Goal: Task Accomplishment & Management: Manage account settings

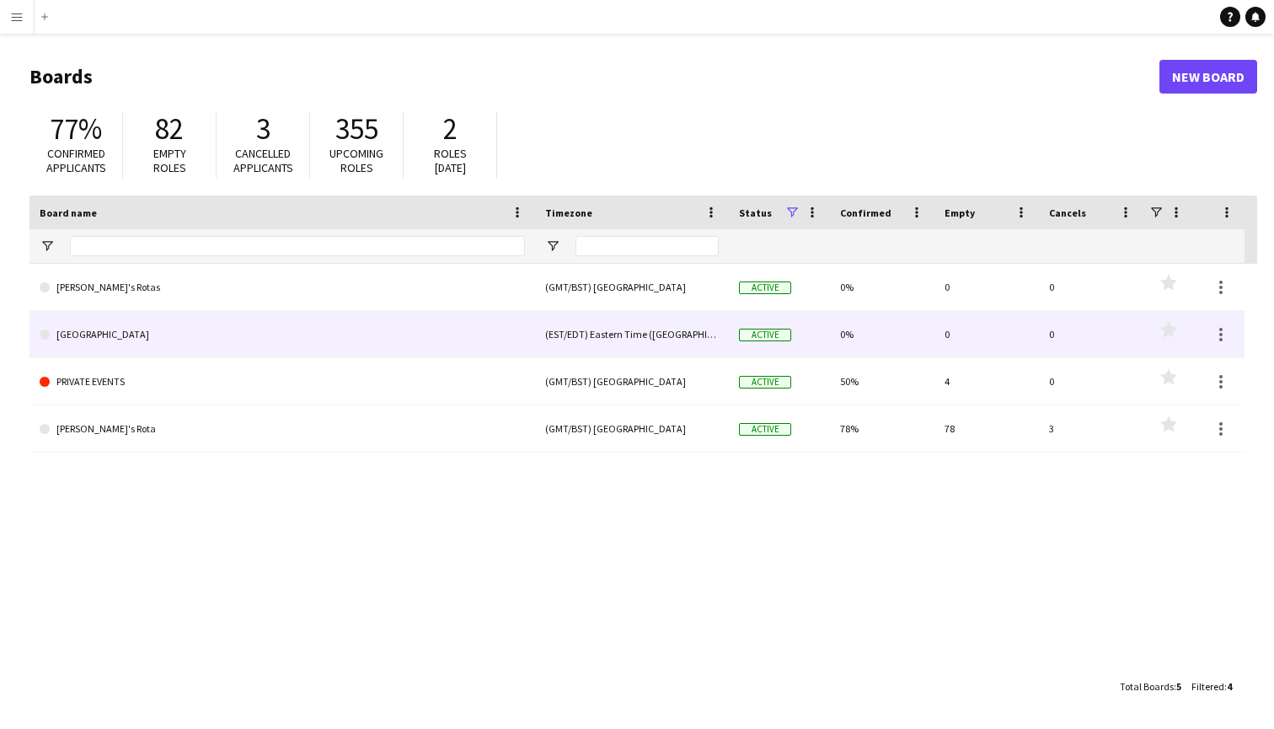
click at [92, 335] on link "[GEOGRAPHIC_DATA]" at bounding box center [282, 334] width 485 height 47
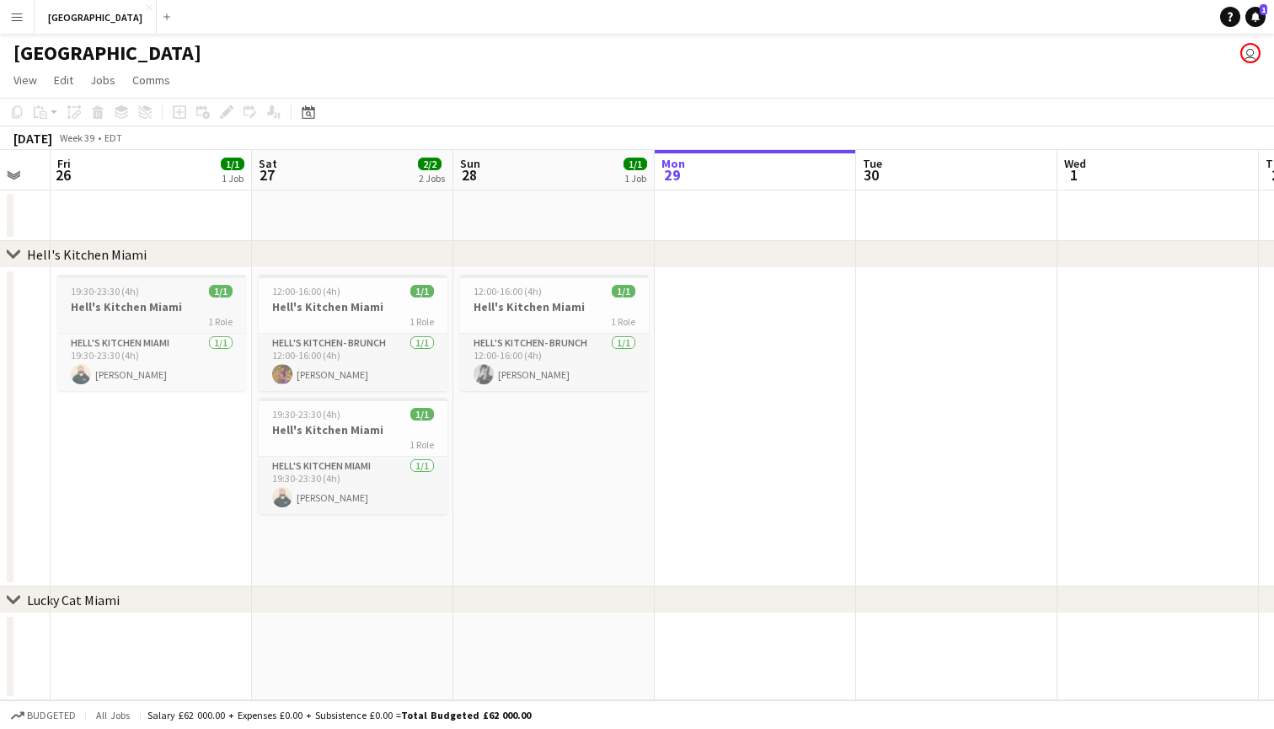
click at [149, 298] on app-job-card "19:30-23:30 (4h) 1/1 Hell's Kitchen Miami 1 Role Hell's Kitchen Miami [DATE] 19…" at bounding box center [151, 333] width 189 height 116
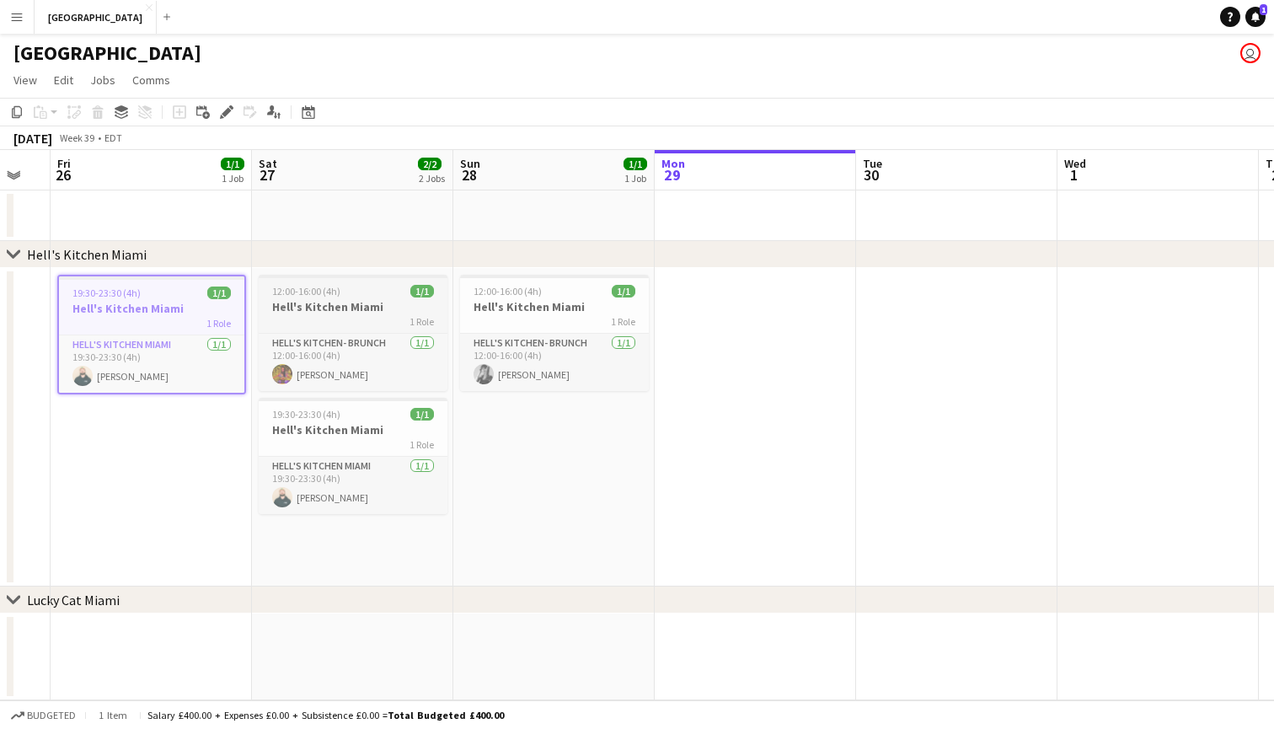
click at [346, 315] on div "1 Role" at bounding box center [353, 320] width 189 height 13
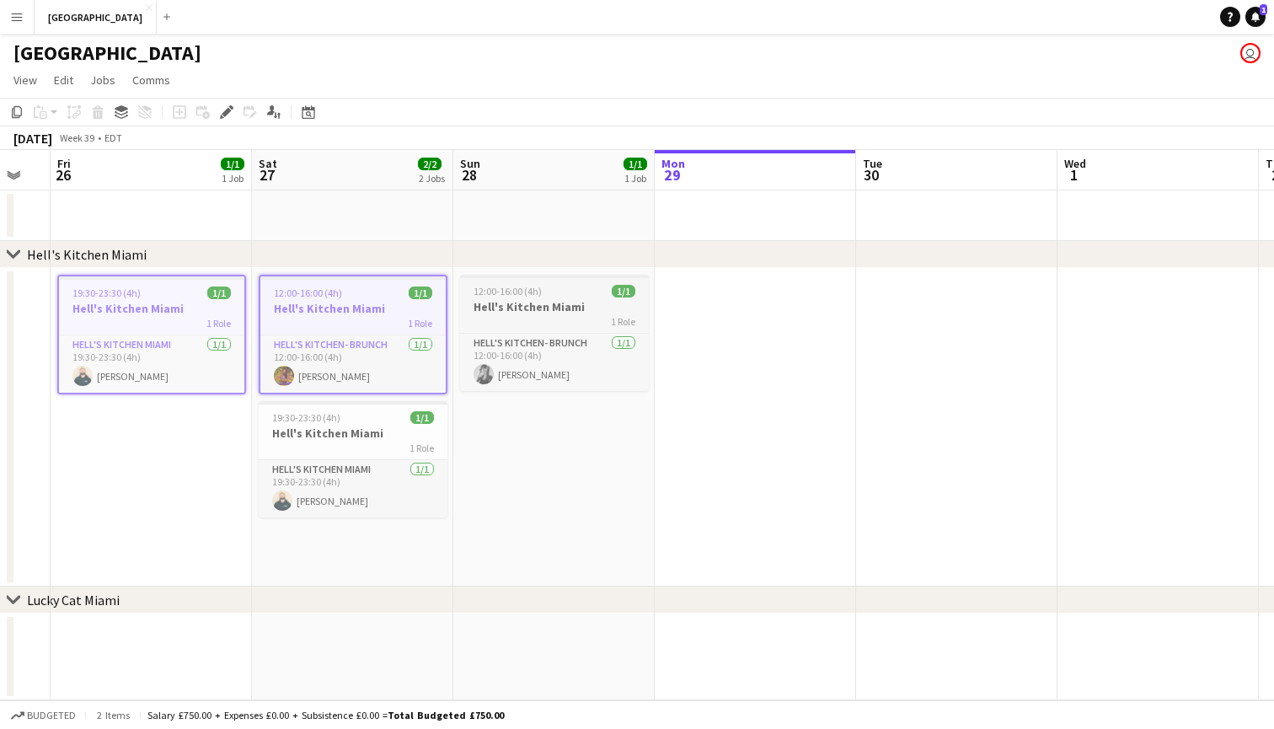
click at [486, 310] on h3 "Hell's Kitchen Miami" at bounding box center [554, 306] width 189 height 15
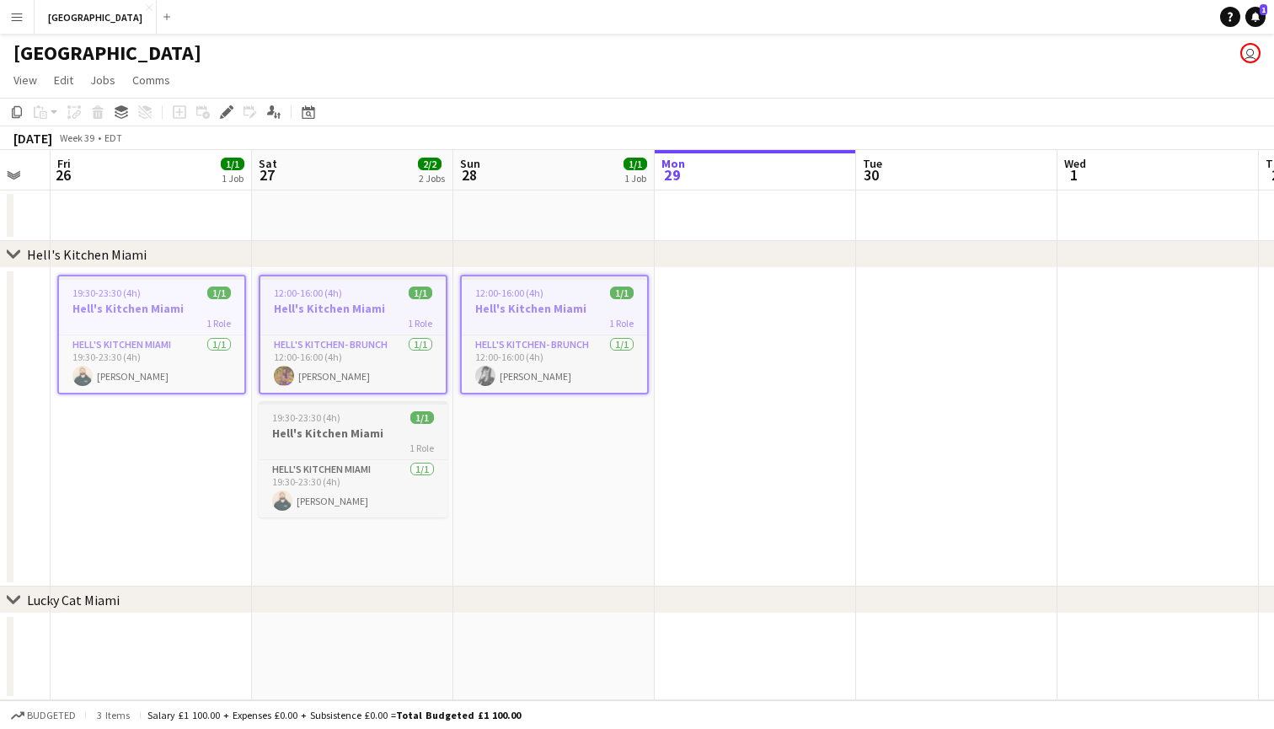
click at [359, 432] on h3 "Hell's Kitchen Miami" at bounding box center [353, 433] width 189 height 15
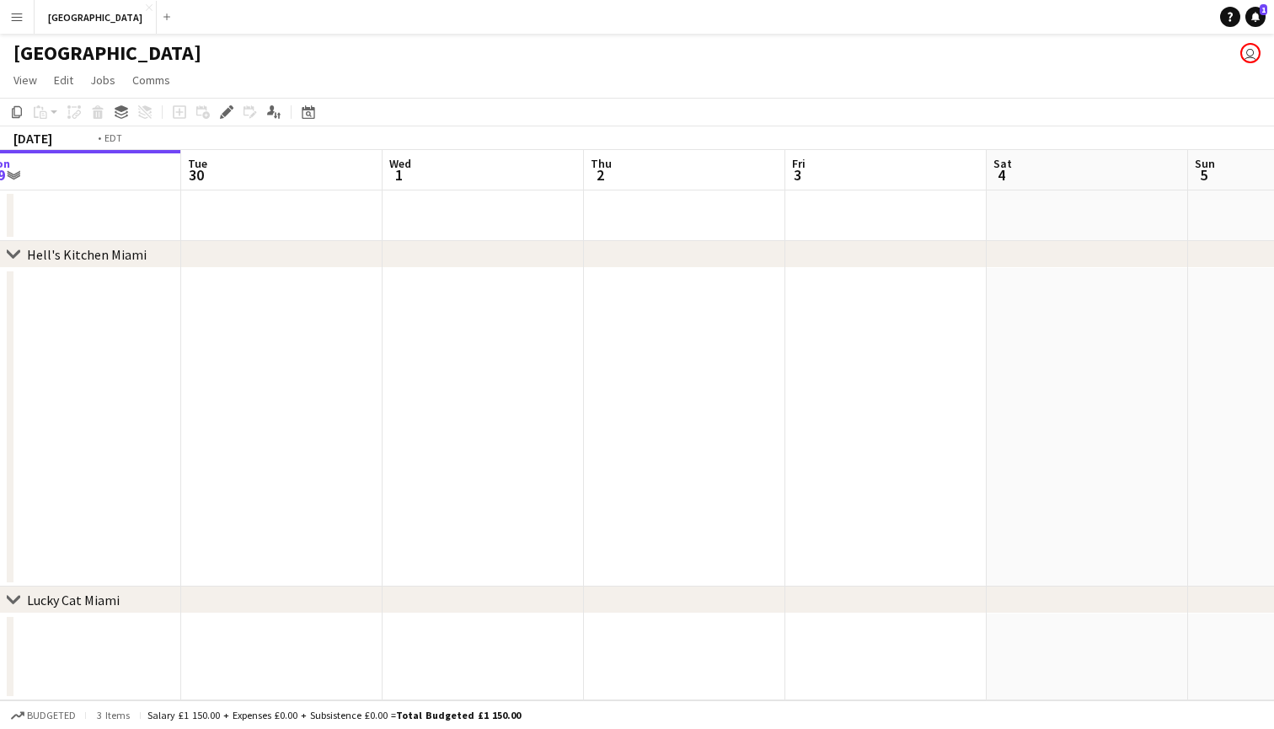
scroll to position [0, 701]
click at [806, 349] on app-date-cell at bounding box center [809, 427] width 201 height 319
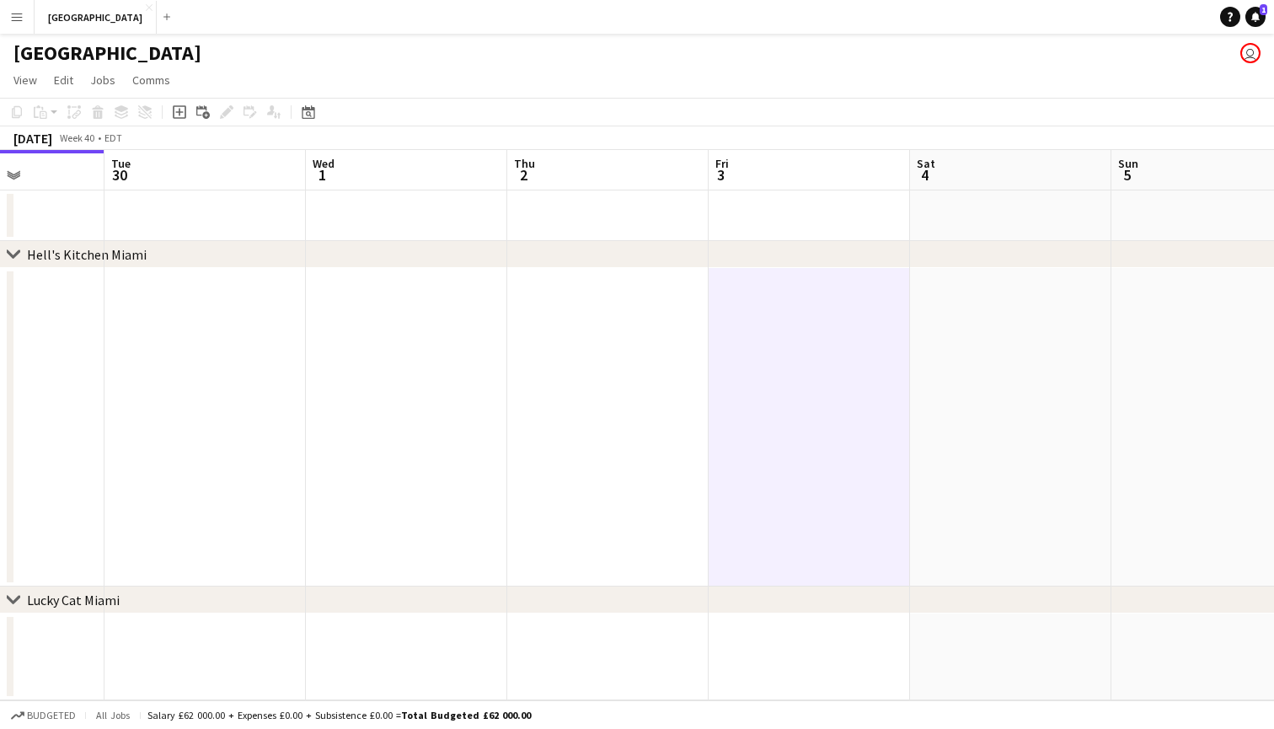
click at [960, 344] on app-date-cell at bounding box center [1010, 427] width 201 height 319
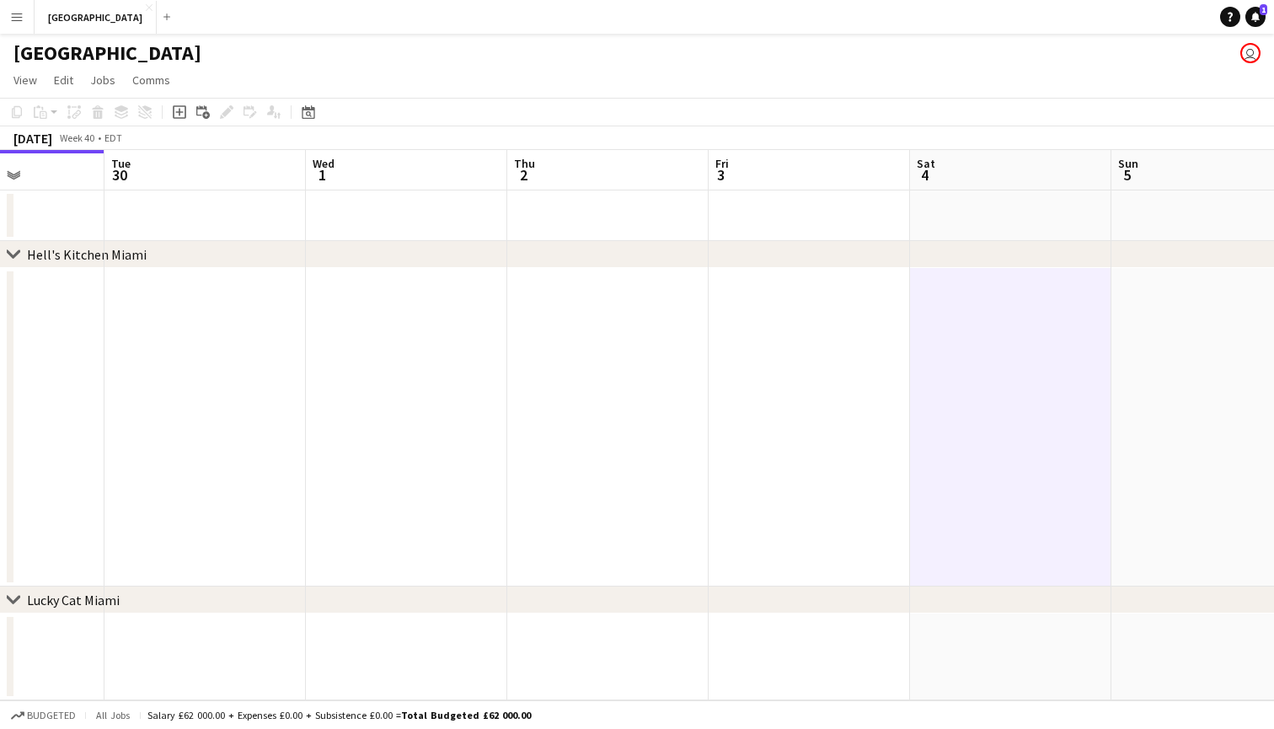
click at [773, 343] on app-date-cell at bounding box center [809, 427] width 201 height 319
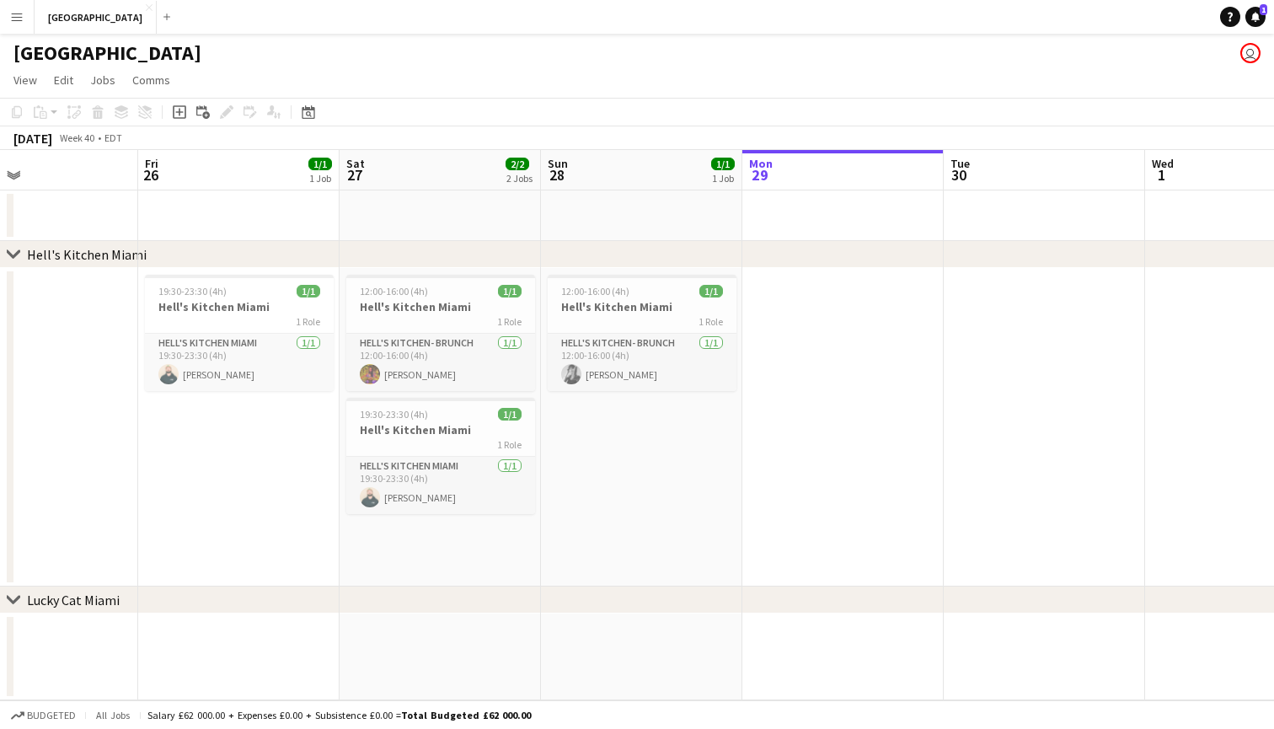
scroll to position [0, 430]
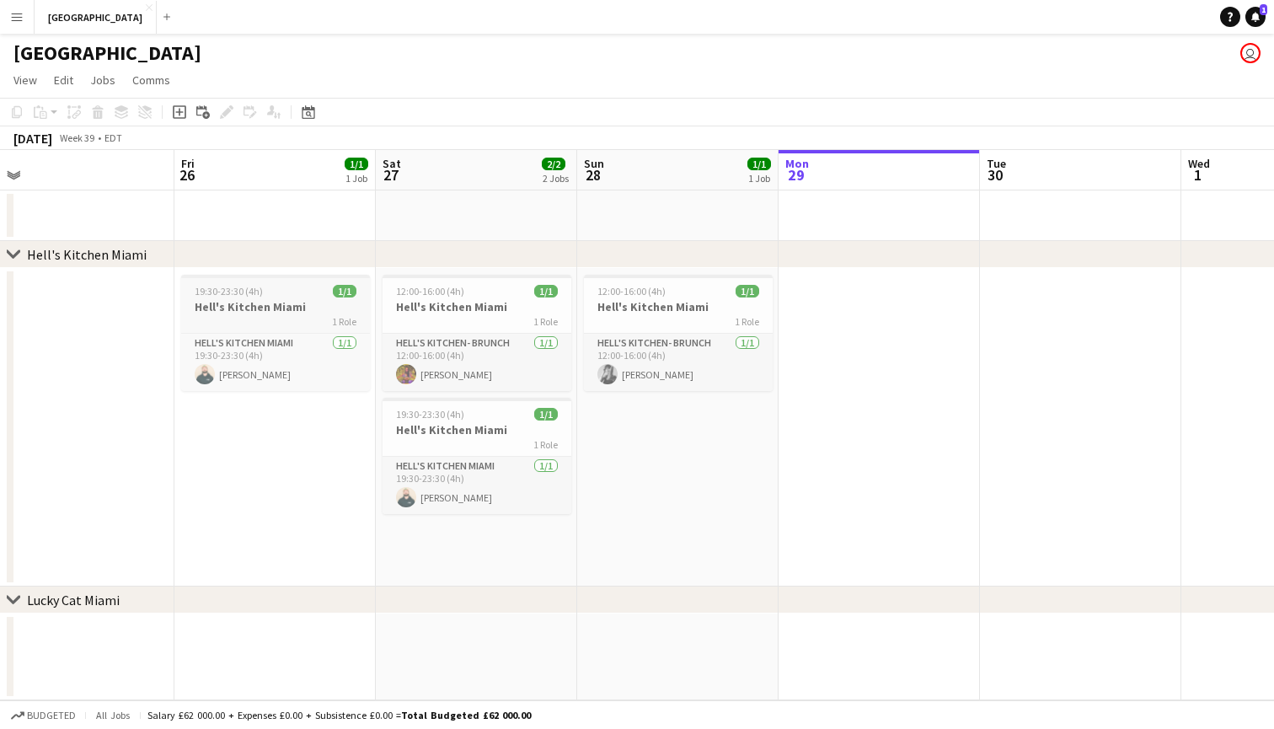
click at [293, 291] on div "19:30-23:30 (4h) 1/1" at bounding box center [275, 291] width 189 height 13
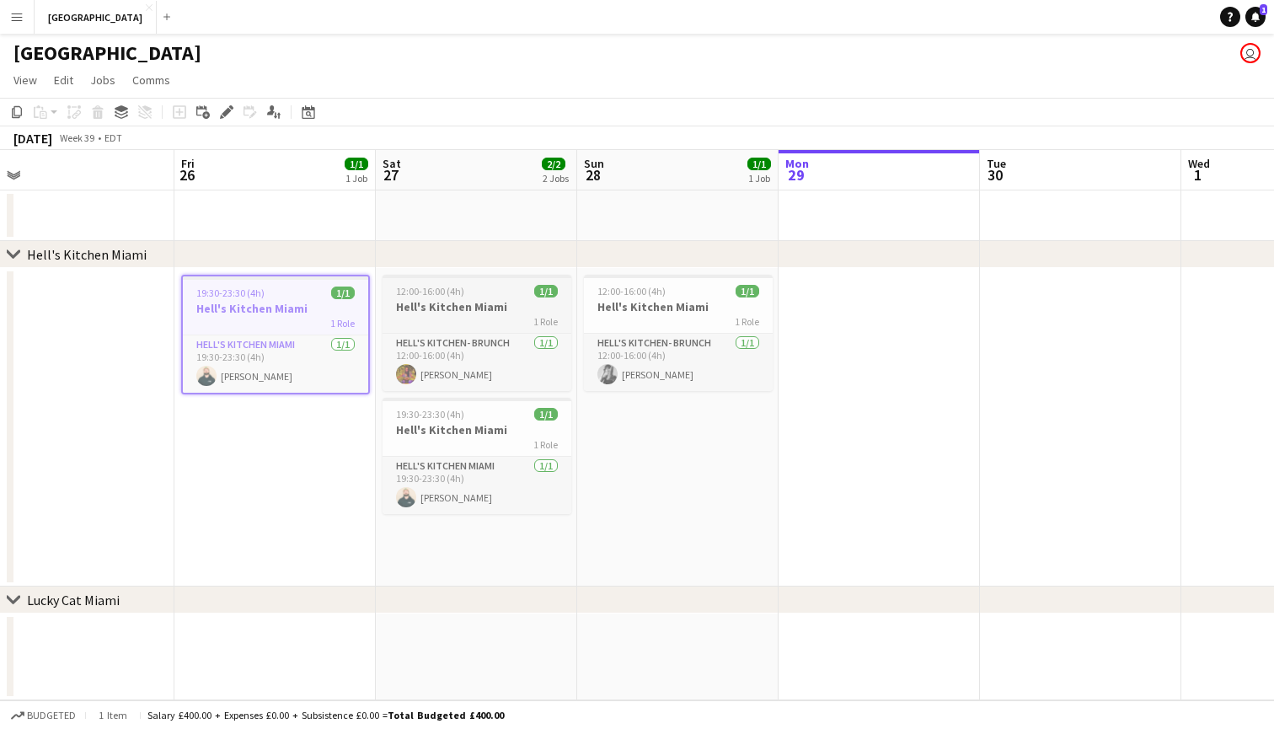
click at [416, 293] on span "12:00-16:00 (4h)" at bounding box center [430, 291] width 68 height 13
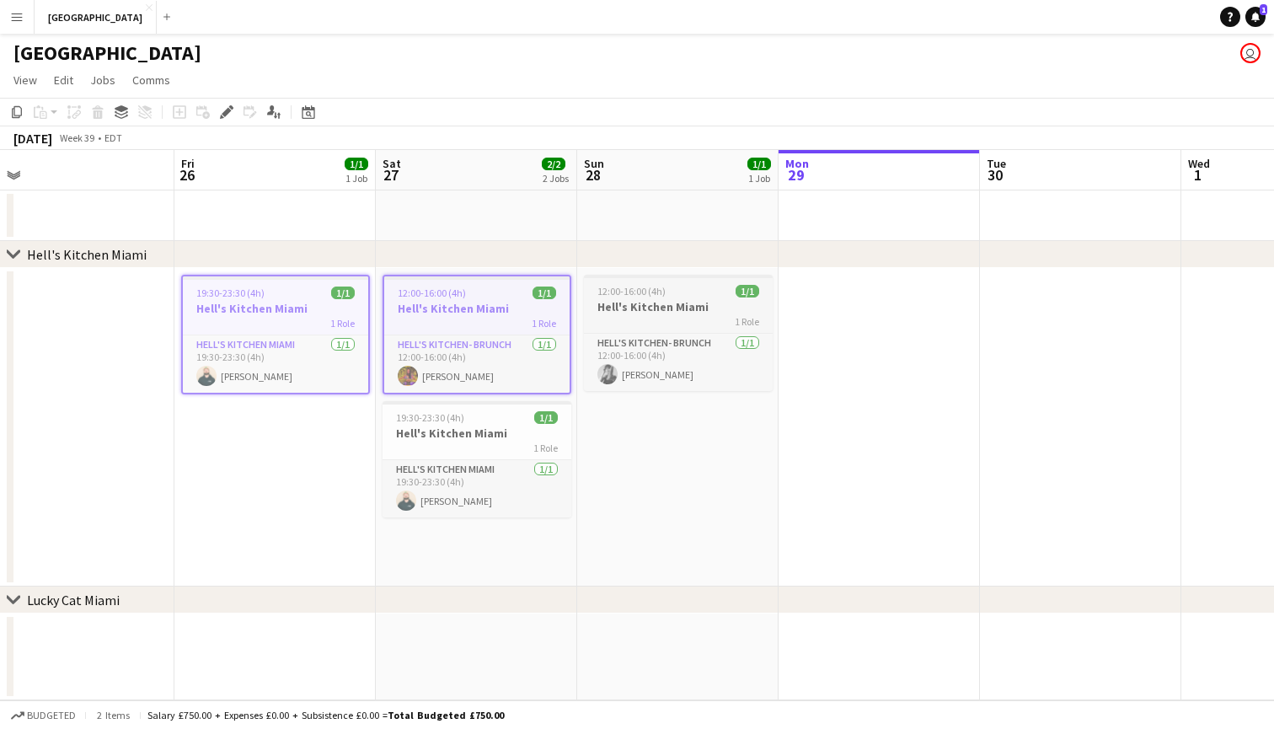
click at [627, 295] on span "12:00-16:00 (4h)" at bounding box center [632, 291] width 68 height 13
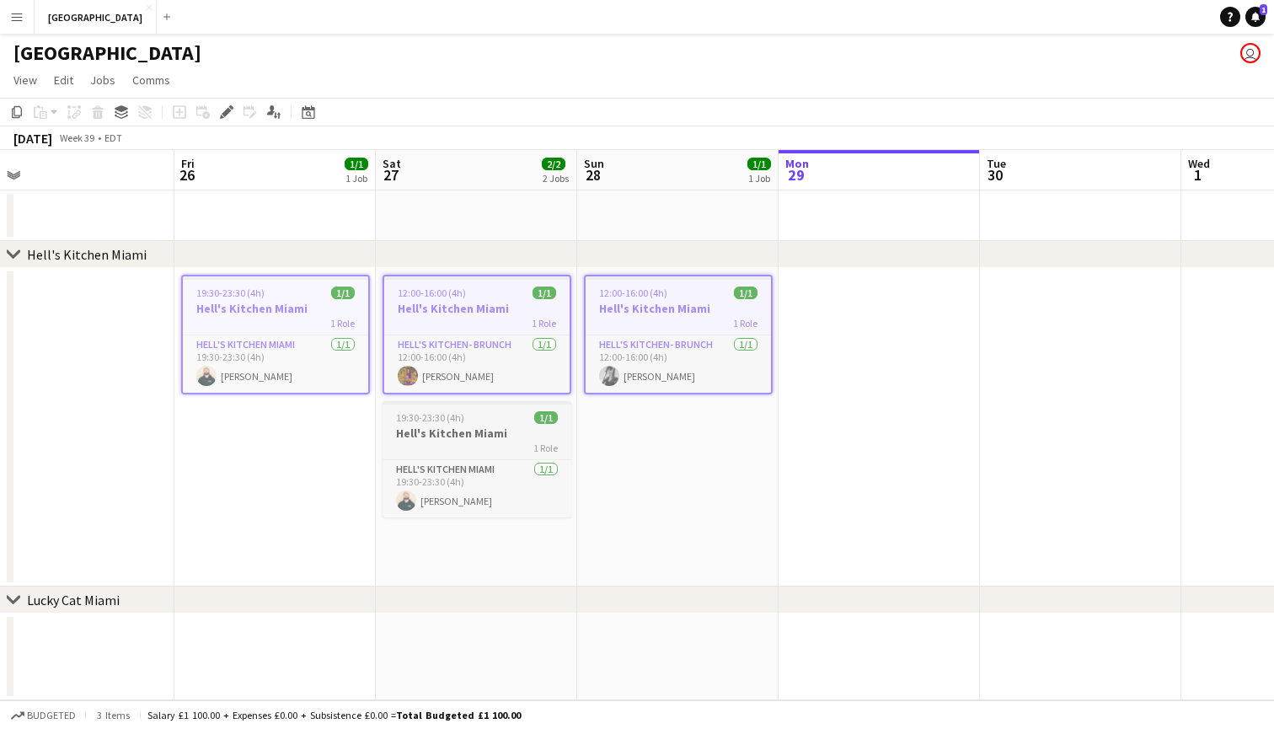
click at [445, 438] on h3 "Hell's Kitchen Miami" at bounding box center [477, 433] width 189 height 15
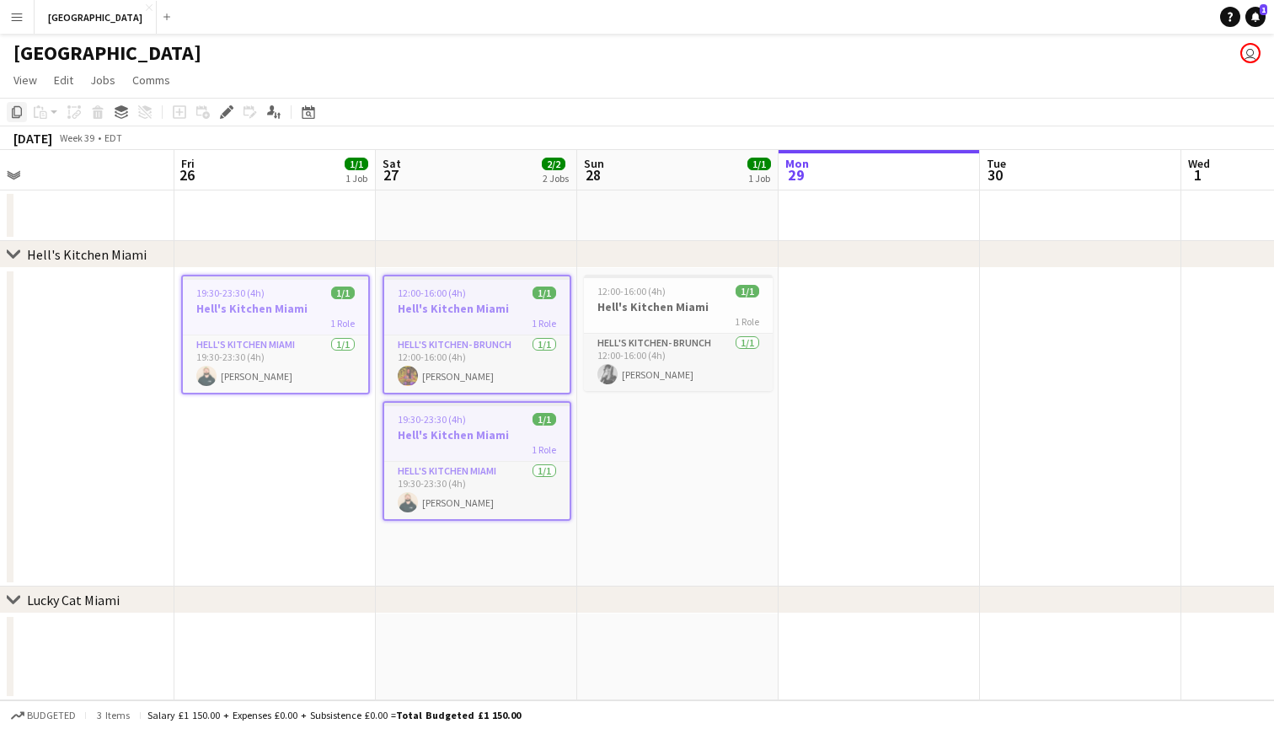
click at [19, 115] on icon "Copy" at bounding box center [16, 111] width 13 height 13
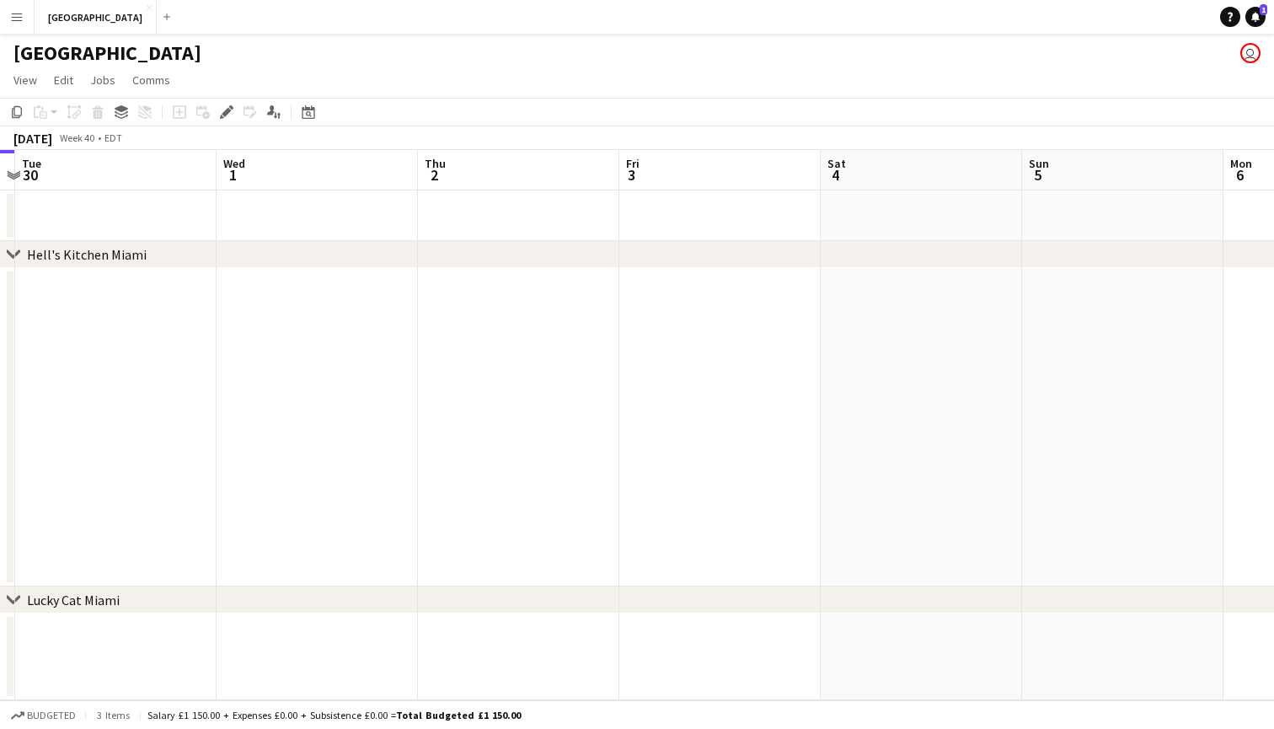
scroll to position [0, 655]
click at [669, 288] on app-date-cell at bounding box center [654, 427] width 201 height 319
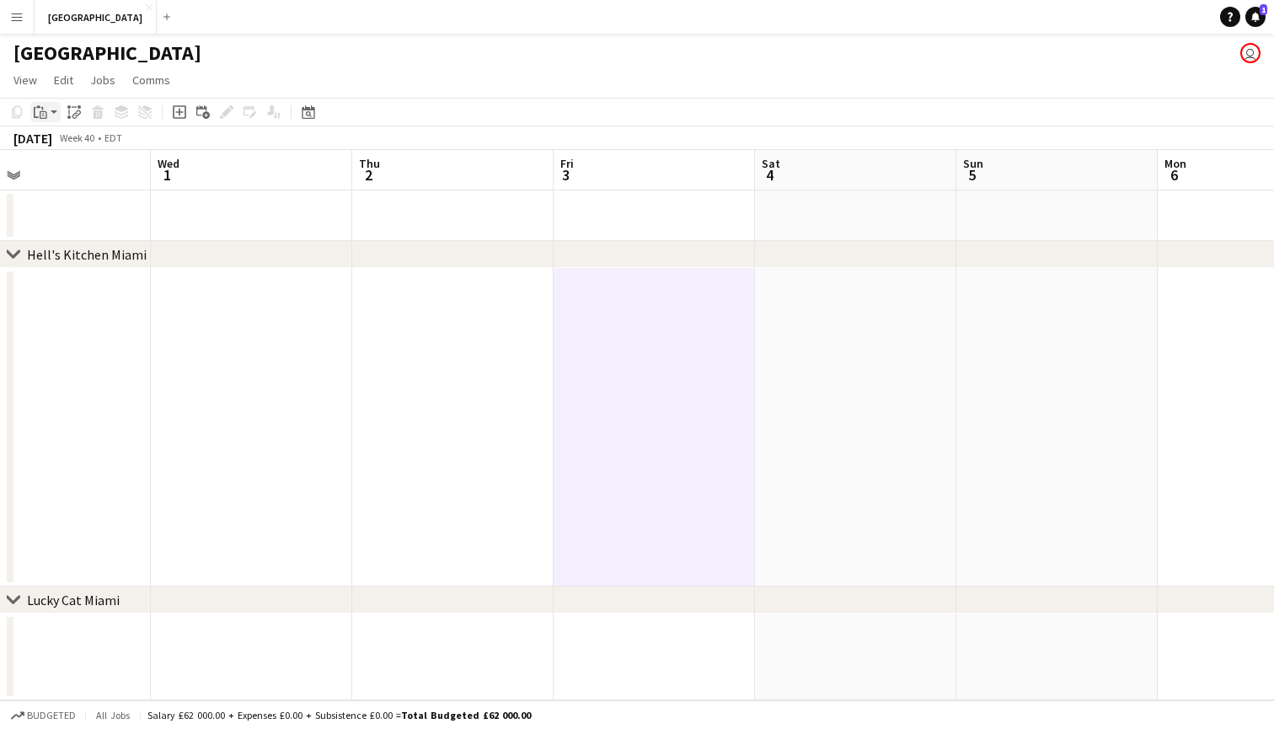
click at [48, 112] on div "Paste" at bounding box center [40, 112] width 20 height 20
click at [72, 168] on link "Paste with crew Command Shift V" at bounding box center [111, 172] width 133 height 15
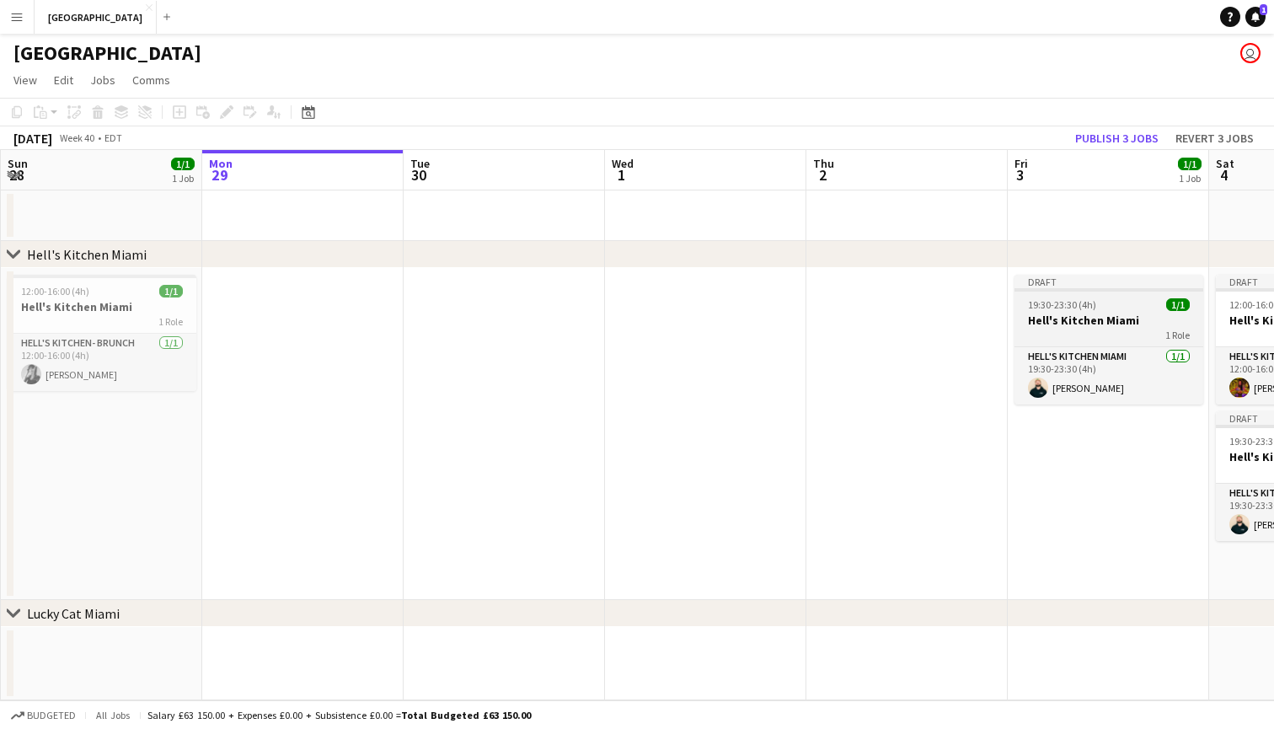
scroll to position [0, 457]
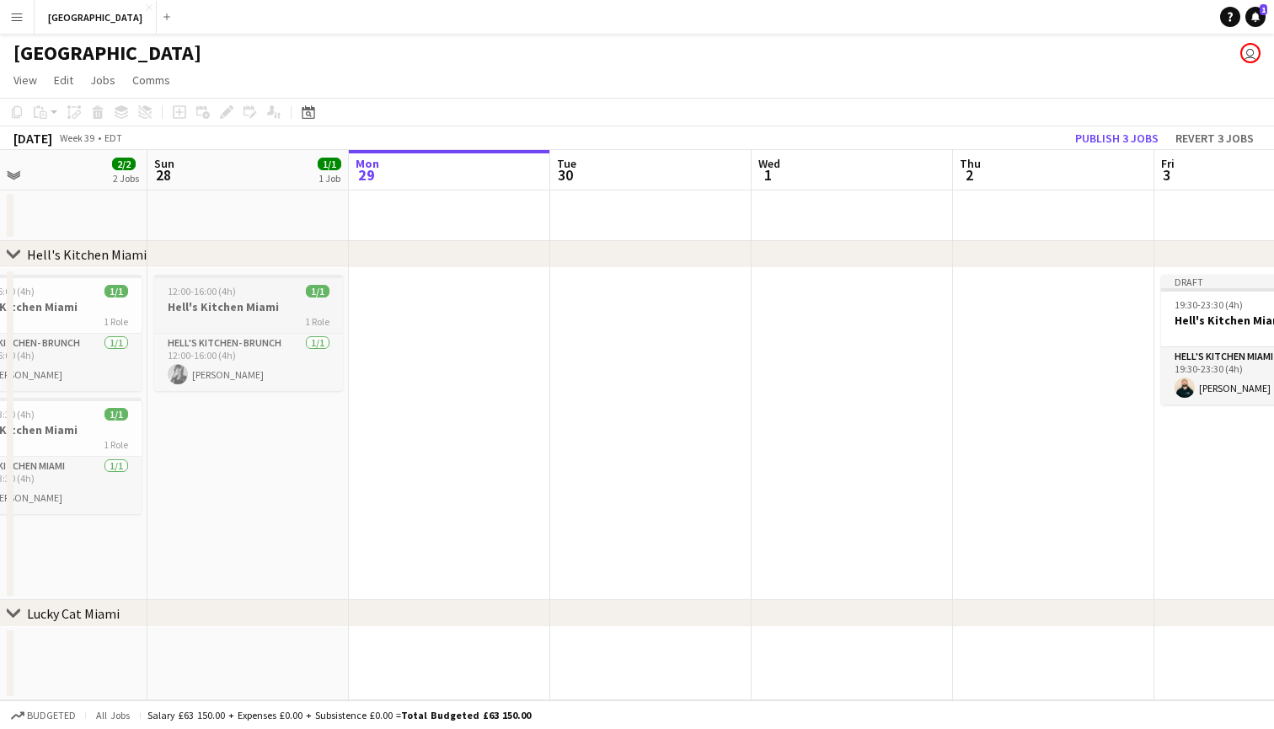
click at [256, 308] on h3 "Hell's Kitchen Miami" at bounding box center [248, 306] width 189 height 15
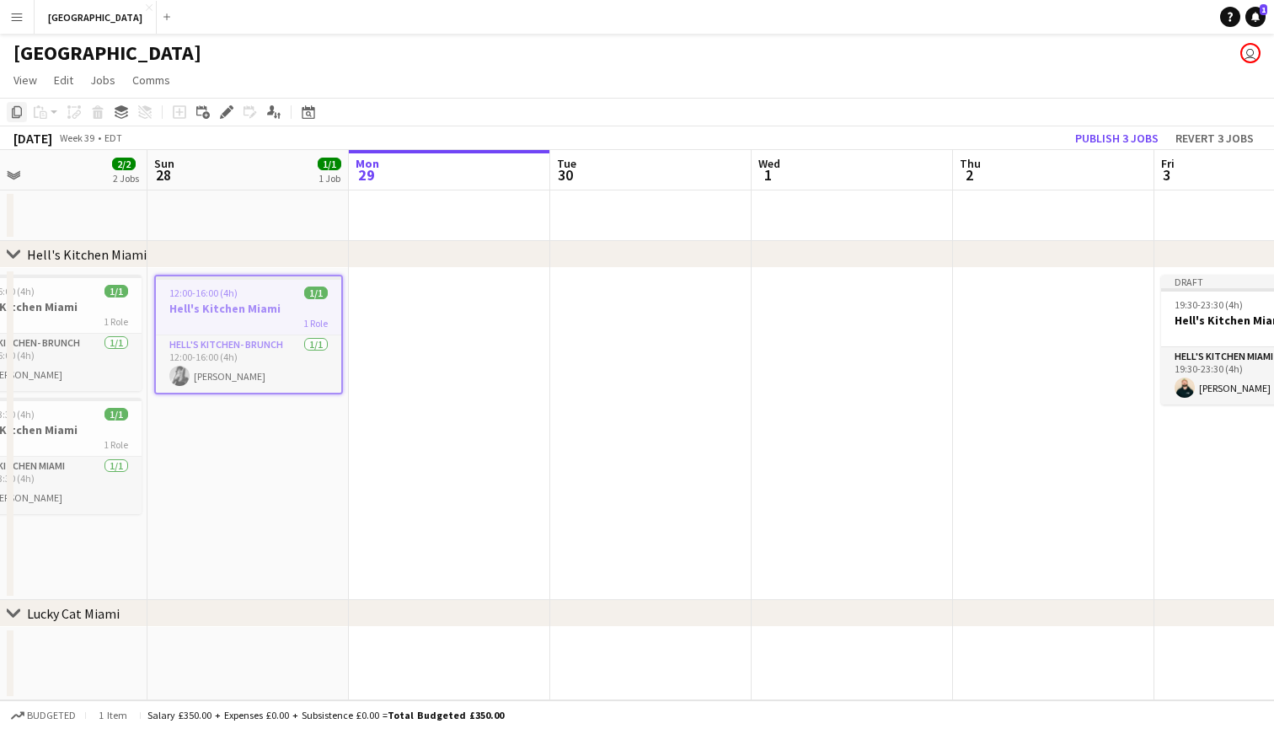
click at [15, 113] on icon "Copy" at bounding box center [16, 111] width 13 height 13
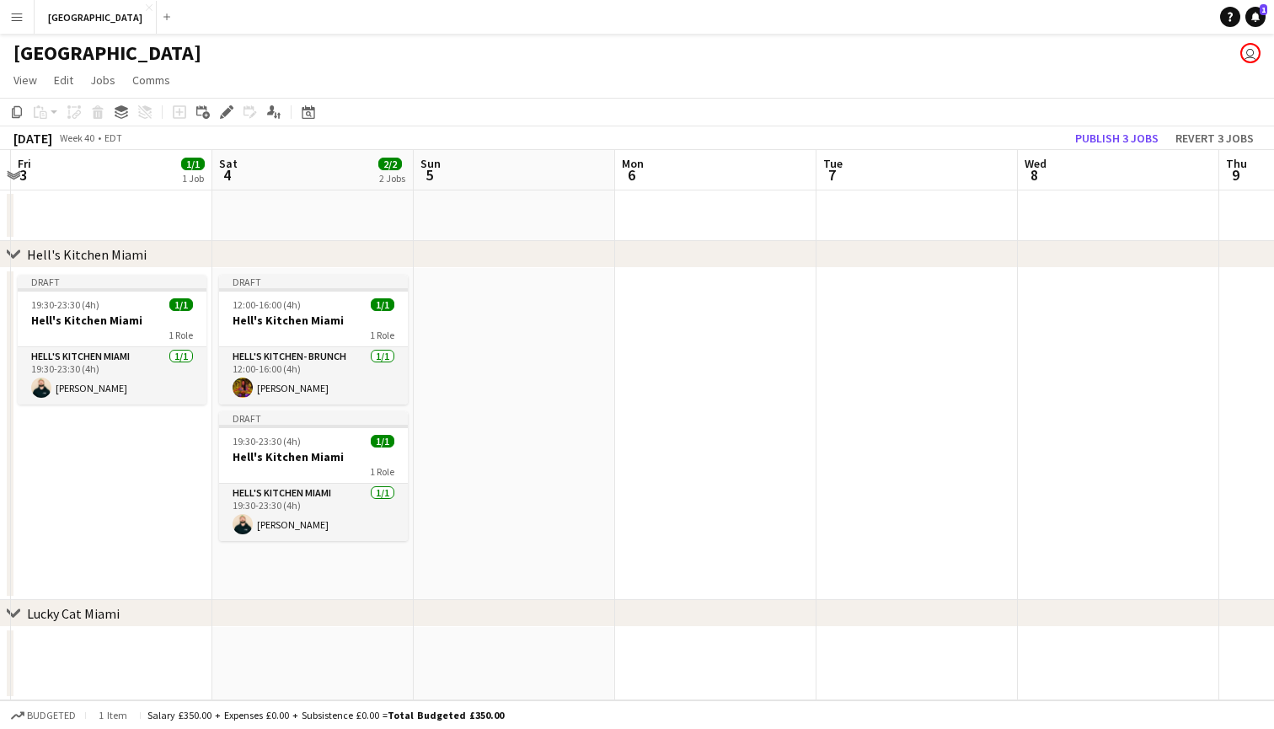
scroll to position [0, 443]
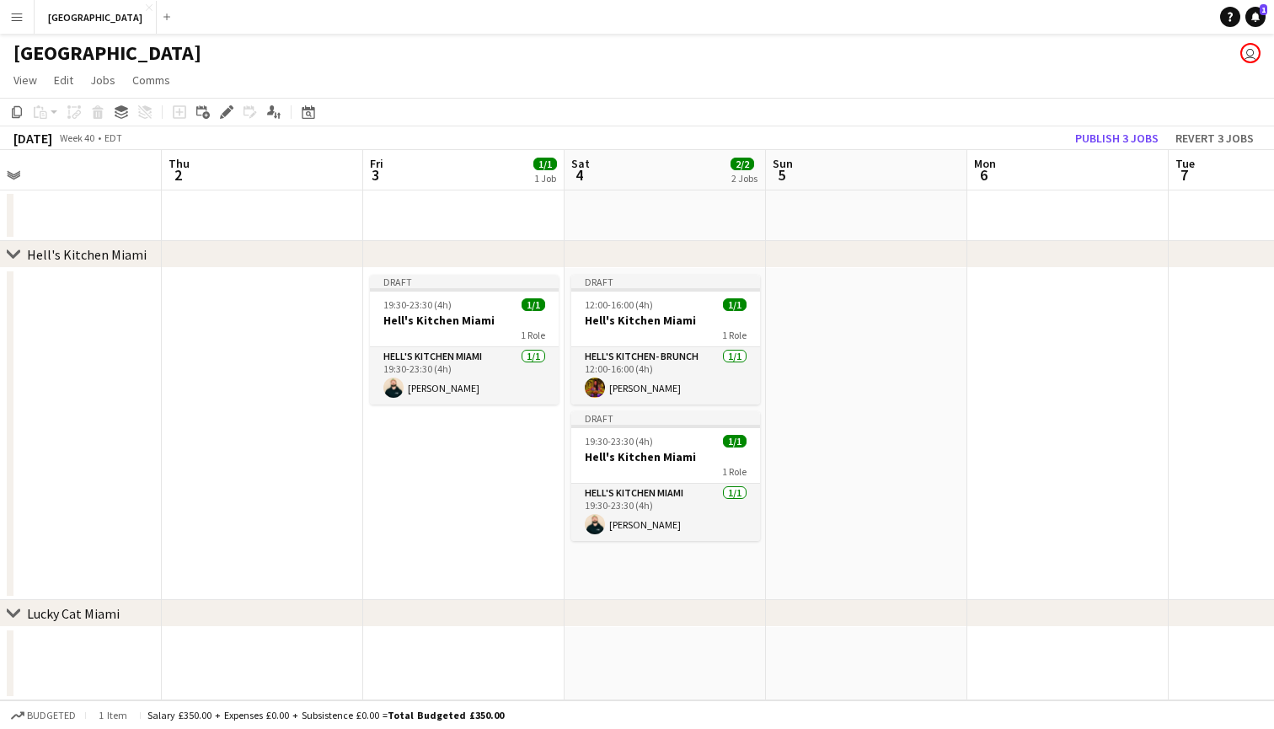
click at [830, 313] on app-date-cell at bounding box center [866, 434] width 201 height 332
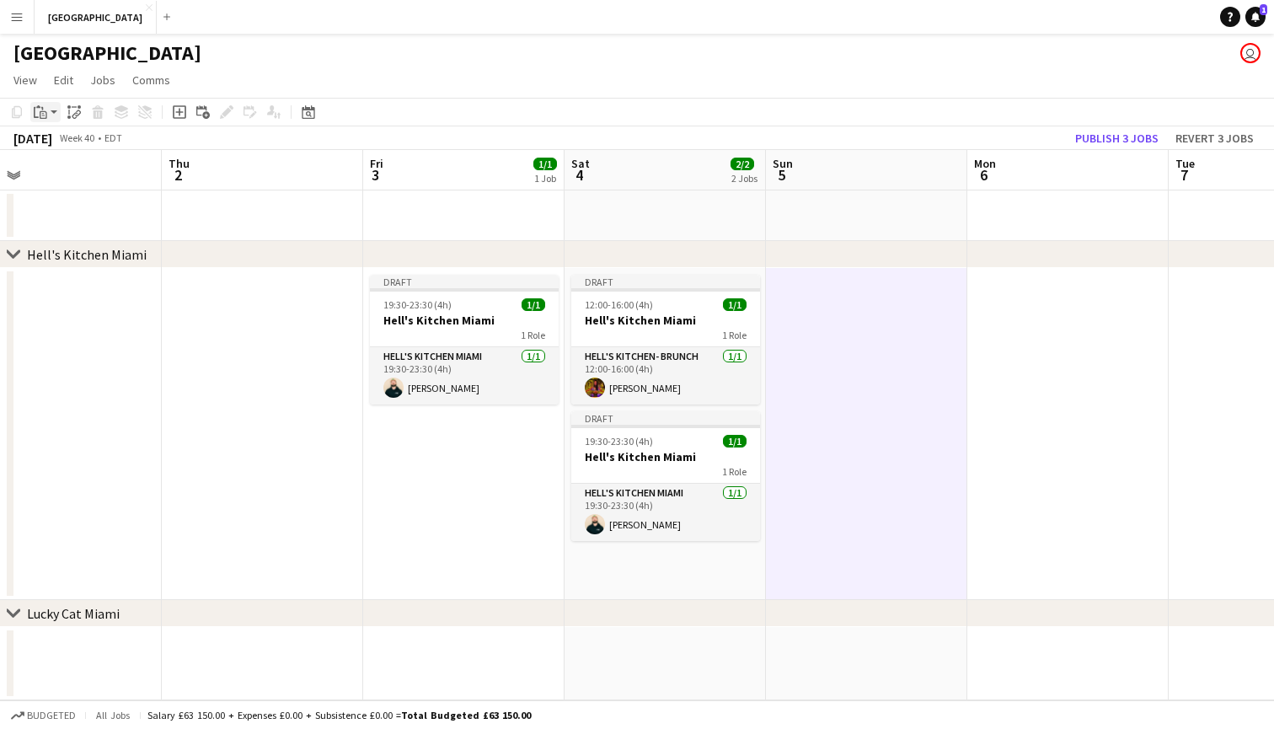
click at [44, 112] on icon at bounding box center [44, 115] width 8 height 8
click at [64, 171] on link "Paste with crew Command Shift V" at bounding box center [111, 172] width 133 height 15
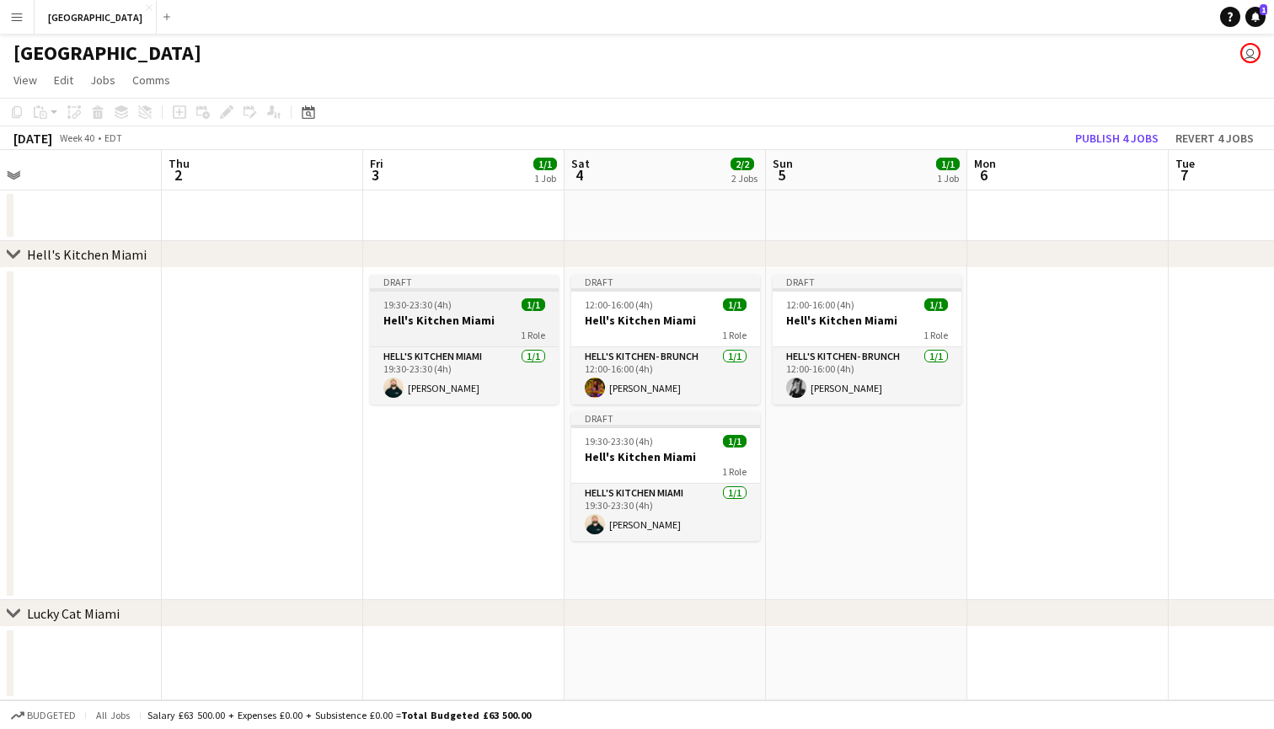
click at [453, 329] on div "1 Role" at bounding box center [464, 334] width 189 height 13
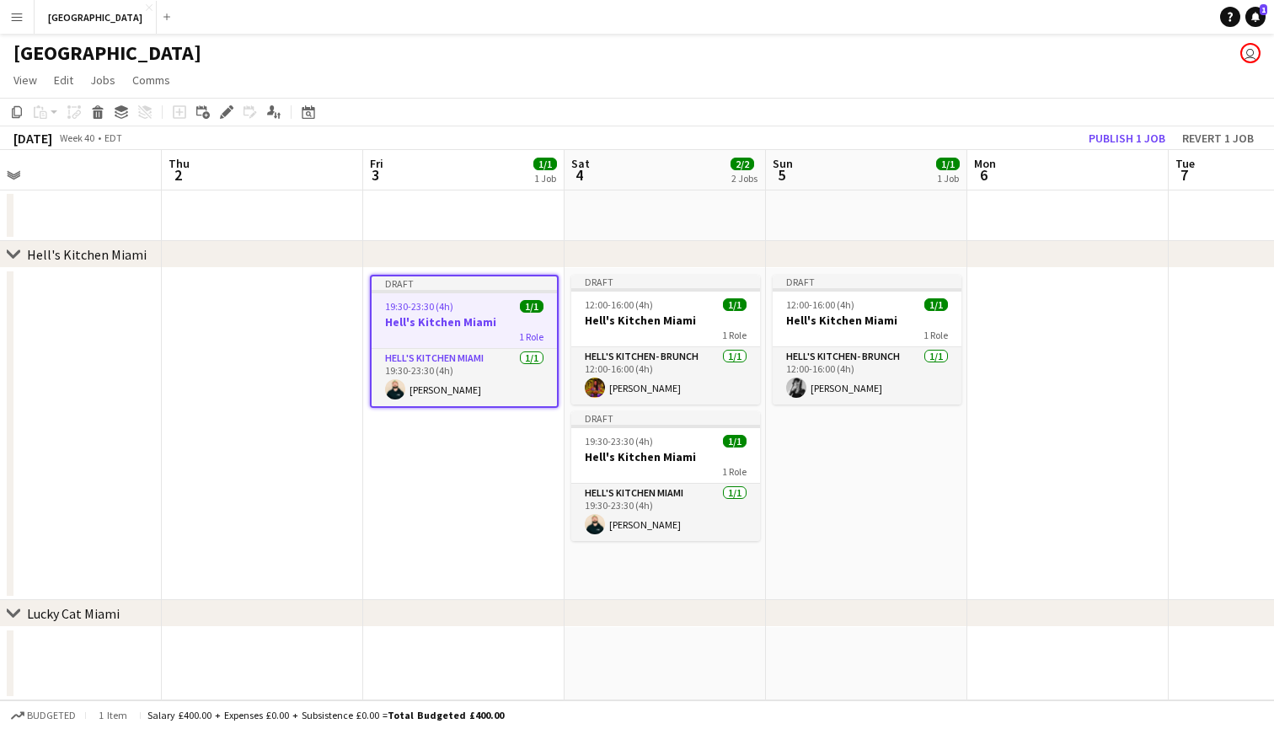
click at [916, 481] on app-date-cell "Draft 12:00-16:00 (4h) 1/1 Hell's Kitchen Miami 1 Role Hell's Kitchen- BRUNCH […" at bounding box center [866, 434] width 201 height 332
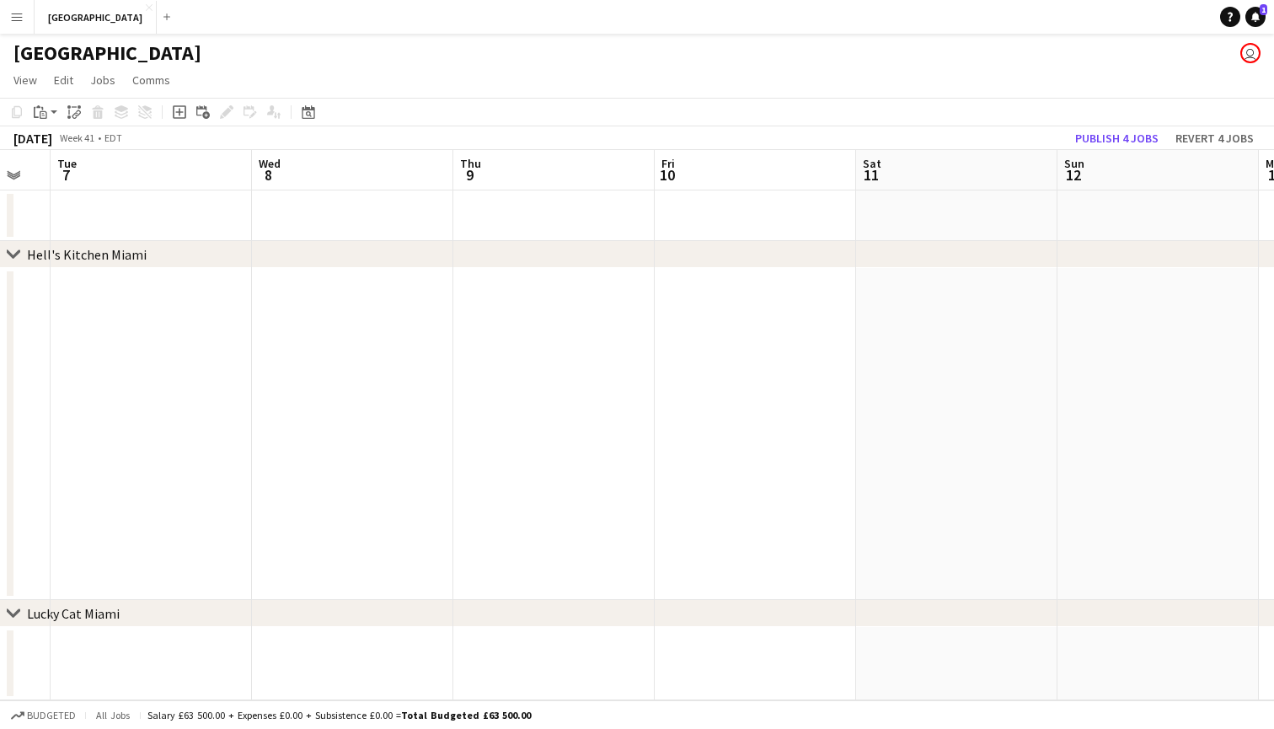
scroll to position [0, 759]
click at [916, 368] on app-date-cell at bounding box center [952, 434] width 201 height 332
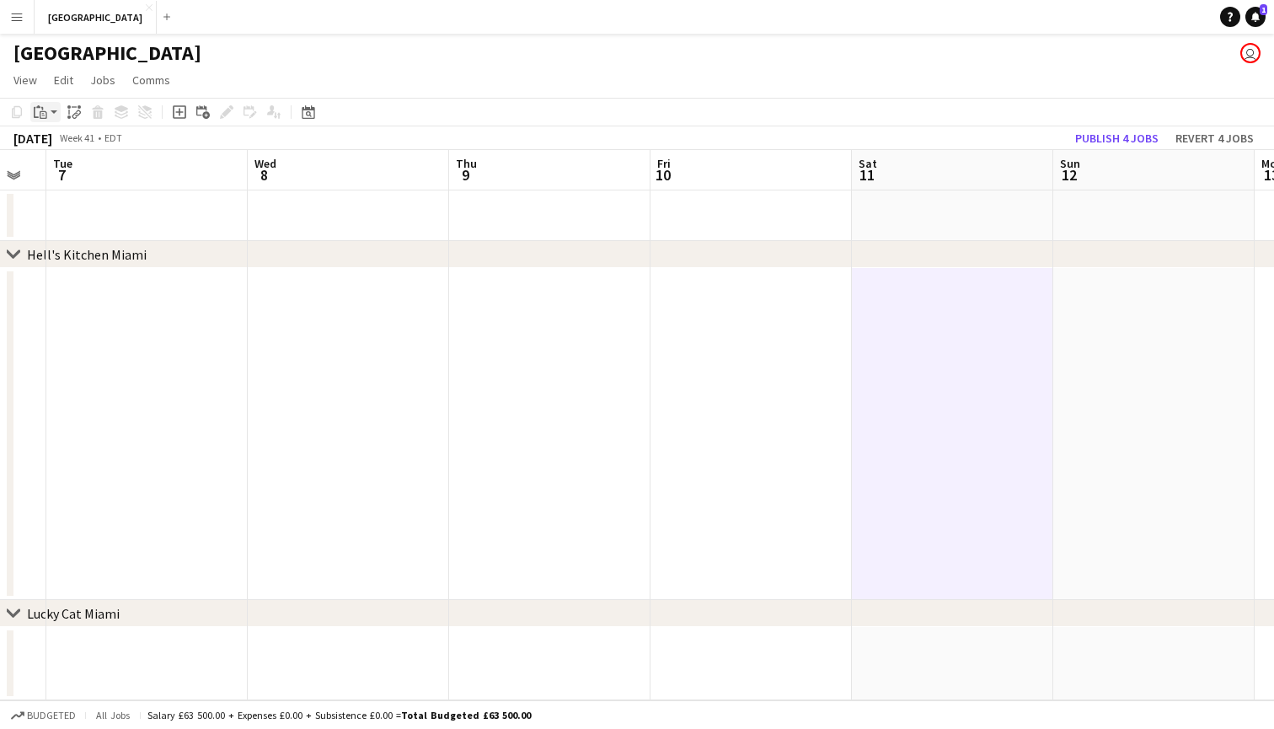
click at [50, 113] on div "Paste" at bounding box center [40, 112] width 20 height 20
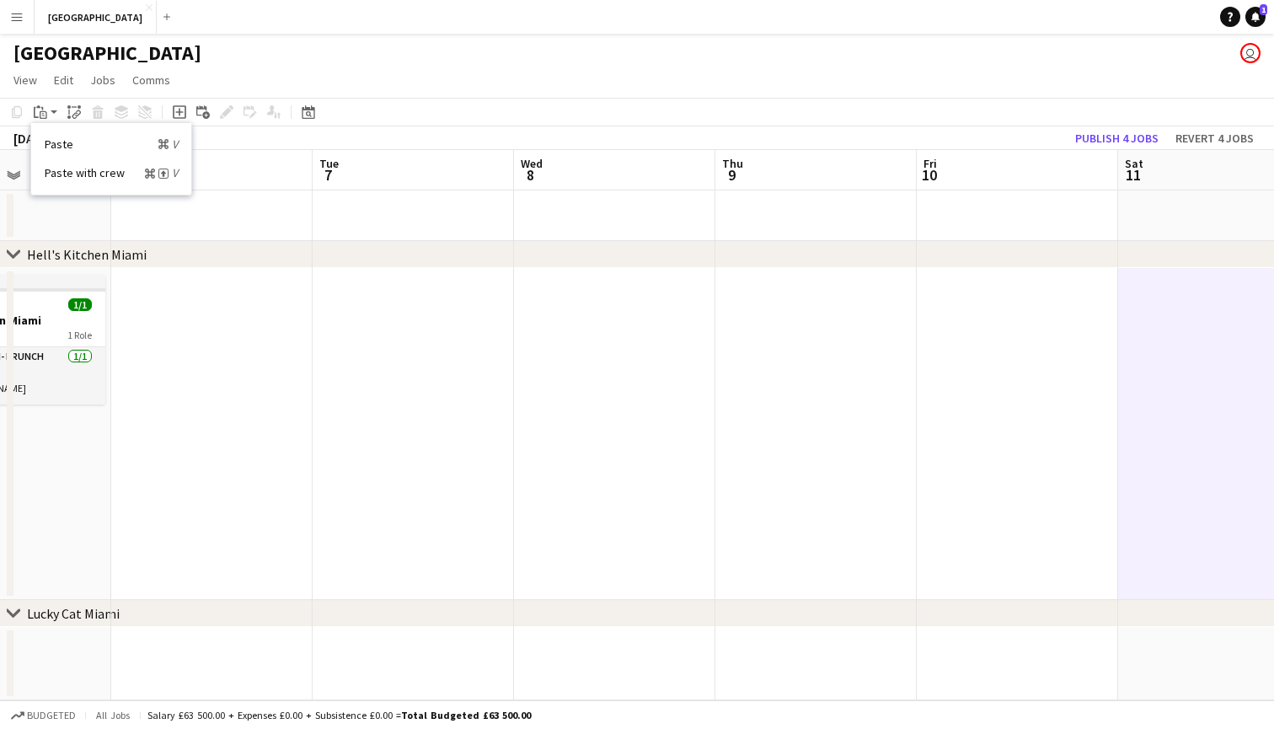
click at [298, 481] on app-date-cell at bounding box center [211, 434] width 201 height 332
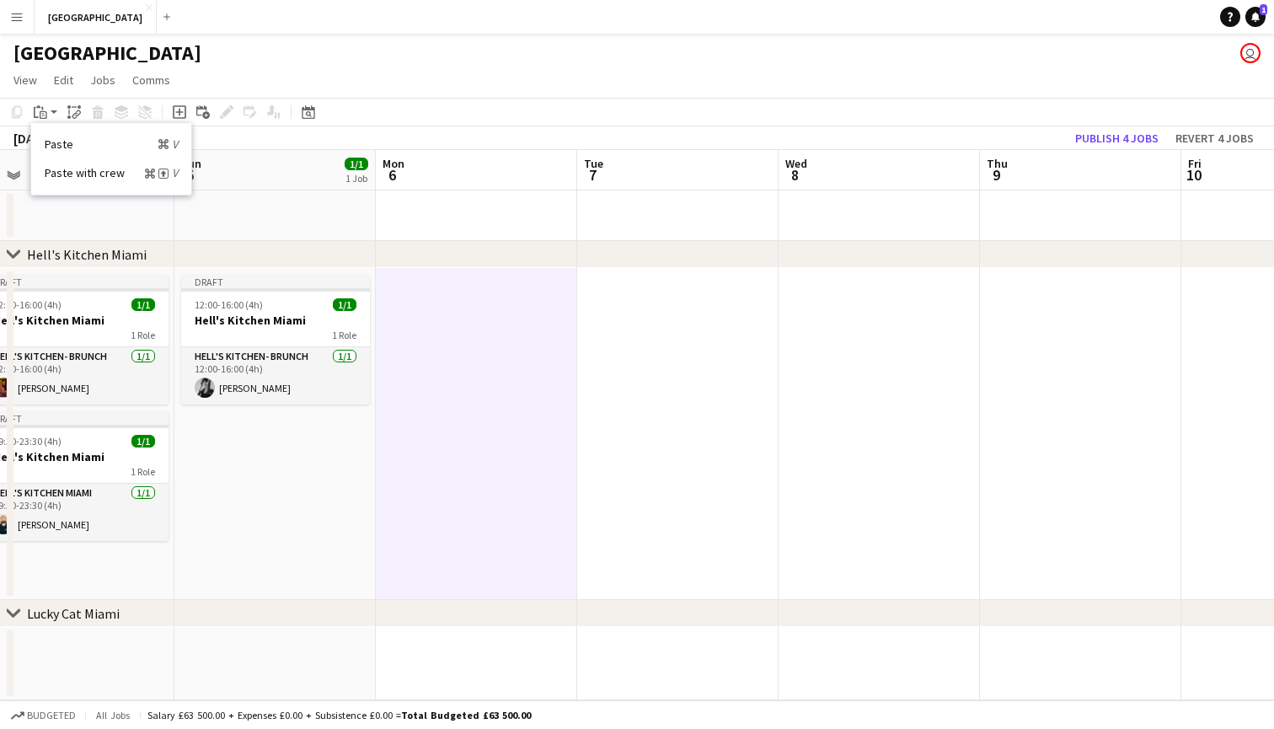
scroll to position [0, 366]
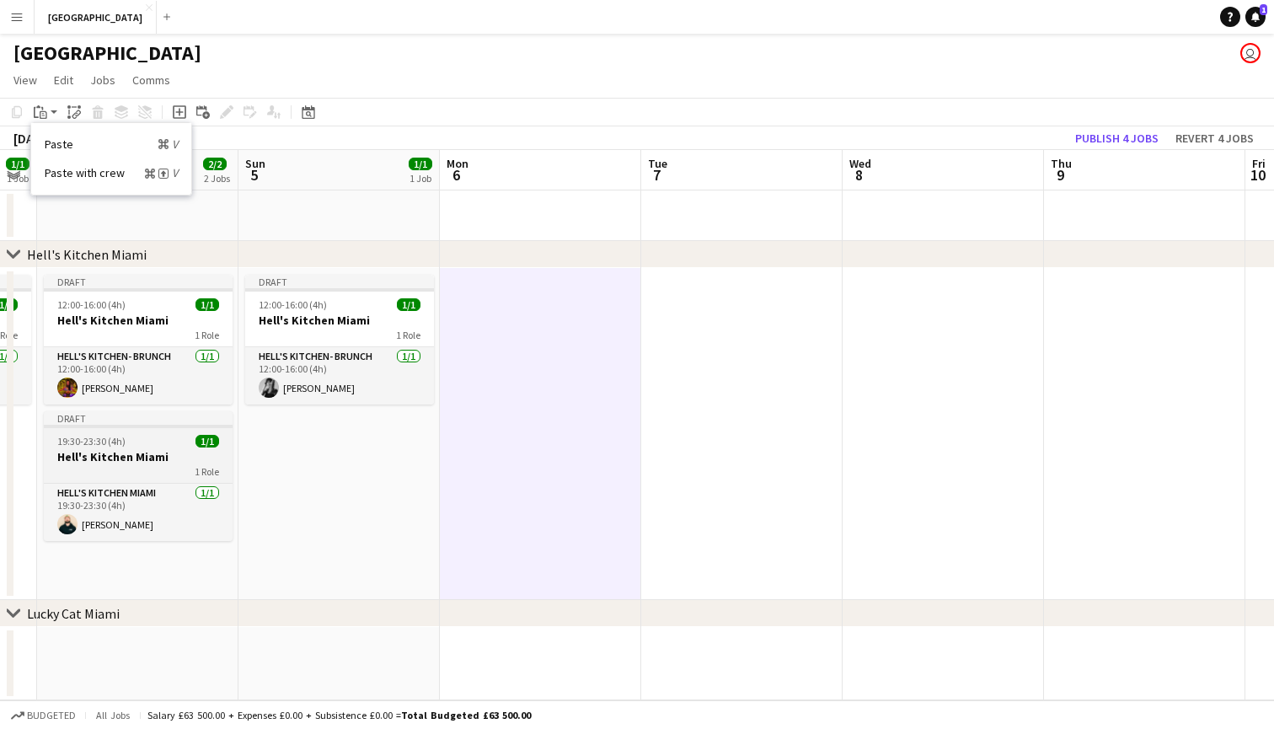
click at [142, 456] on h3 "Hell's Kitchen Miami" at bounding box center [138, 456] width 189 height 15
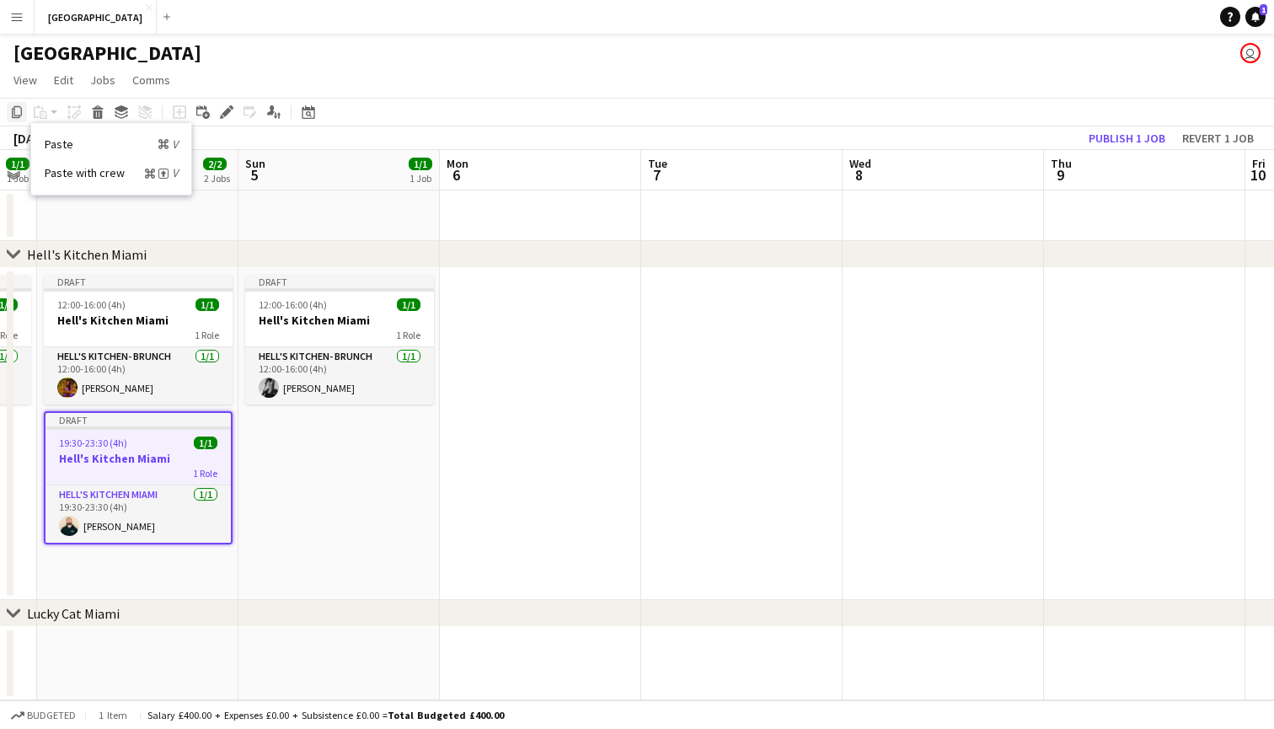
click at [18, 115] on icon "Copy" at bounding box center [16, 111] width 13 height 13
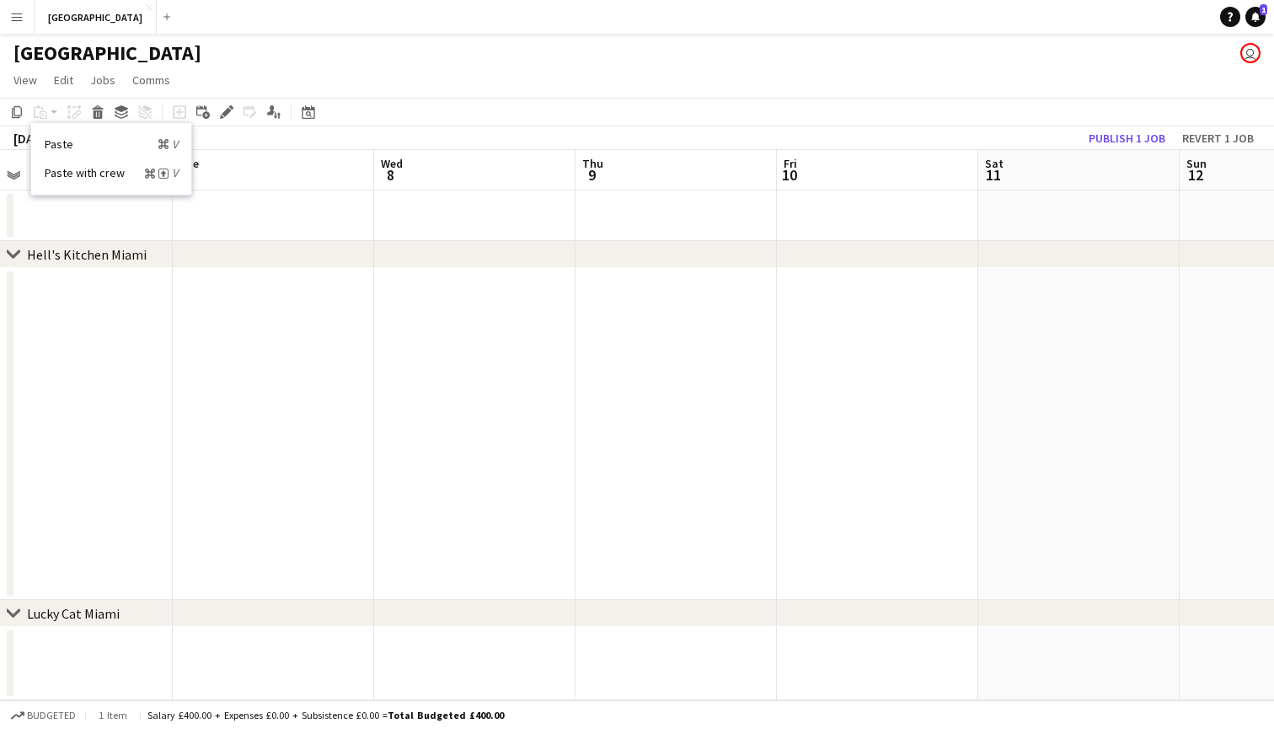
scroll to position [0, 432]
click at [661, 329] on app-date-cell at bounding box center [676, 434] width 201 height 332
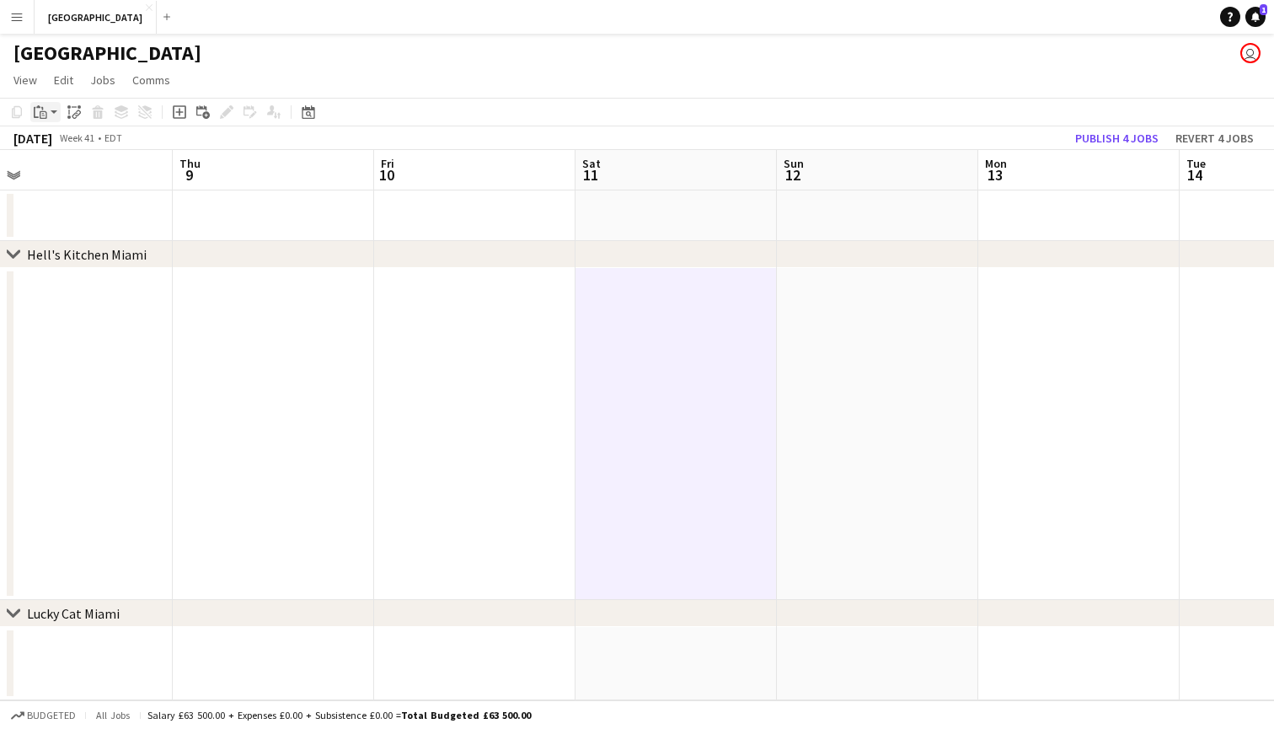
click at [44, 112] on icon at bounding box center [44, 115] width 8 height 8
click at [73, 174] on link "Paste with crew Command Shift V" at bounding box center [111, 172] width 133 height 15
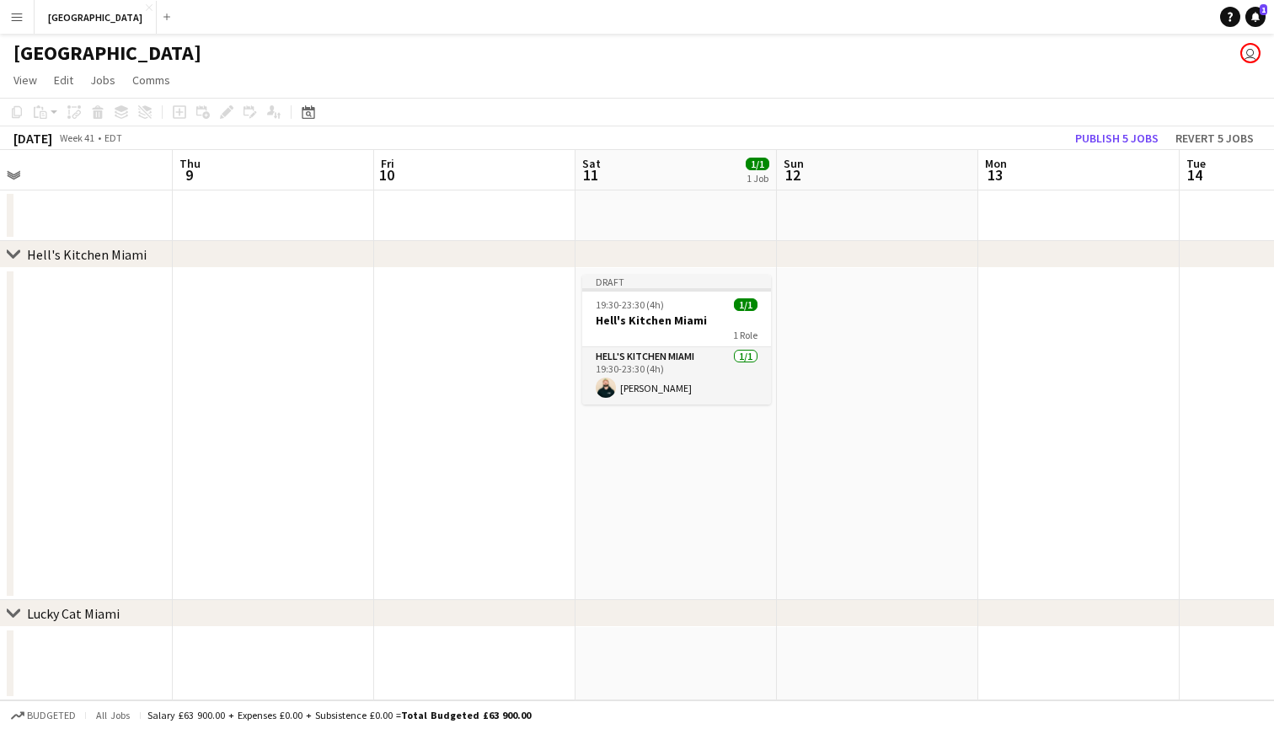
click at [826, 325] on app-date-cell at bounding box center [877, 434] width 201 height 332
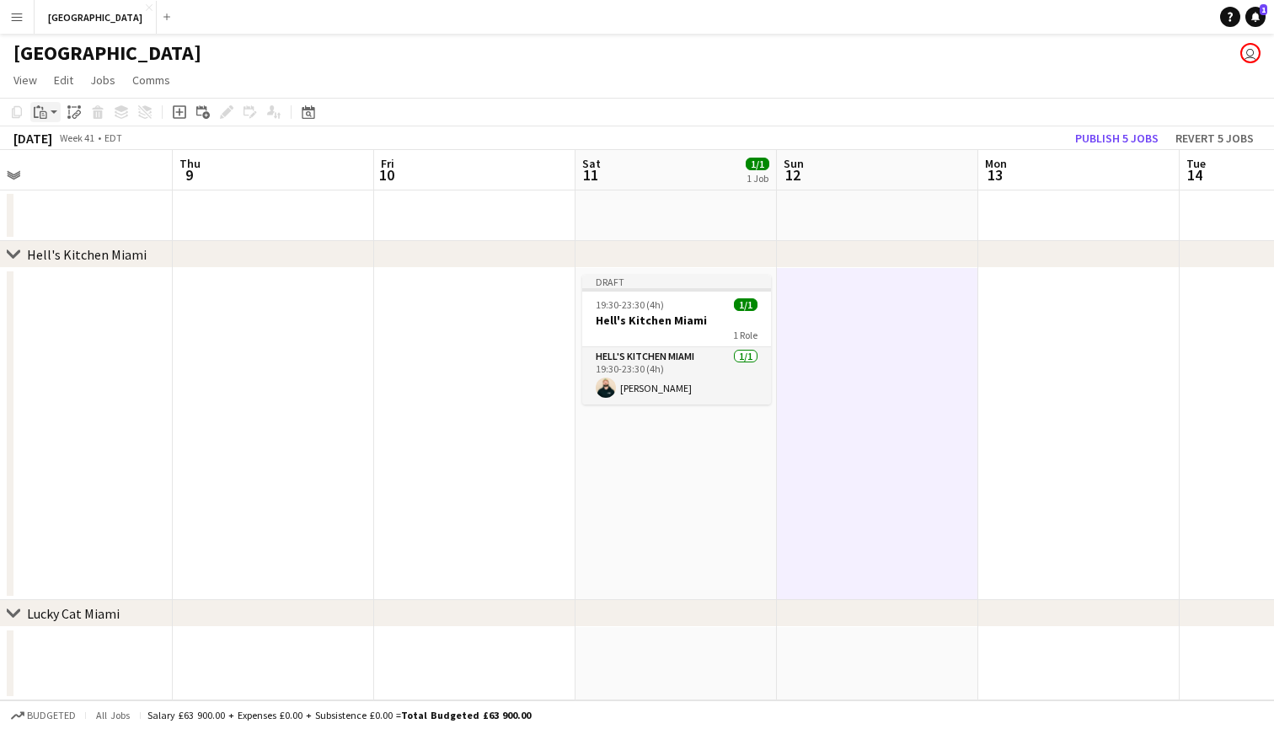
click at [47, 105] on div "Paste" at bounding box center [40, 112] width 20 height 20
click at [64, 169] on link "Paste with crew Command Shift V" at bounding box center [111, 172] width 133 height 15
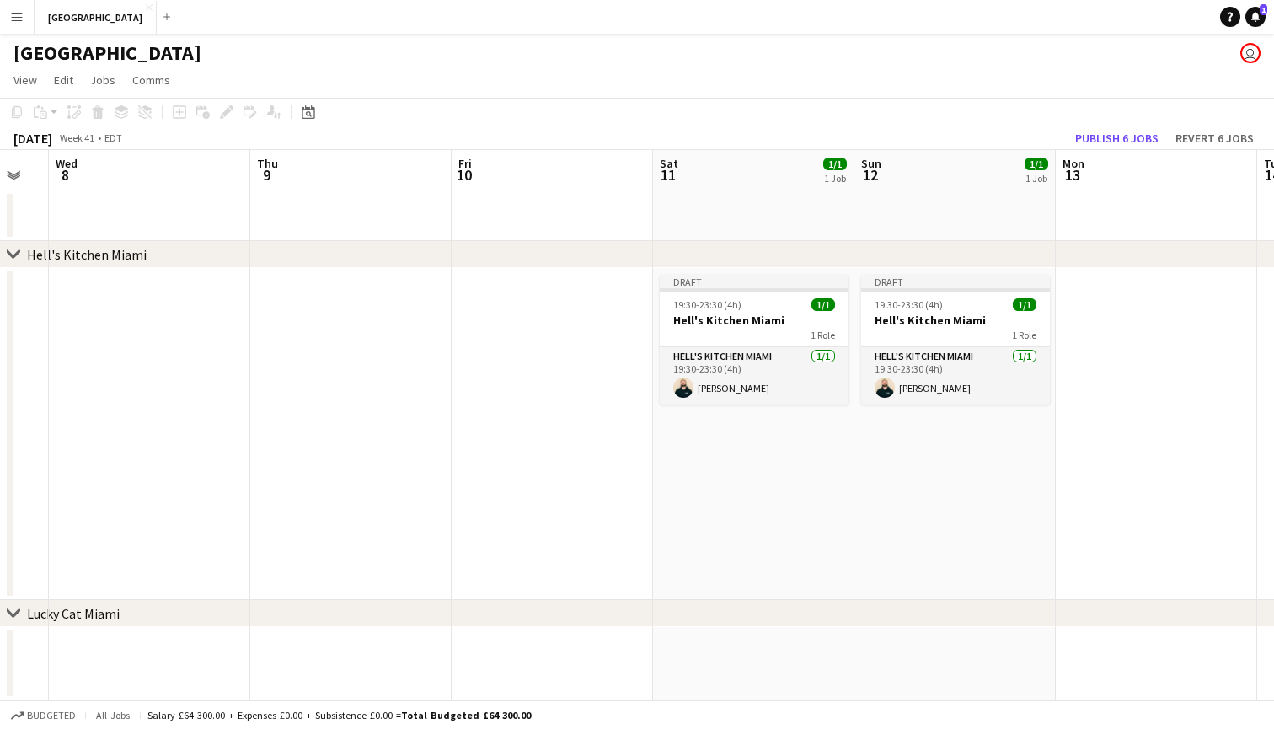
scroll to position [0, 355]
click at [927, 323] on h3 "Hell's Kitchen Miami" at bounding box center [955, 320] width 189 height 15
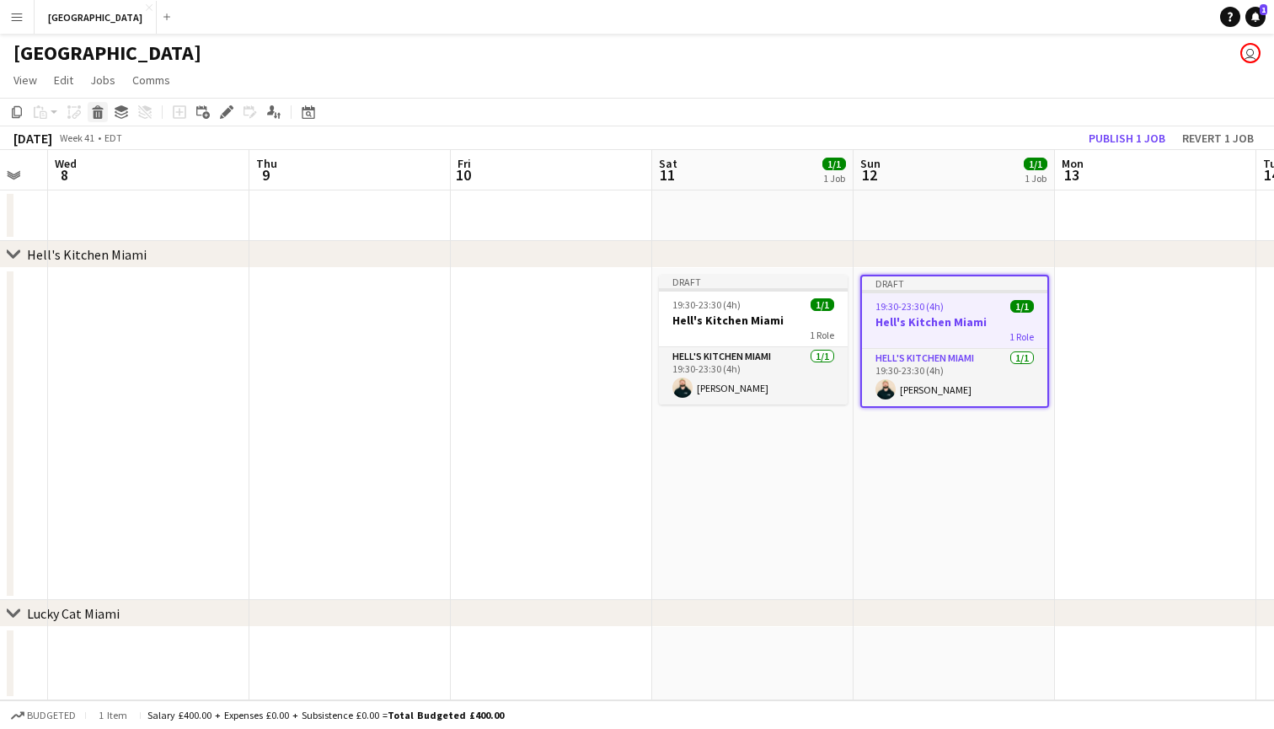
click at [102, 115] on icon at bounding box center [98, 114] width 9 height 8
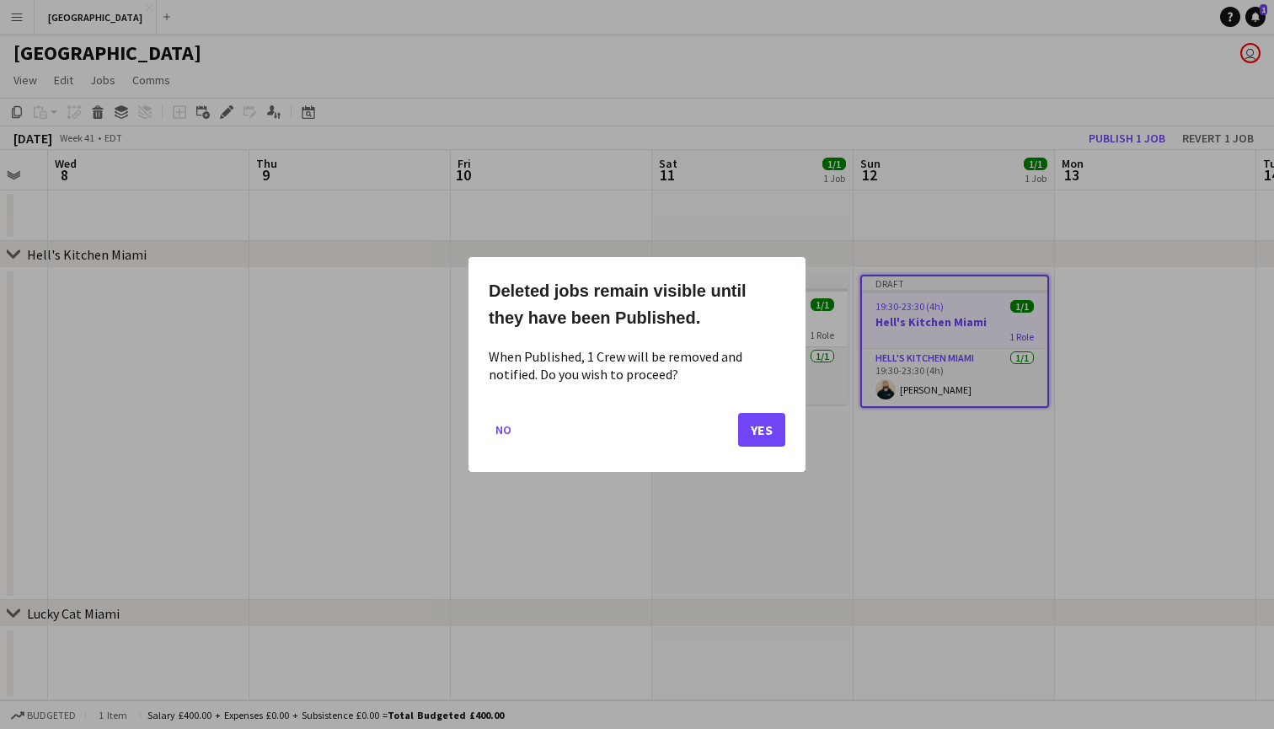
click at [762, 432] on button "Yes" at bounding box center [761, 430] width 47 height 34
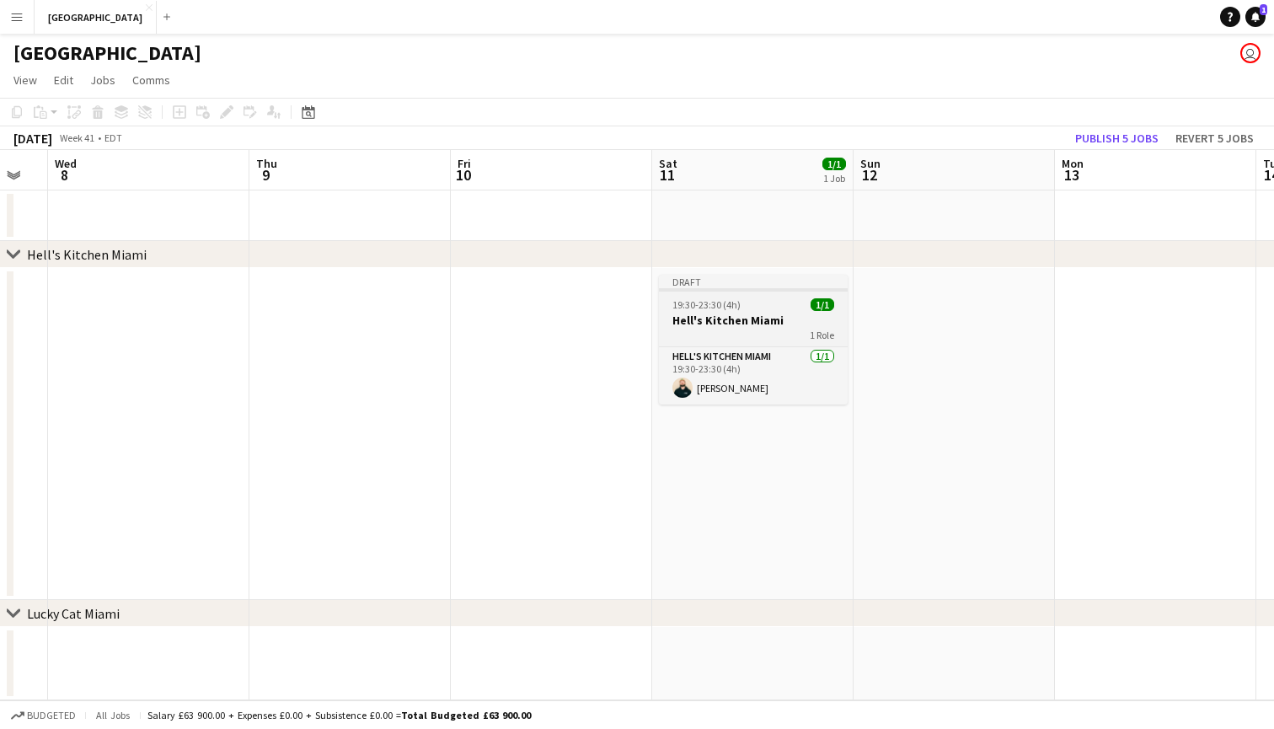
click at [732, 333] on div "1 Role" at bounding box center [753, 334] width 189 height 13
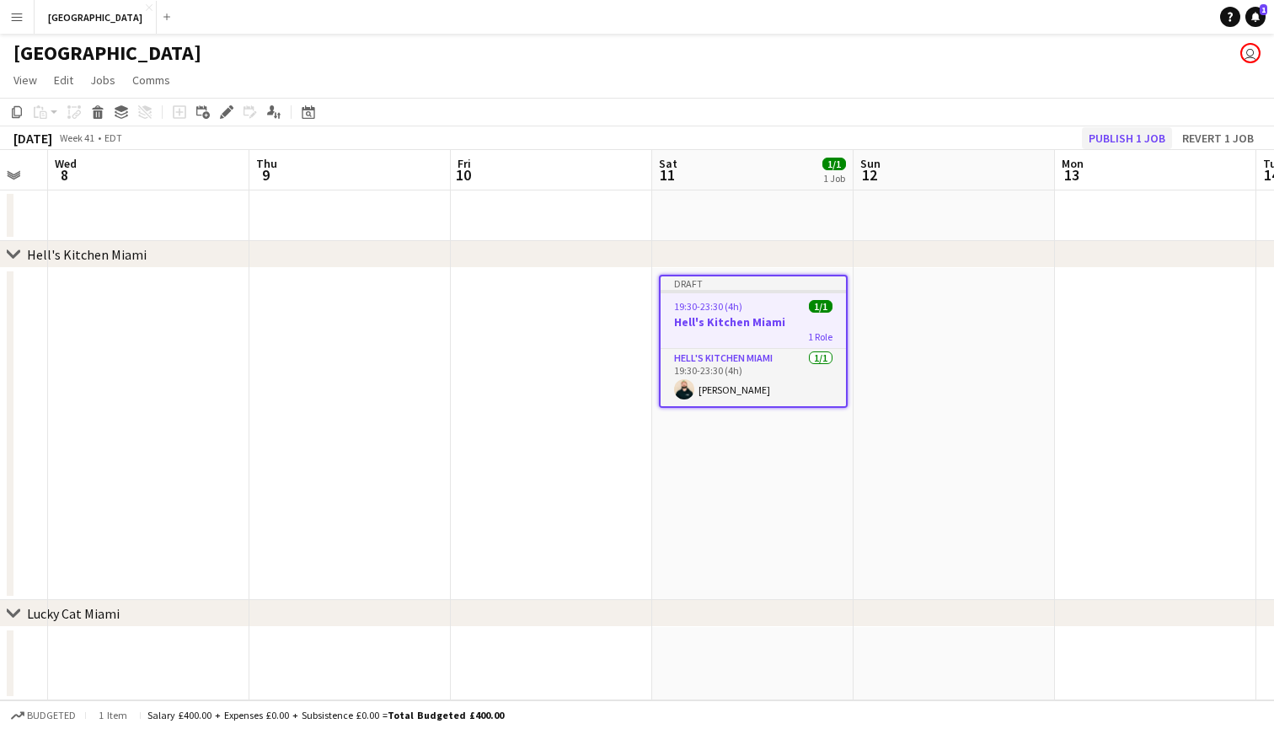
click at [1123, 134] on button "Publish 1 job" at bounding box center [1127, 138] width 90 height 22
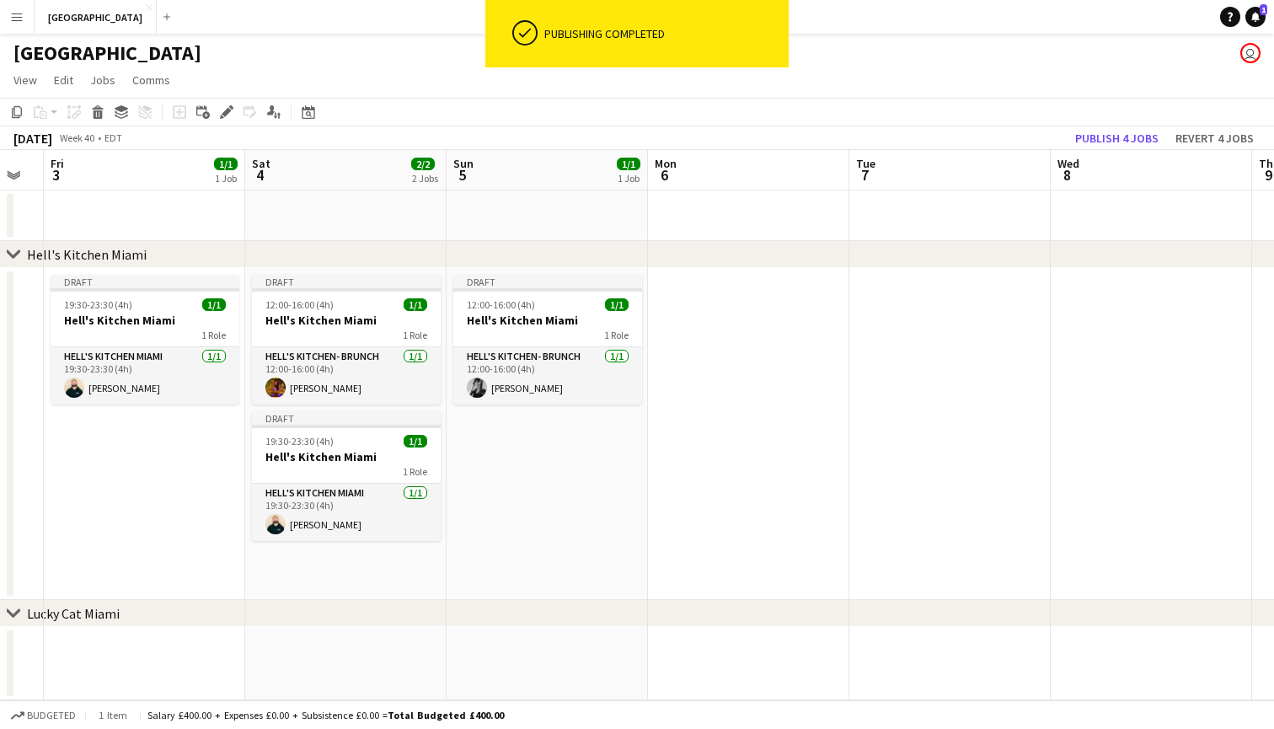
scroll to position [0, 526]
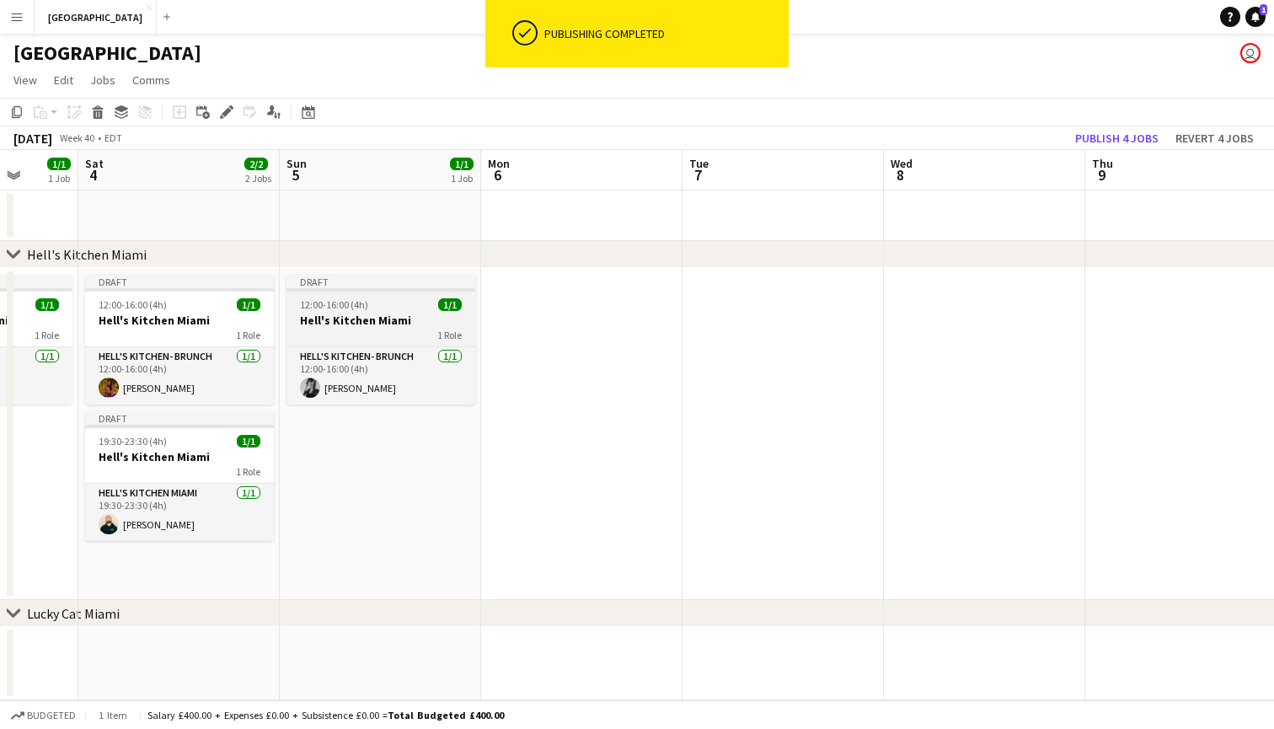
click at [350, 322] on h3 "Hell's Kitchen Miami" at bounding box center [381, 320] width 189 height 15
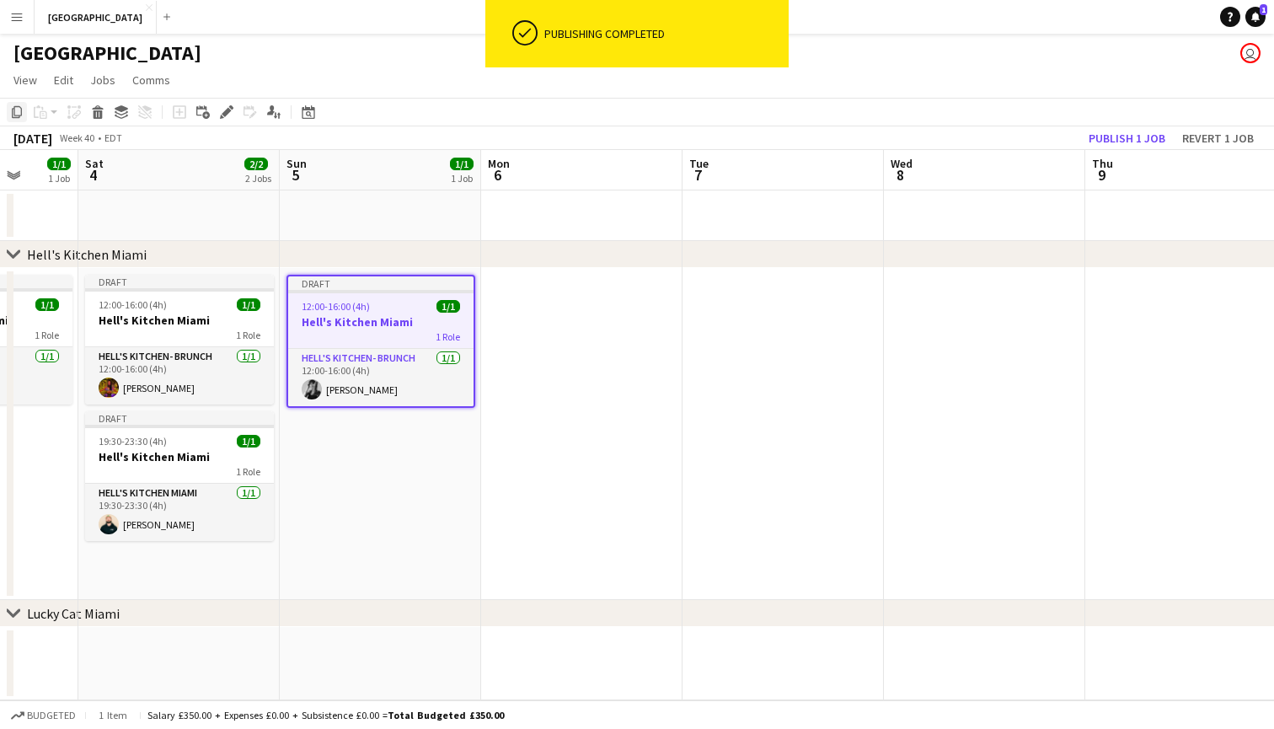
click at [13, 111] on icon at bounding box center [17, 112] width 10 height 12
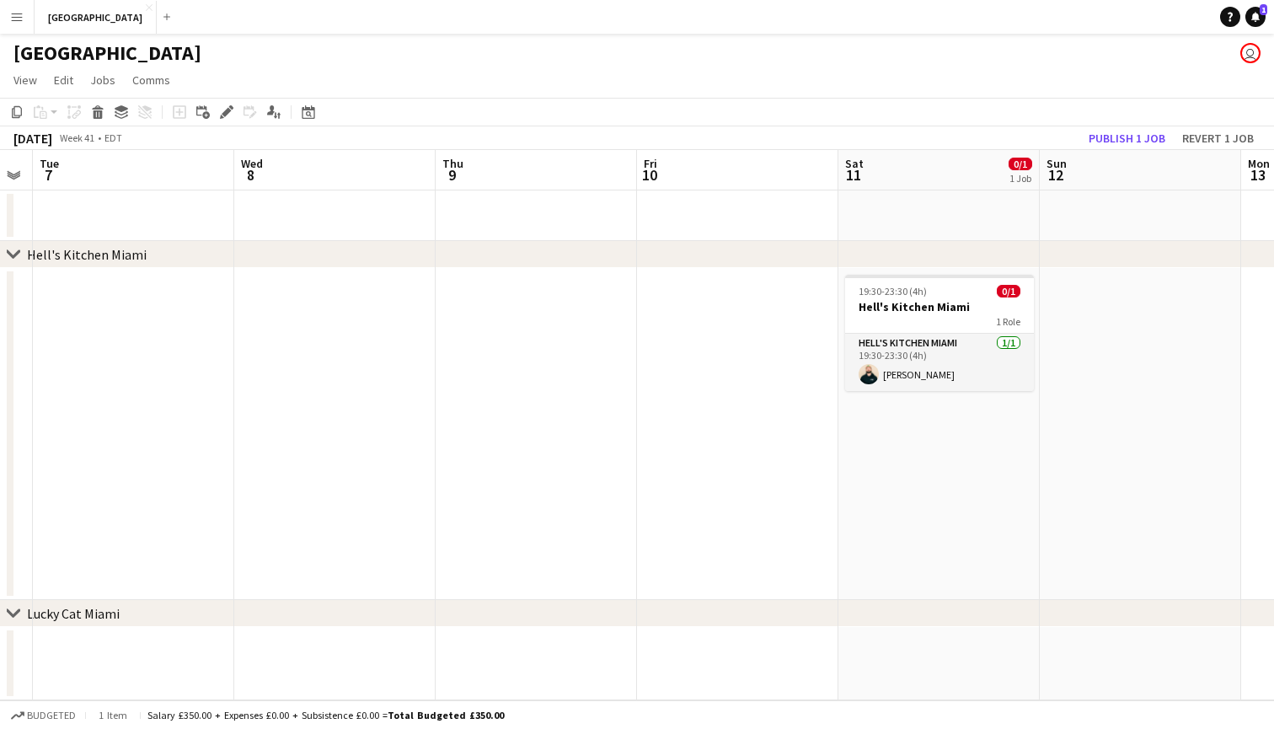
scroll to position [0, 450]
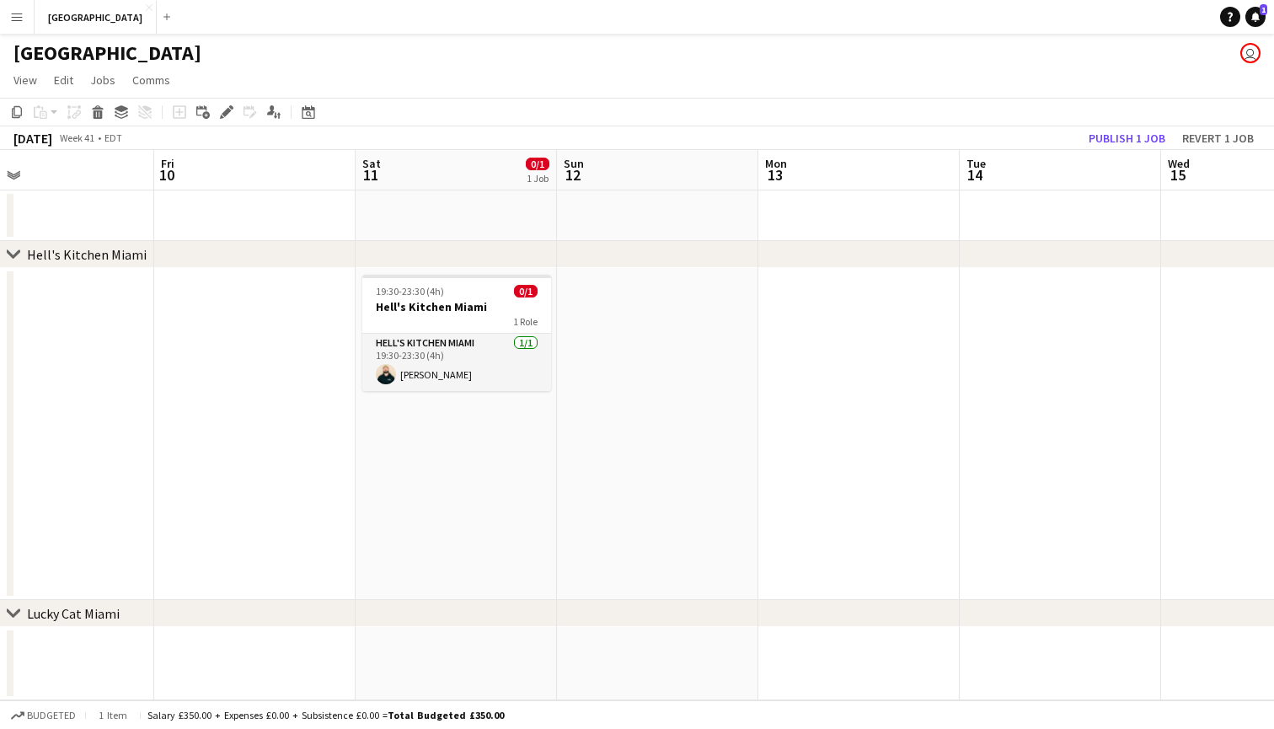
click at [577, 292] on app-date-cell at bounding box center [657, 434] width 201 height 332
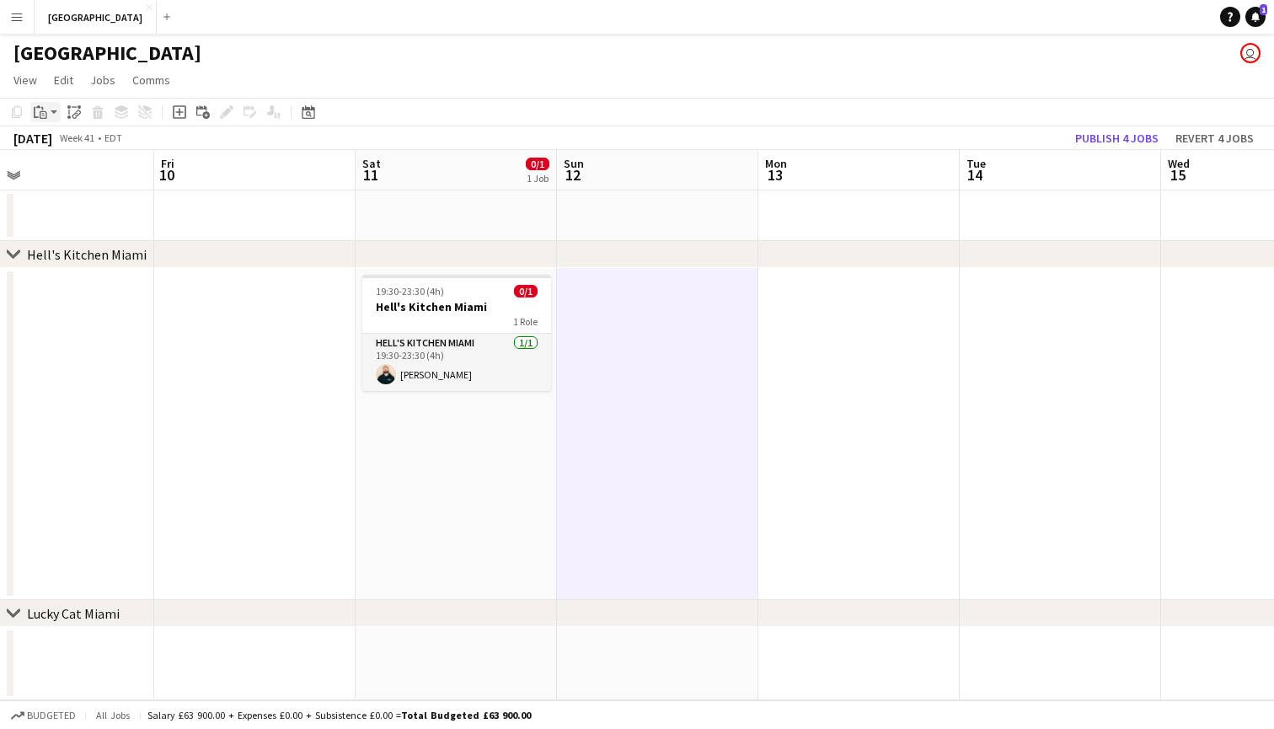
click at [49, 113] on div "Paste" at bounding box center [40, 112] width 20 height 20
click at [66, 139] on link "Paste Command V" at bounding box center [111, 144] width 133 height 15
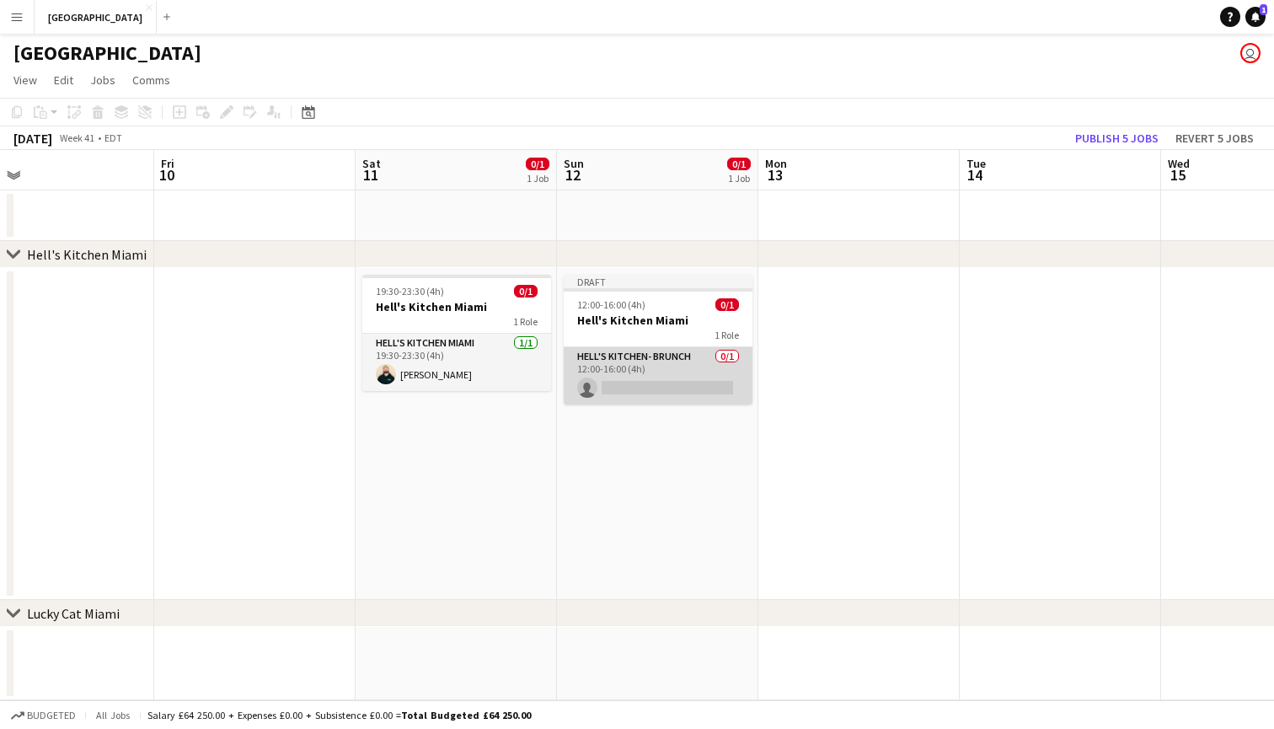
click at [643, 377] on app-card-role "Hell's Kitchen- BRUNCH 0/1 12:00-16:00 (4h) single-neutral-actions" at bounding box center [658, 375] width 189 height 57
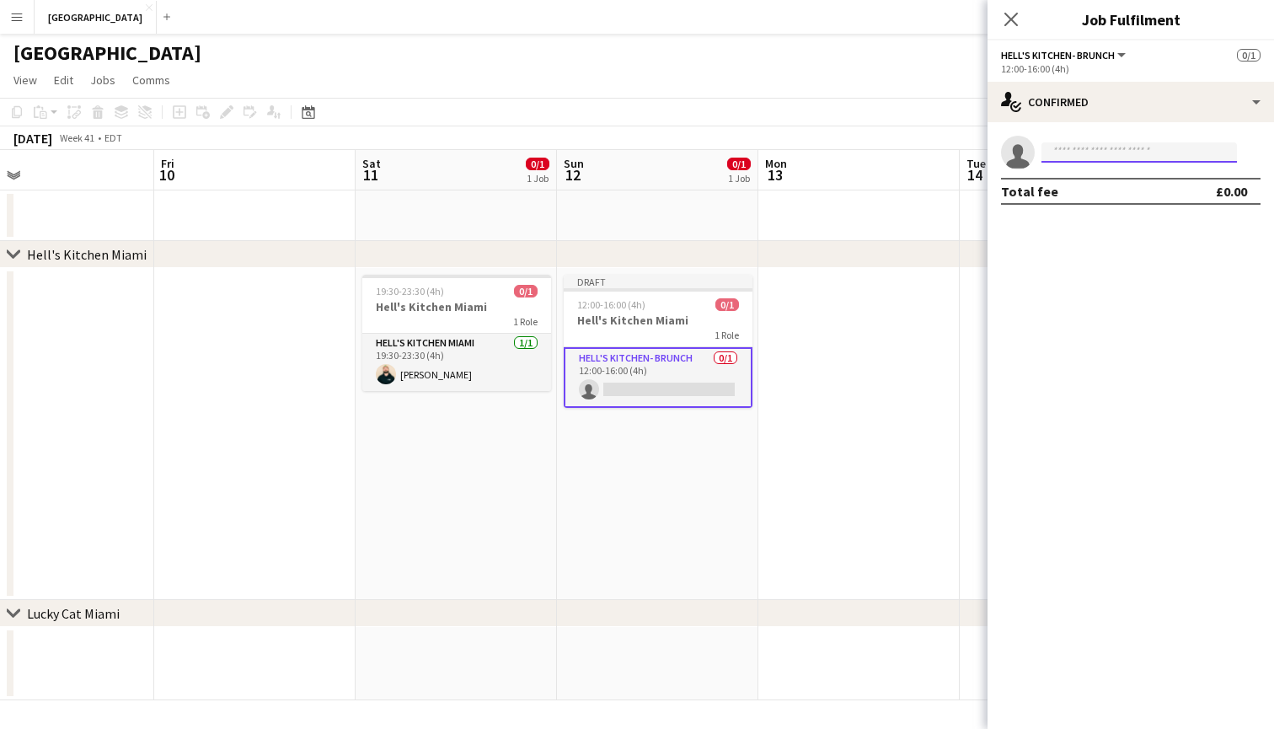
click at [1117, 158] on input at bounding box center [1140, 152] width 196 height 20
type input "***"
click at [1118, 201] on span "[PHONE_NUMBER]" at bounding box center [1139, 203] width 169 height 13
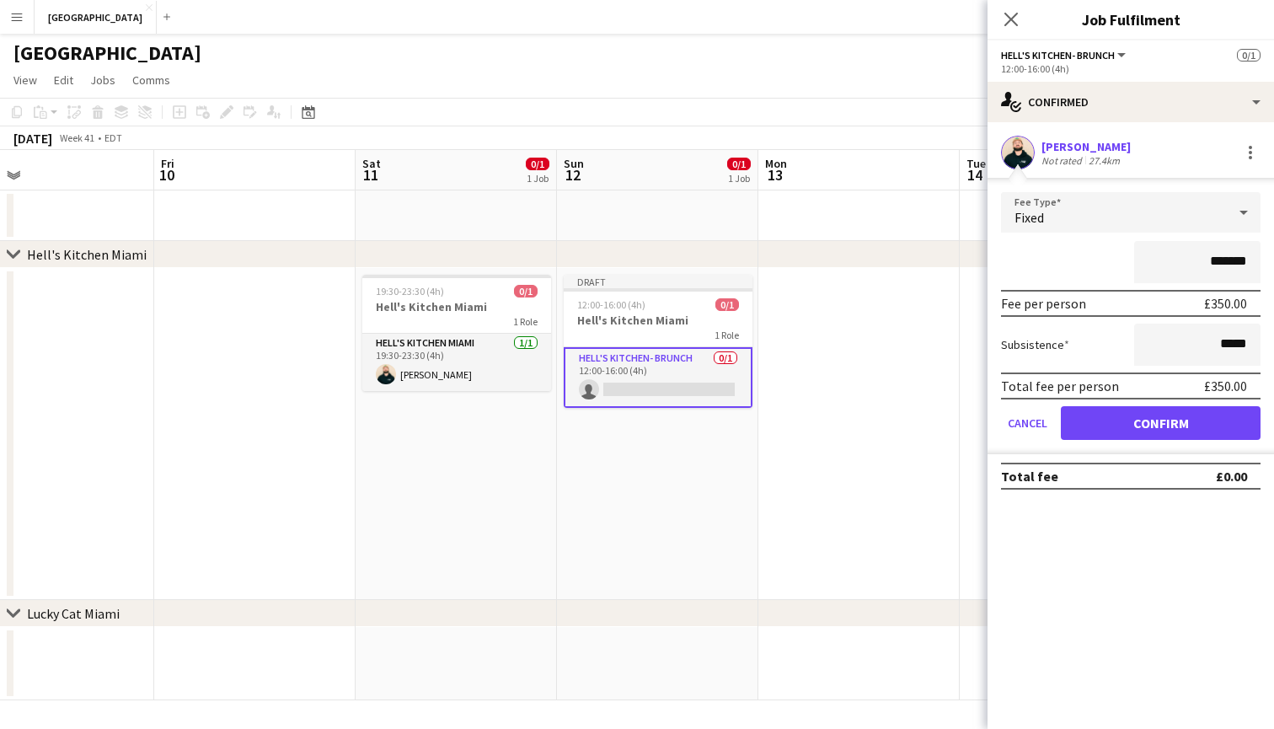
click at [1202, 418] on button "Confirm" at bounding box center [1161, 423] width 200 height 34
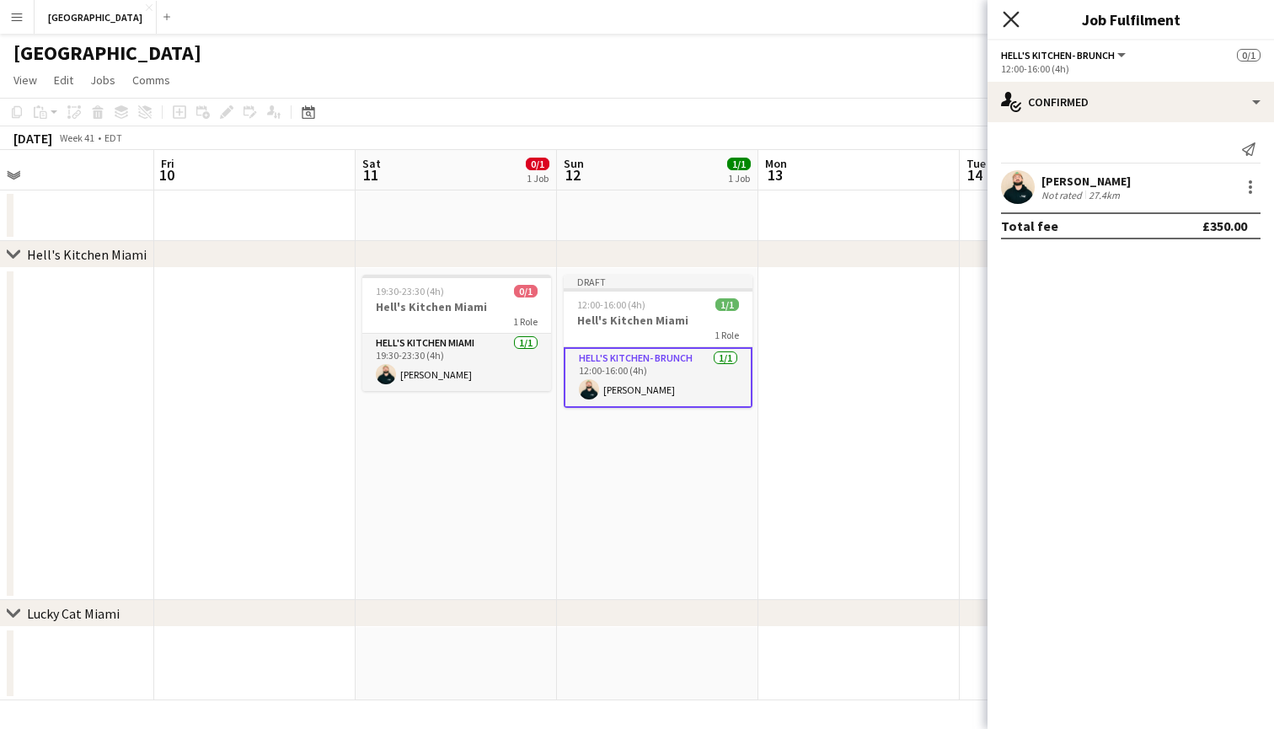
click at [1011, 19] on icon at bounding box center [1011, 19] width 16 height 16
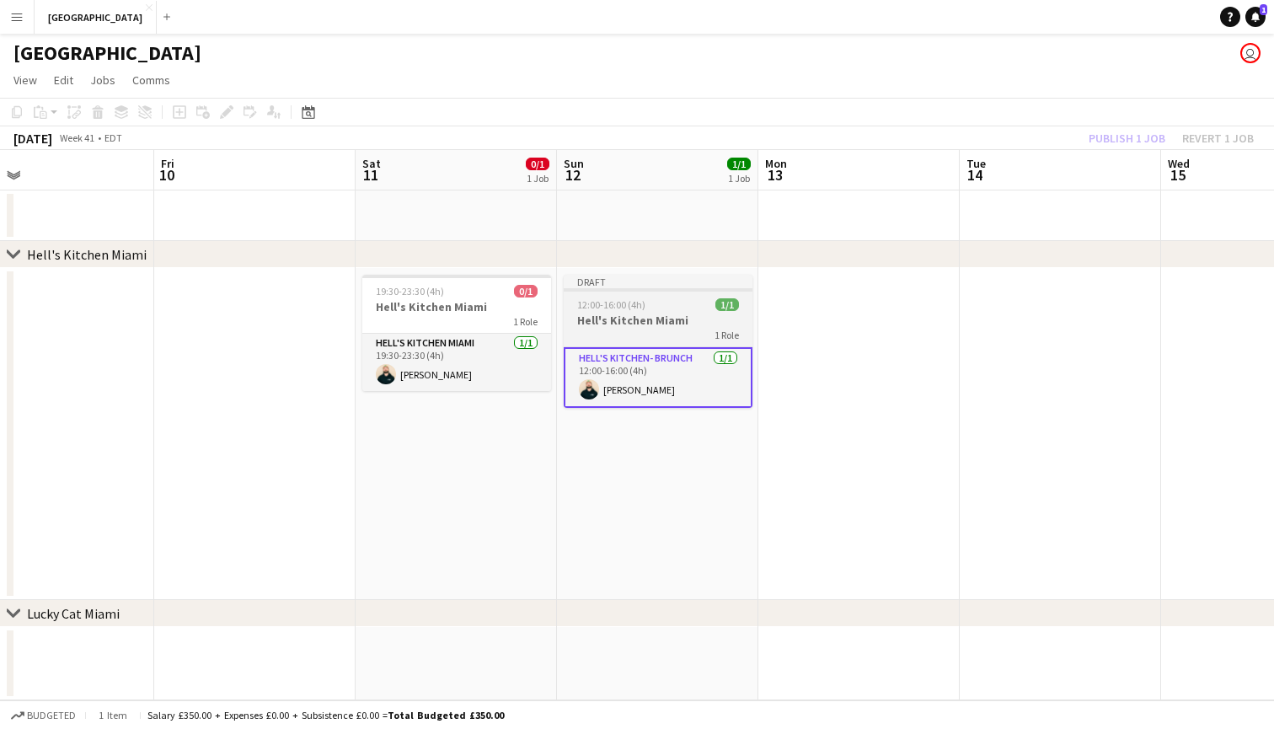
click at [614, 321] on h3 "Hell's Kitchen Miami" at bounding box center [658, 320] width 189 height 15
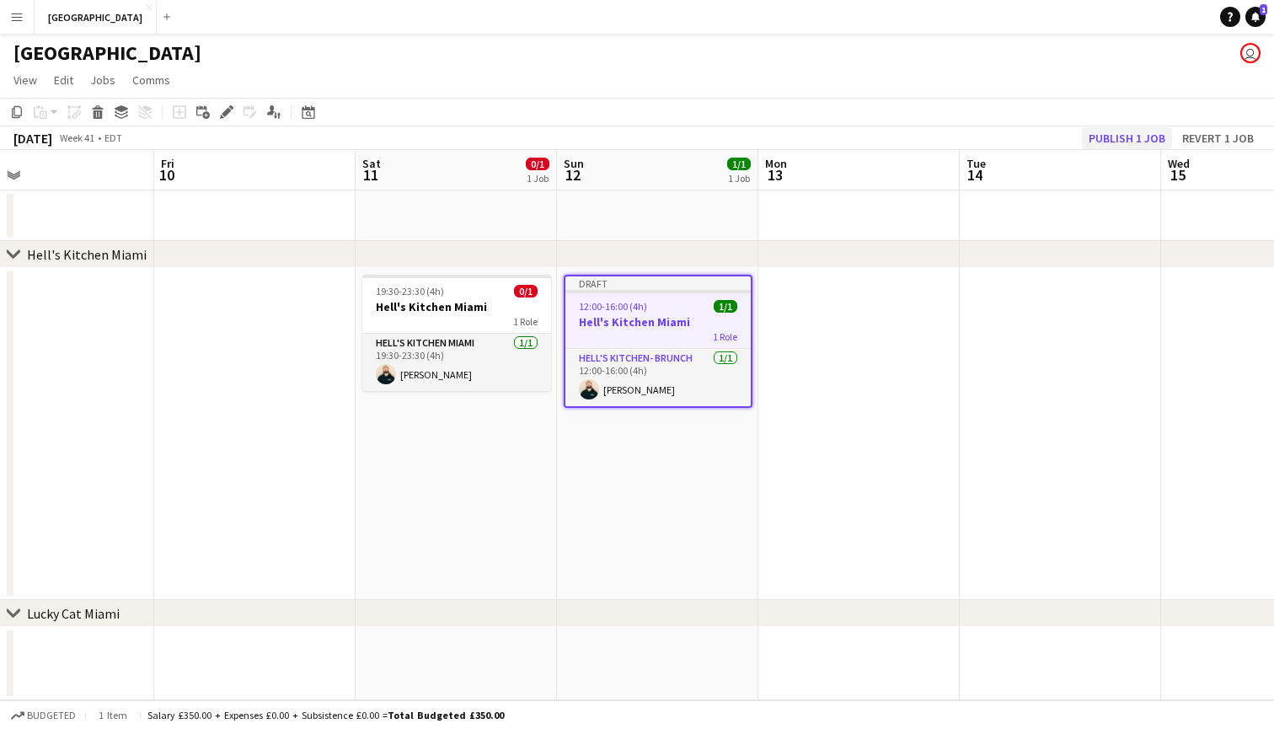
click at [1130, 131] on button "Publish 1 job" at bounding box center [1127, 138] width 90 height 22
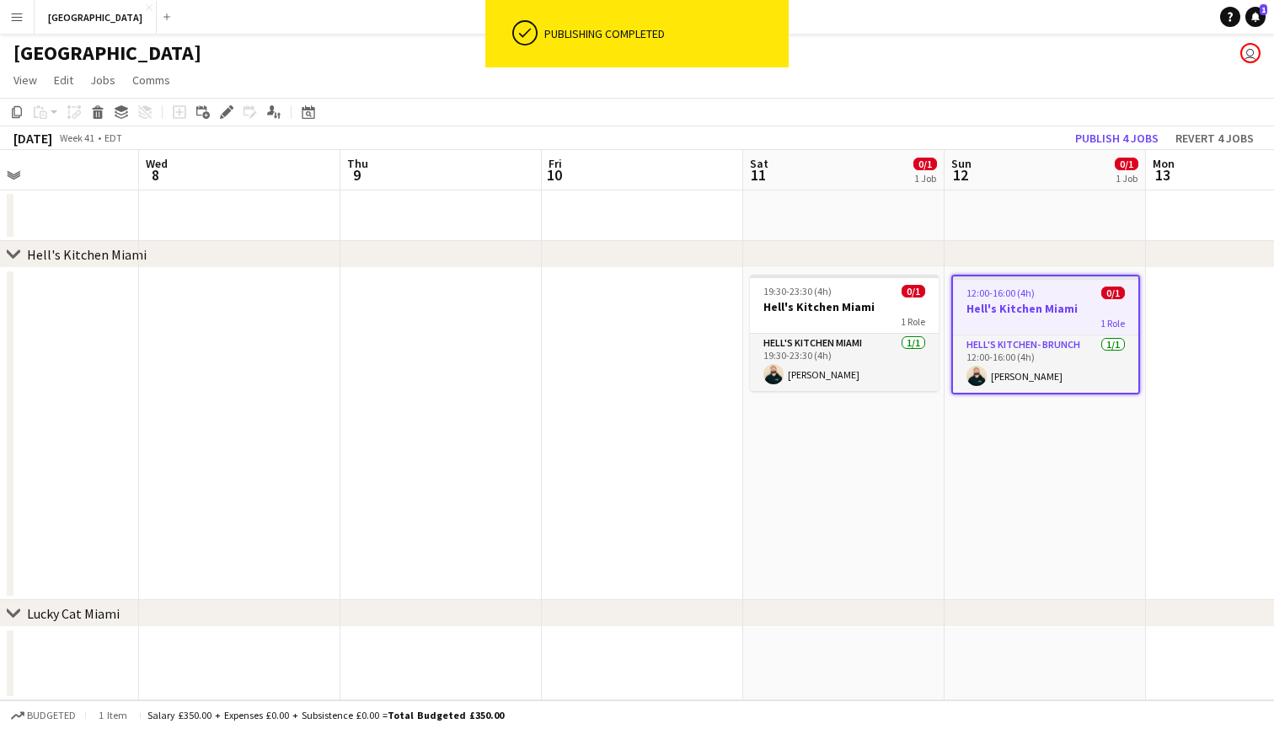
scroll to position [0, 452]
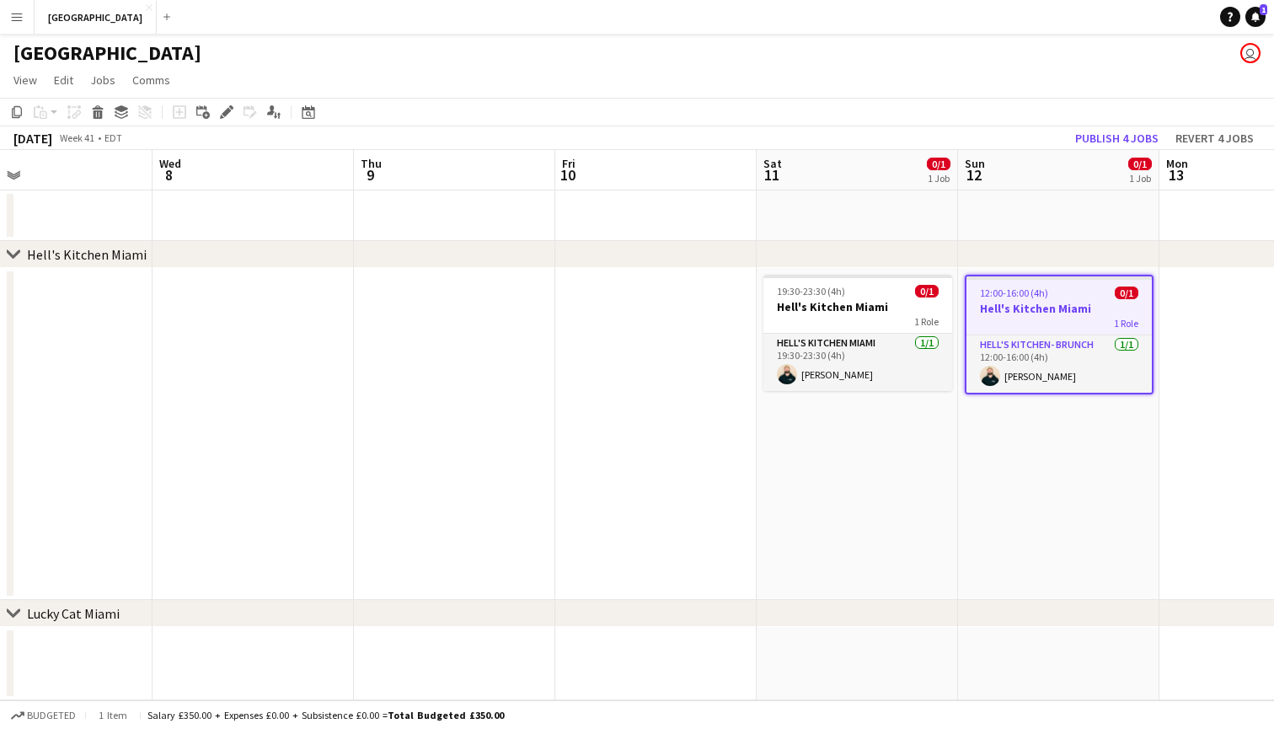
click at [665, 366] on app-date-cell at bounding box center [655, 434] width 201 height 332
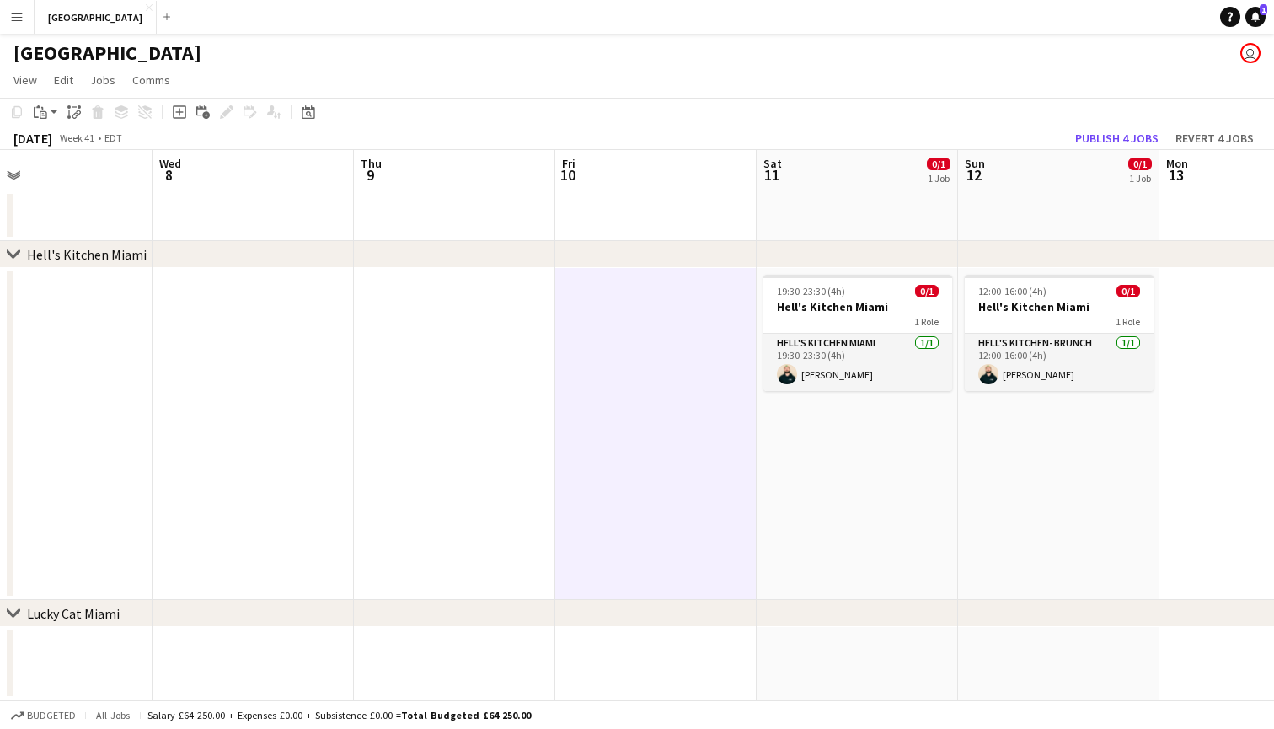
click at [118, 351] on app-date-cell at bounding box center [51, 434] width 201 height 332
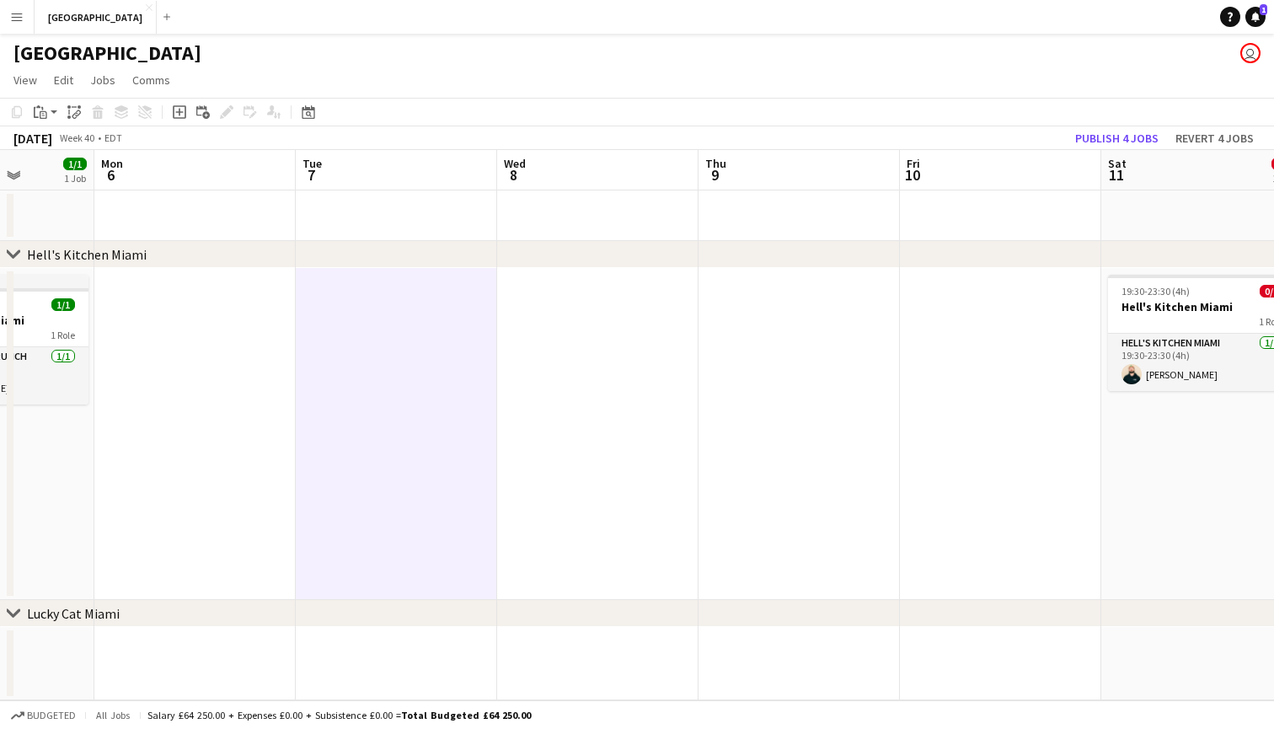
scroll to position [0, 369]
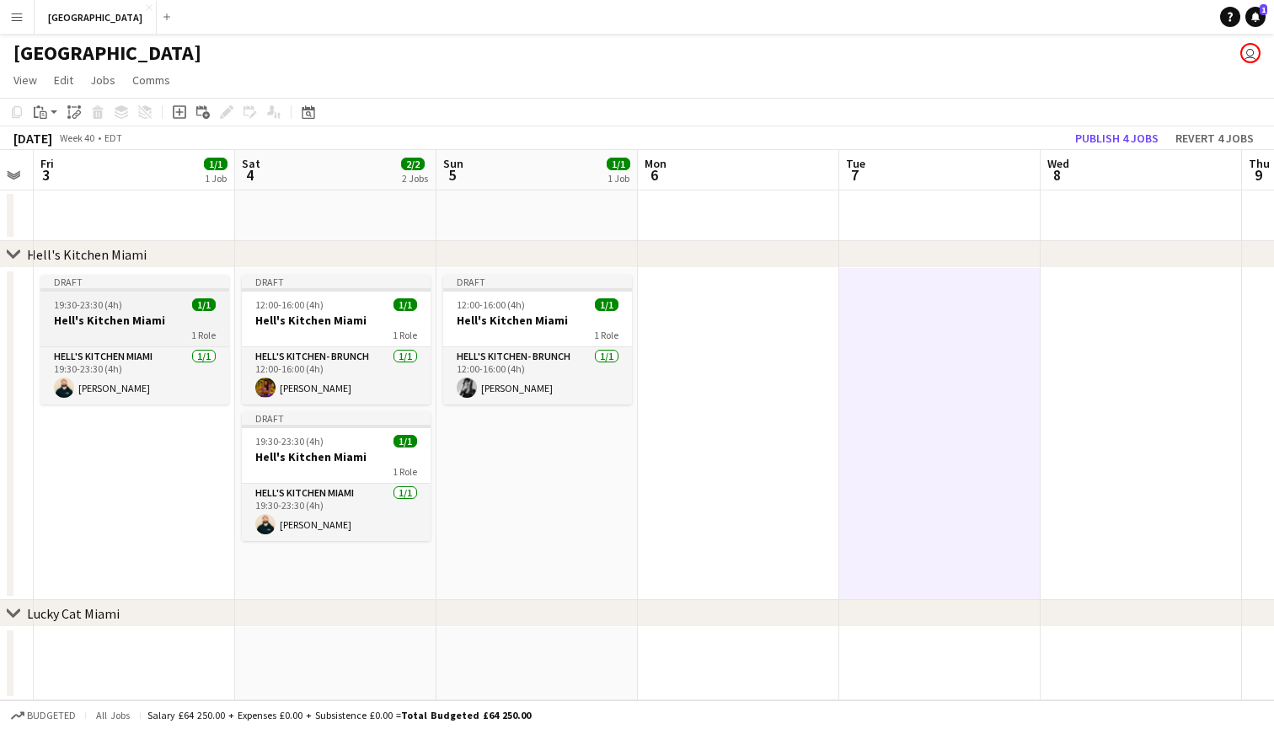
click at [78, 325] on h3 "Hell's Kitchen Miami" at bounding box center [134, 320] width 189 height 15
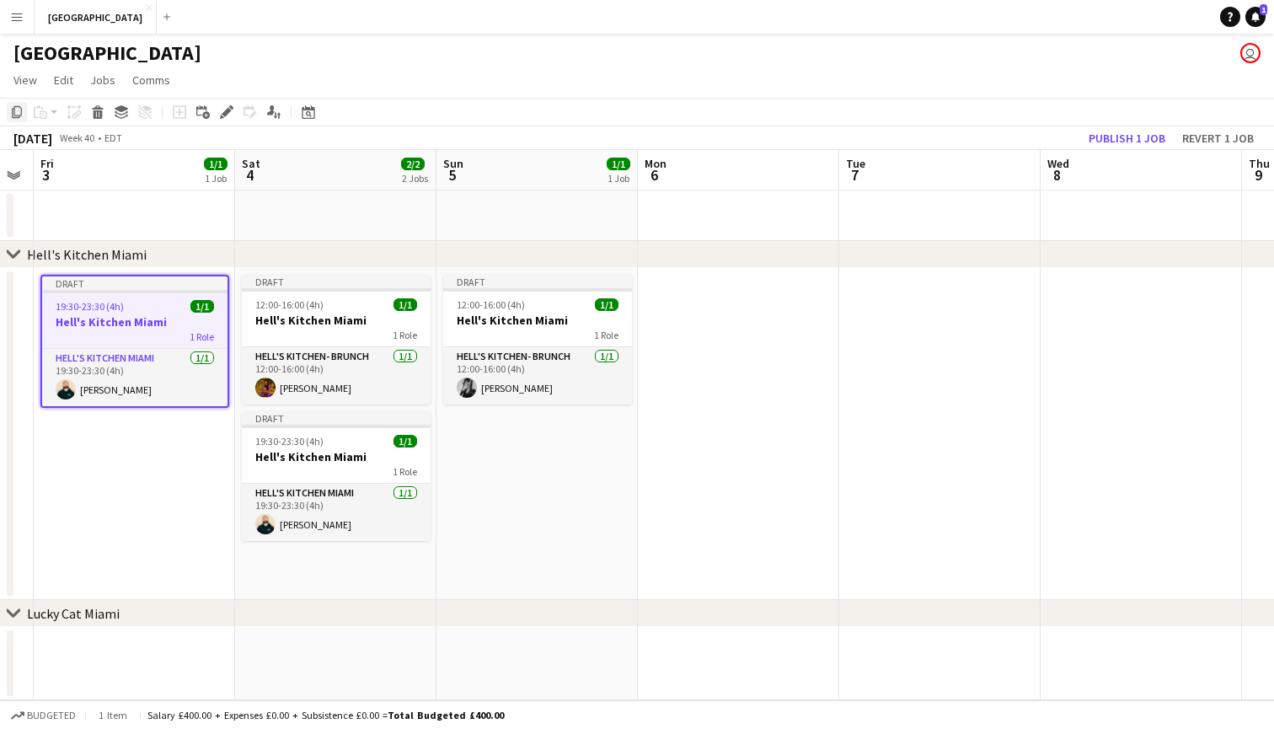
click at [17, 111] on icon "Copy" at bounding box center [16, 111] width 13 height 13
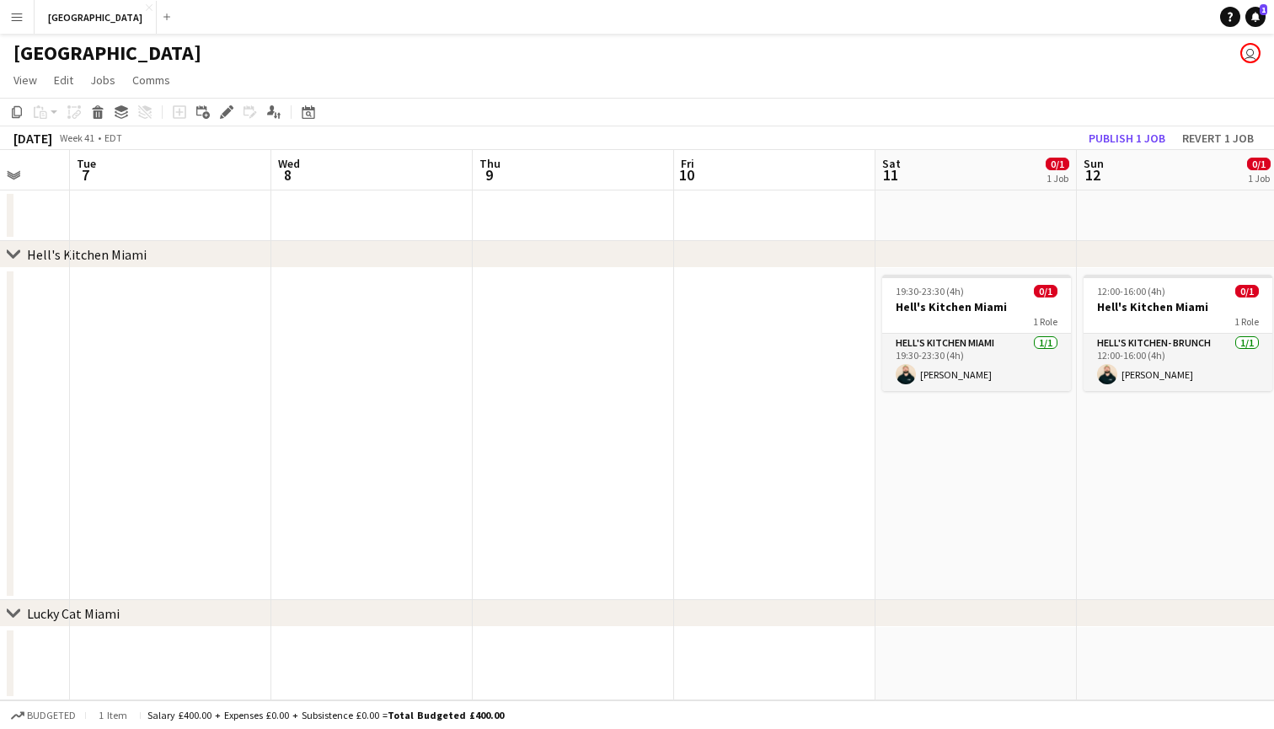
scroll to position [0, 779]
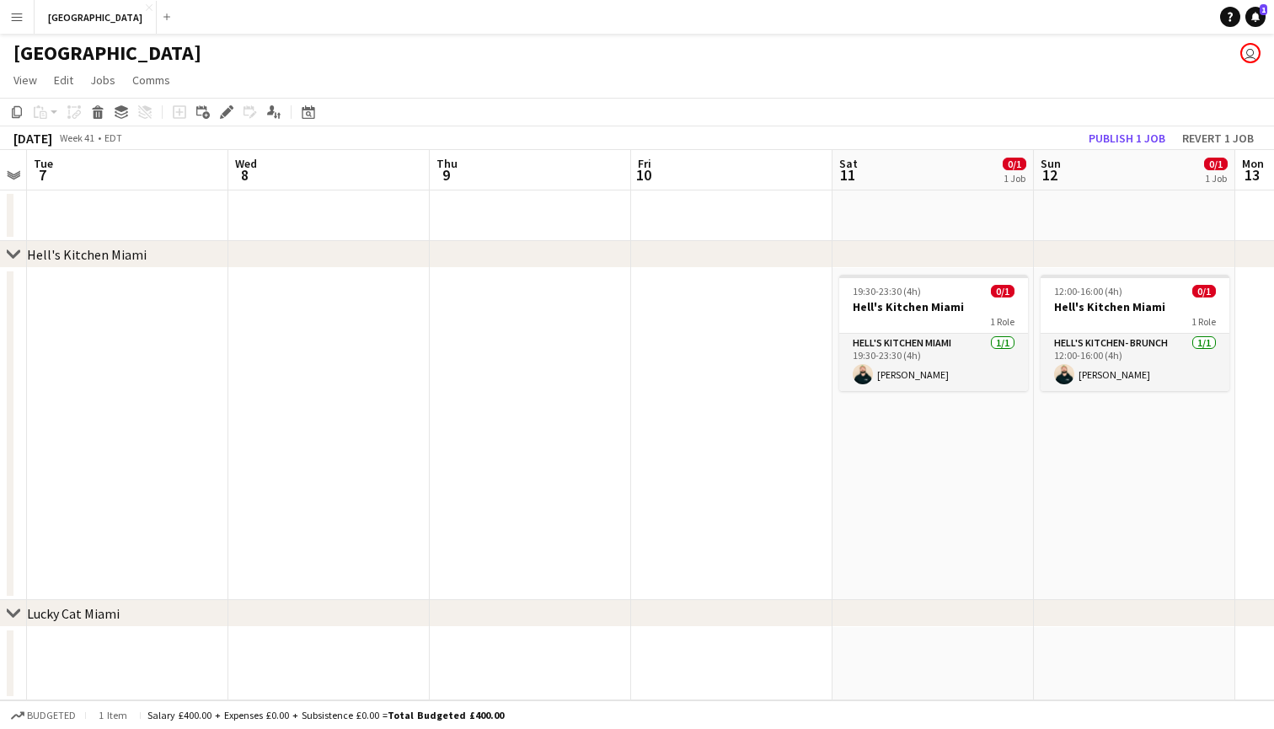
click at [684, 327] on app-date-cell at bounding box center [731, 434] width 201 height 332
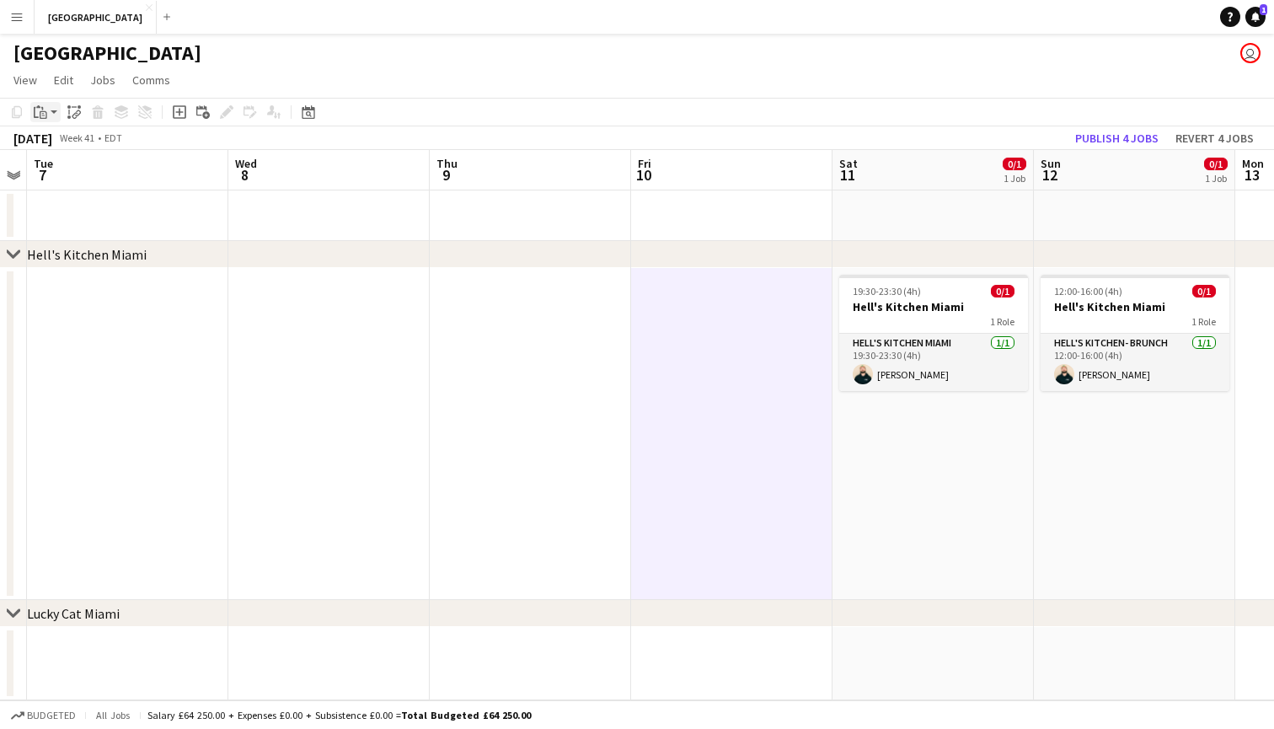
click at [51, 112] on app-action-btn "Paste" at bounding box center [45, 112] width 30 height 20
click at [58, 148] on link "Paste Command V" at bounding box center [111, 144] width 133 height 15
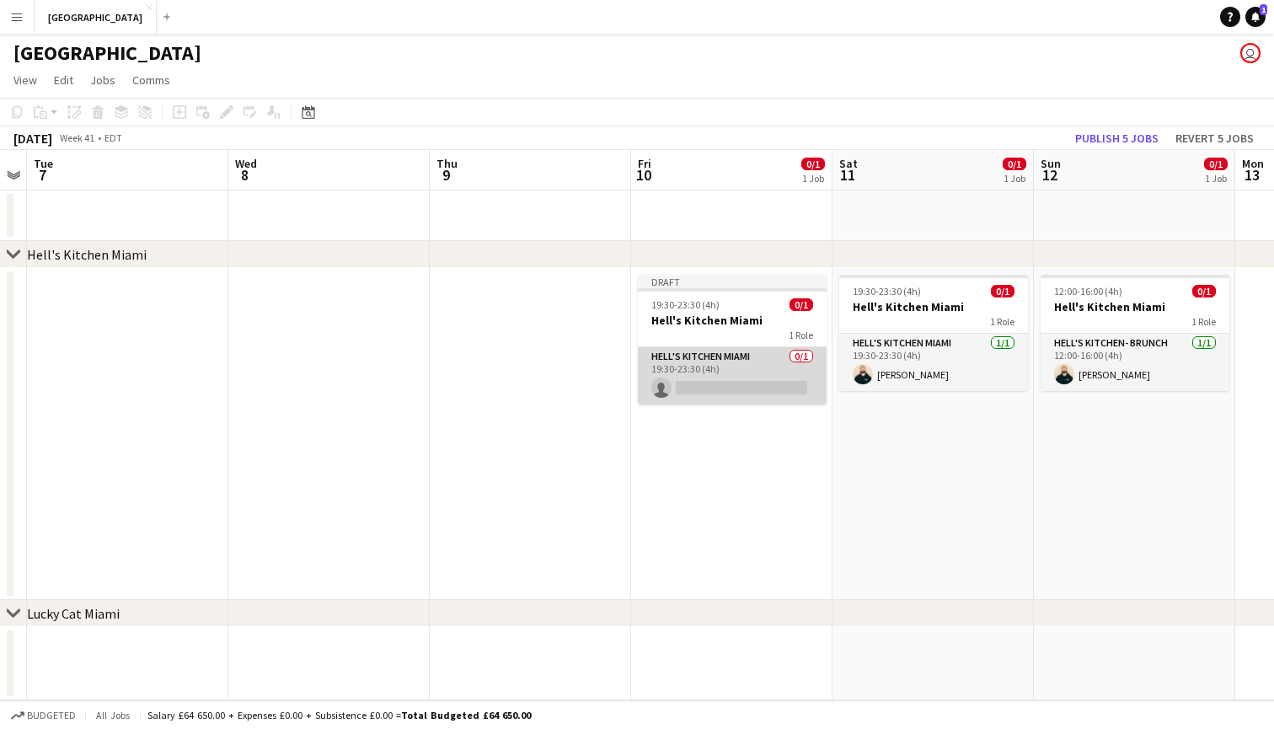
click at [695, 385] on app-card-role "Hell's Kitchen Miami 0/1 19:30-23:30 (4h) single-neutral-actions" at bounding box center [732, 375] width 189 height 57
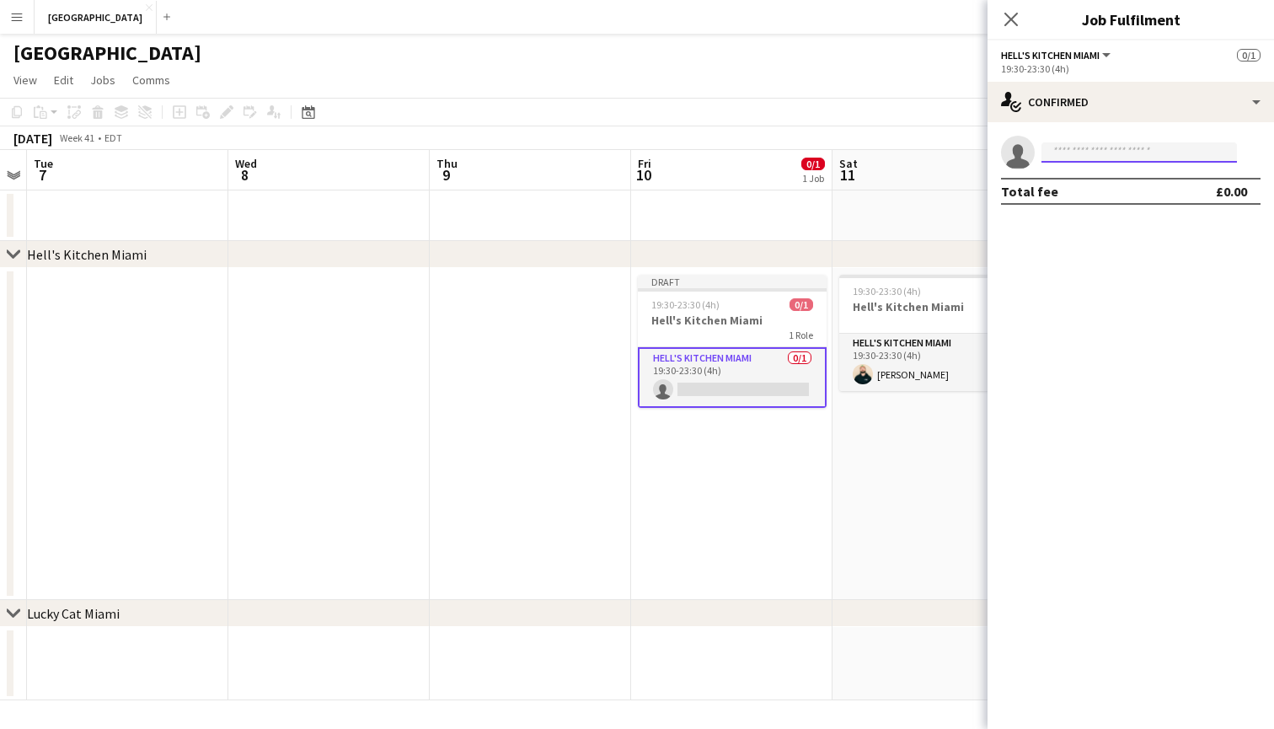
click at [1145, 153] on input at bounding box center [1140, 152] width 196 height 20
type input "*****"
click at [1140, 185] on span "[DOMAIN_NAME][EMAIL_ADDRESS][DOMAIN_NAME]" at bounding box center [1139, 190] width 169 height 13
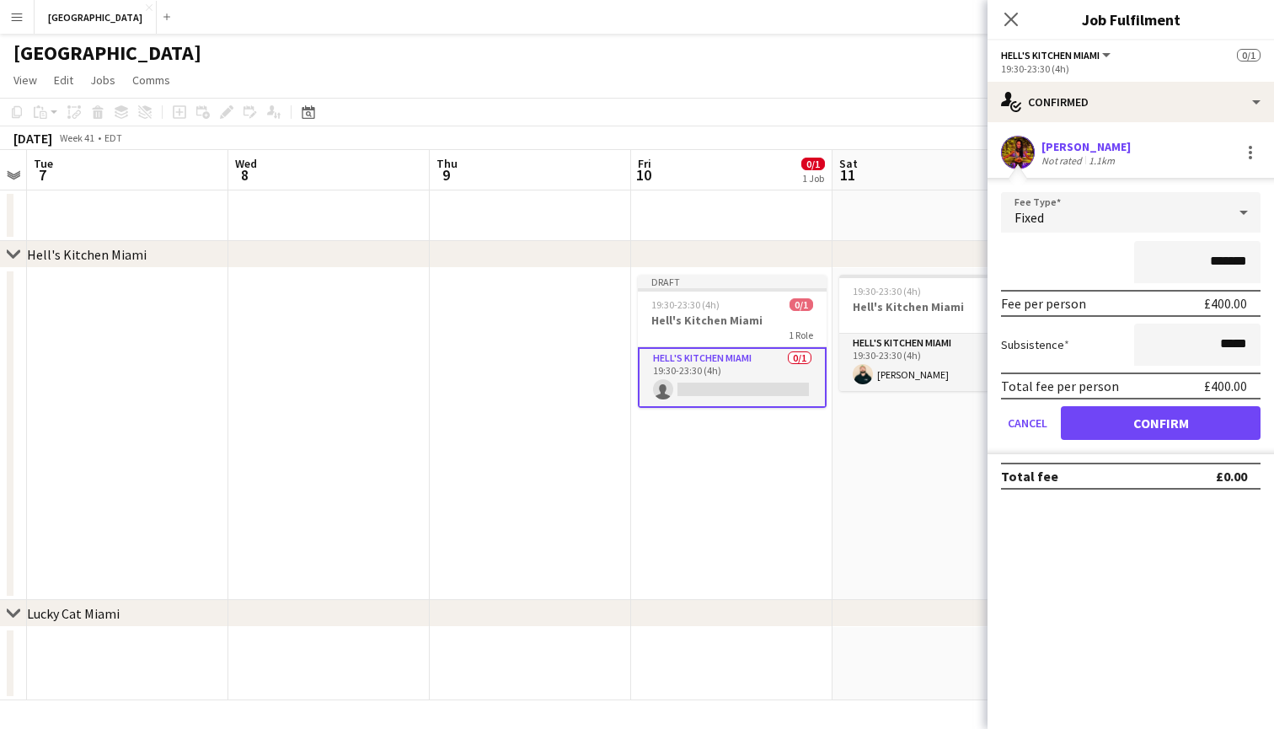
click at [1165, 424] on button "Confirm" at bounding box center [1161, 423] width 200 height 34
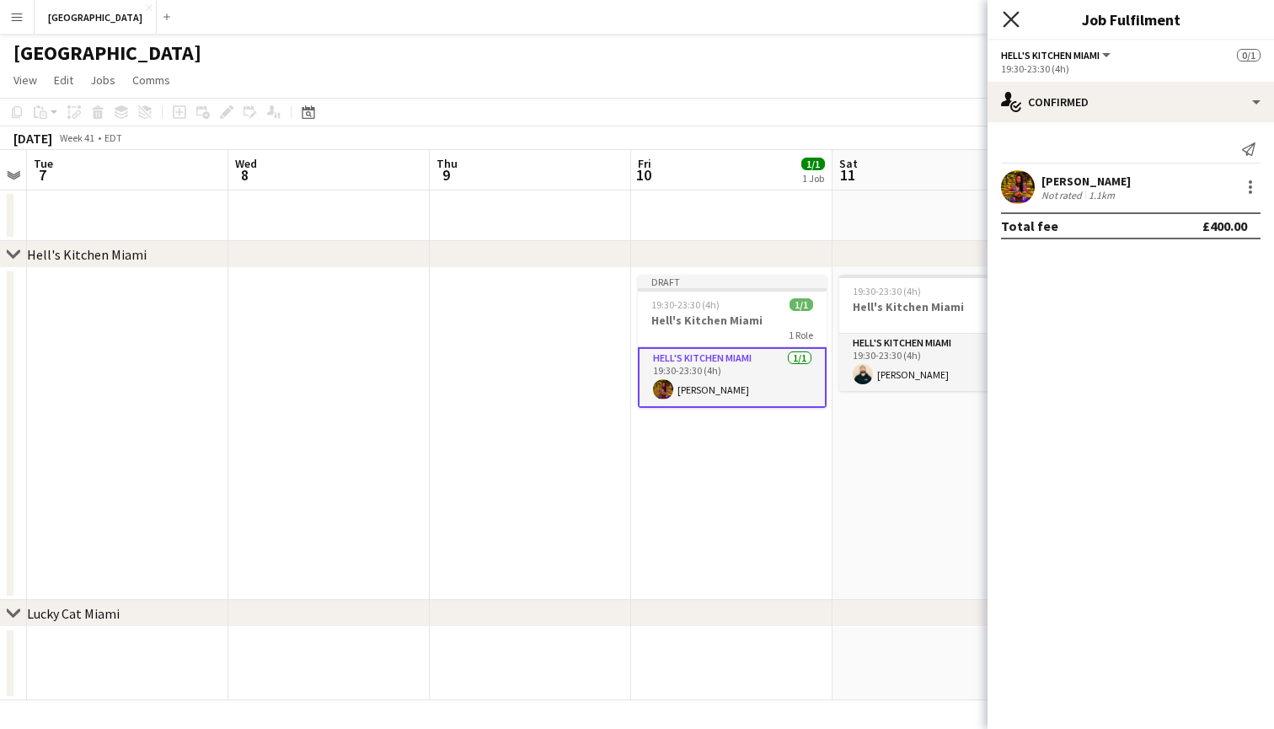
click at [1011, 16] on icon "Close pop-in" at bounding box center [1011, 19] width 16 height 16
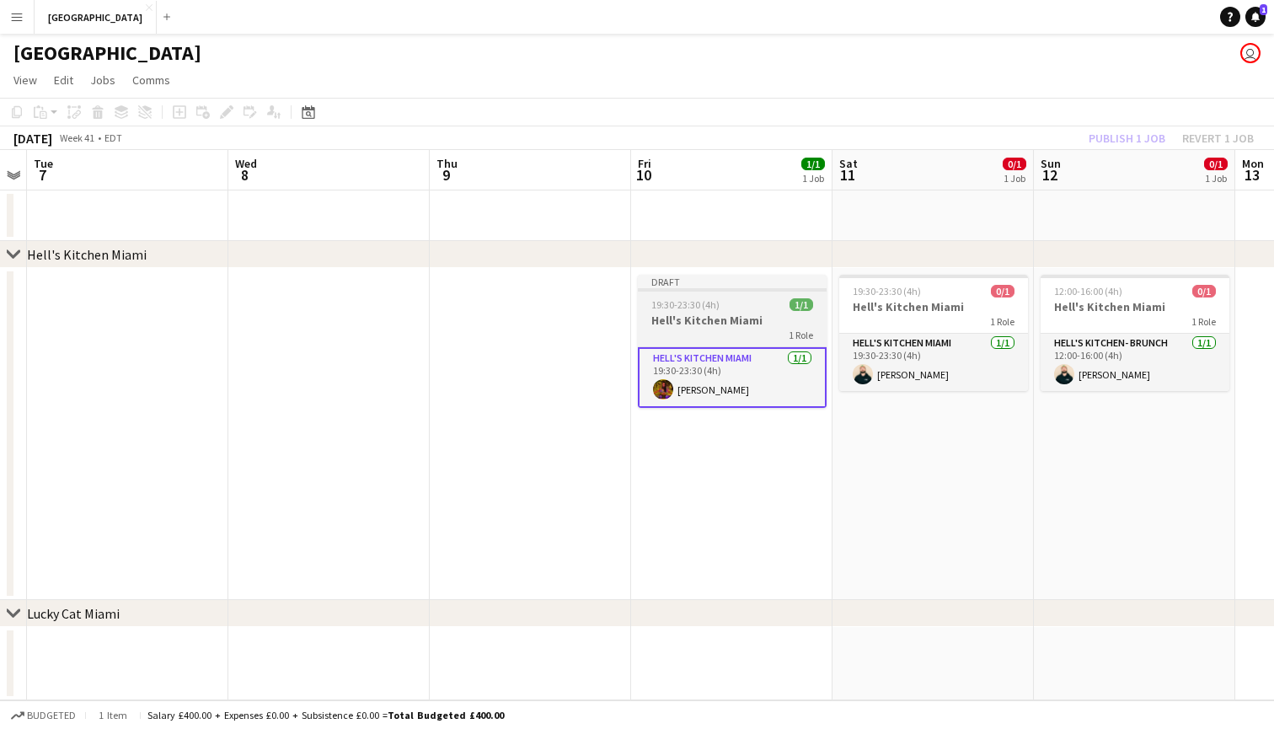
click at [703, 308] on span "19:30-23:30 (4h)" at bounding box center [686, 304] width 68 height 13
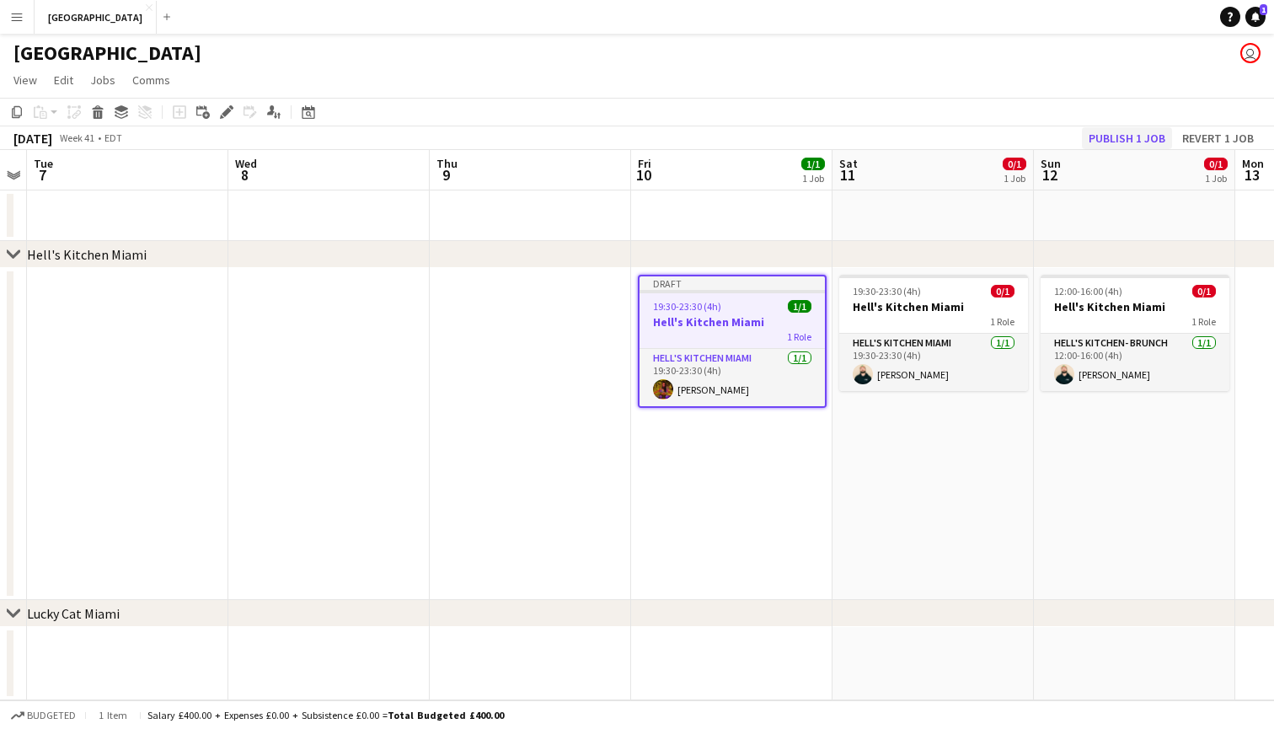
click at [1136, 131] on button "Publish 1 job" at bounding box center [1127, 138] width 90 height 22
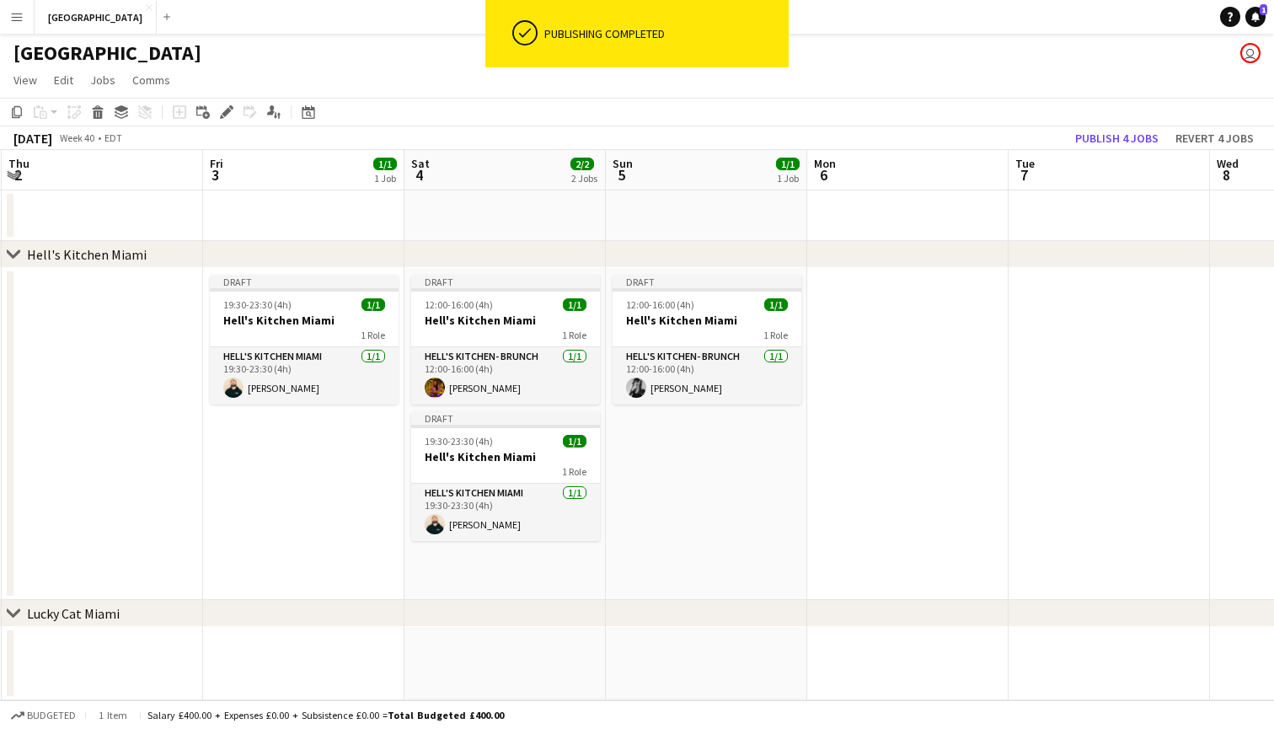
scroll to position [0, 364]
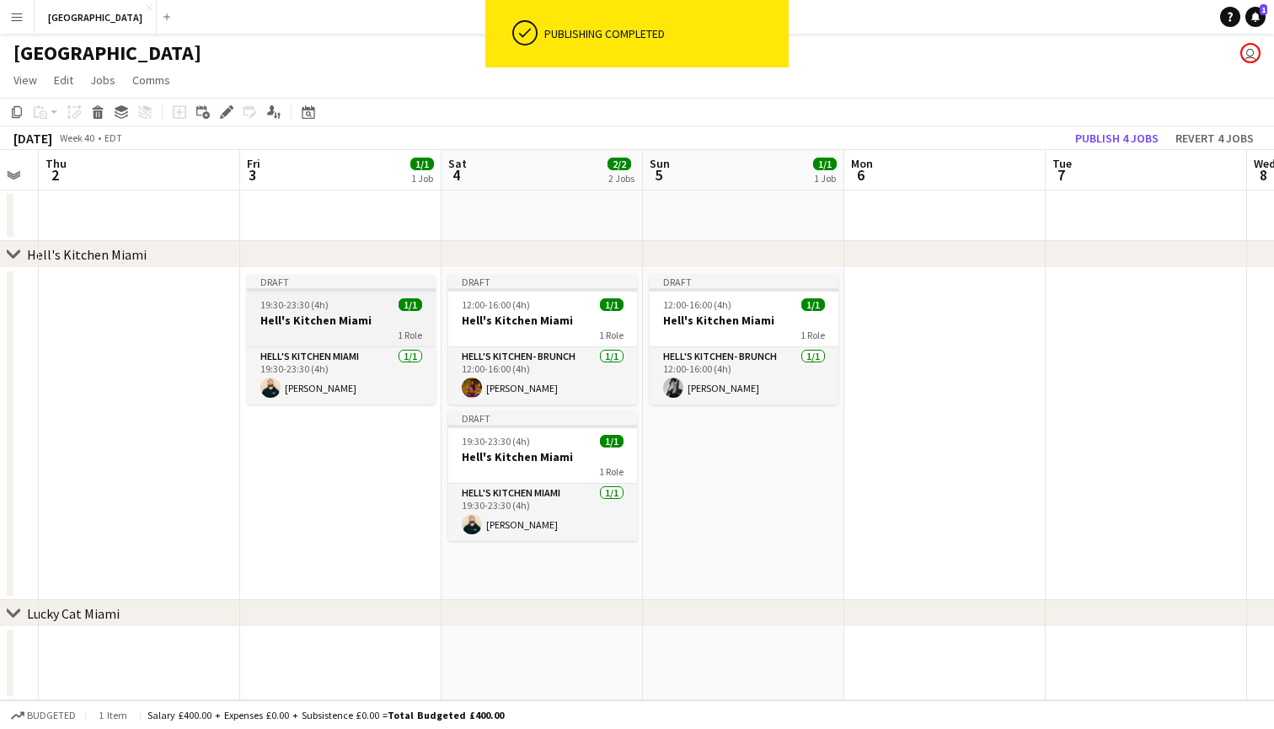
click at [312, 308] on span "19:30-23:30 (4h)" at bounding box center [294, 304] width 68 height 13
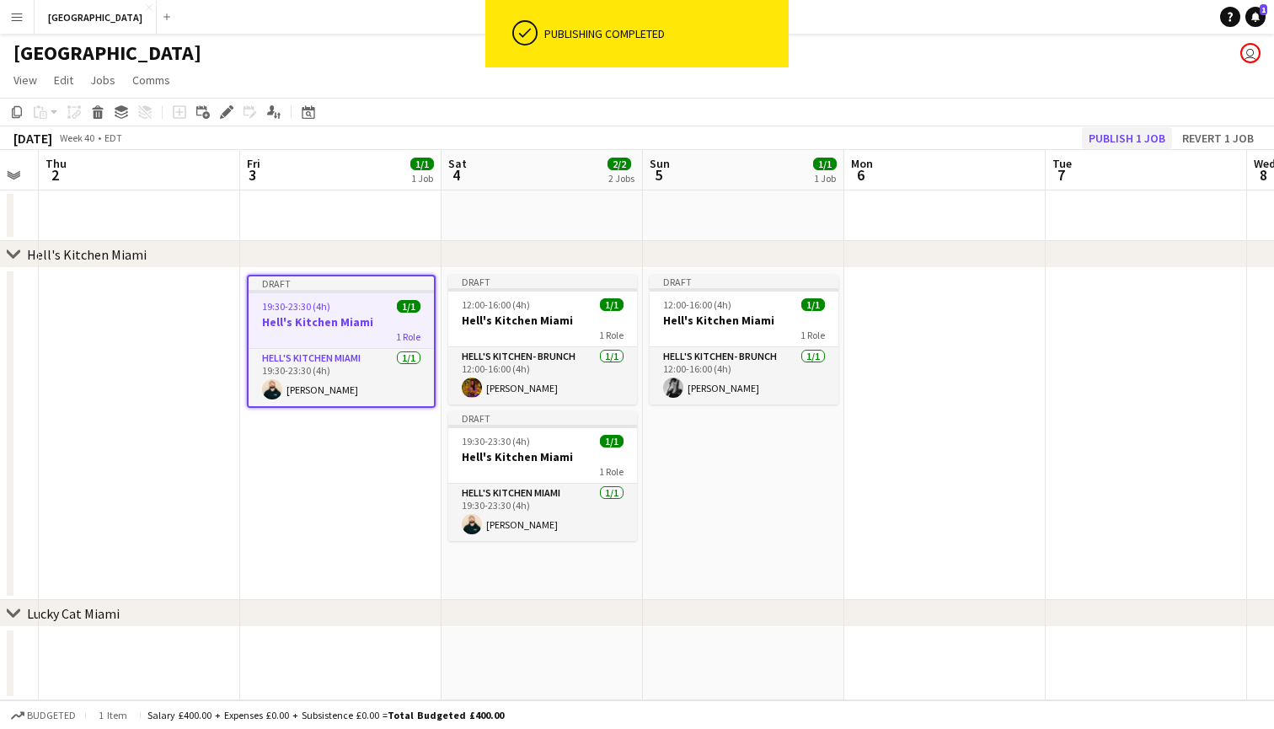
click at [1132, 140] on button "Publish 1 job" at bounding box center [1127, 138] width 90 height 22
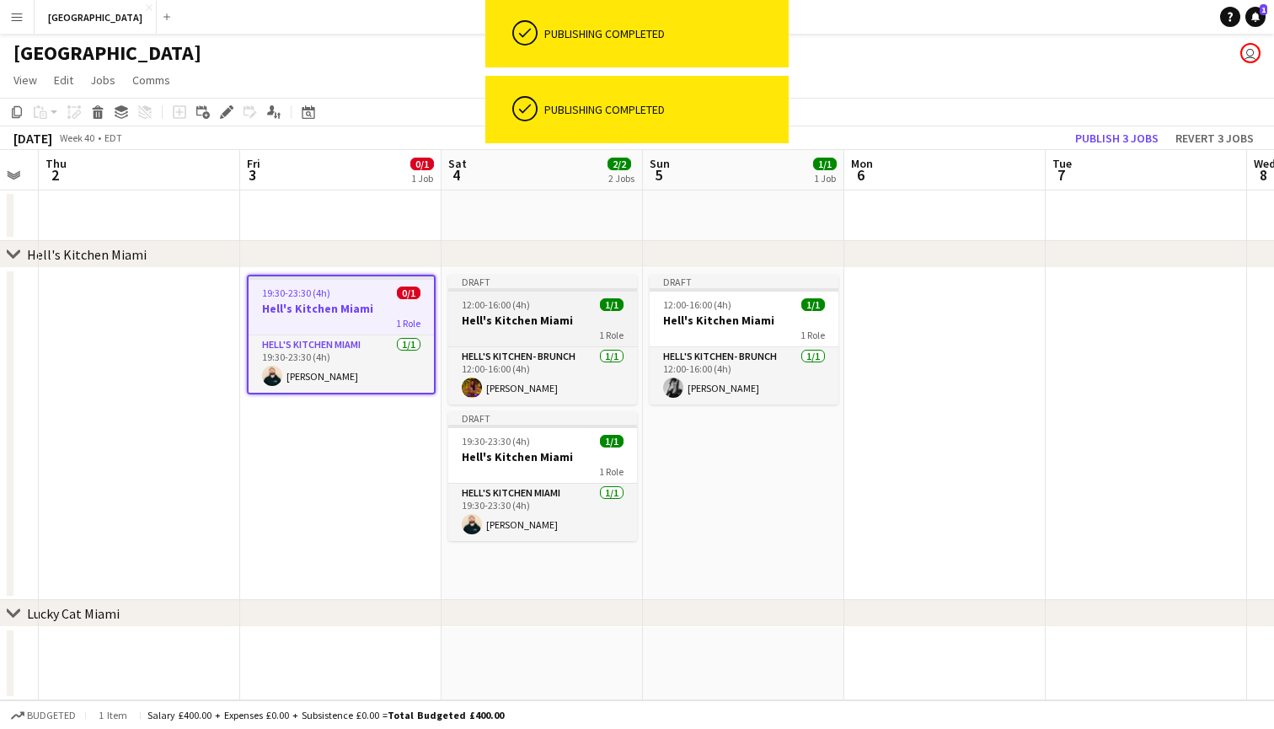
click at [524, 335] on div "1 Role" at bounding box center [542, 334] width 189 height 13
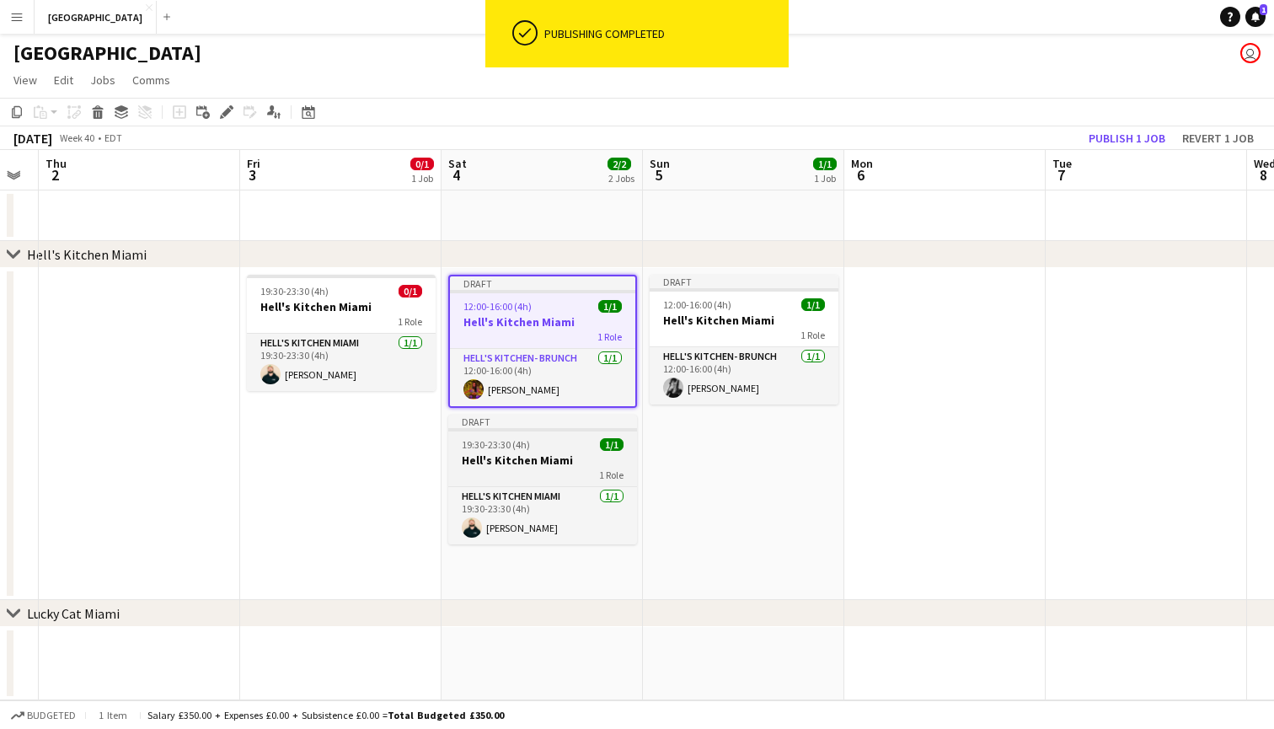
click at [528, 456] on h3 "Hell's Kitchen Miami" at bounding box center [542, 460] width 189 height 15
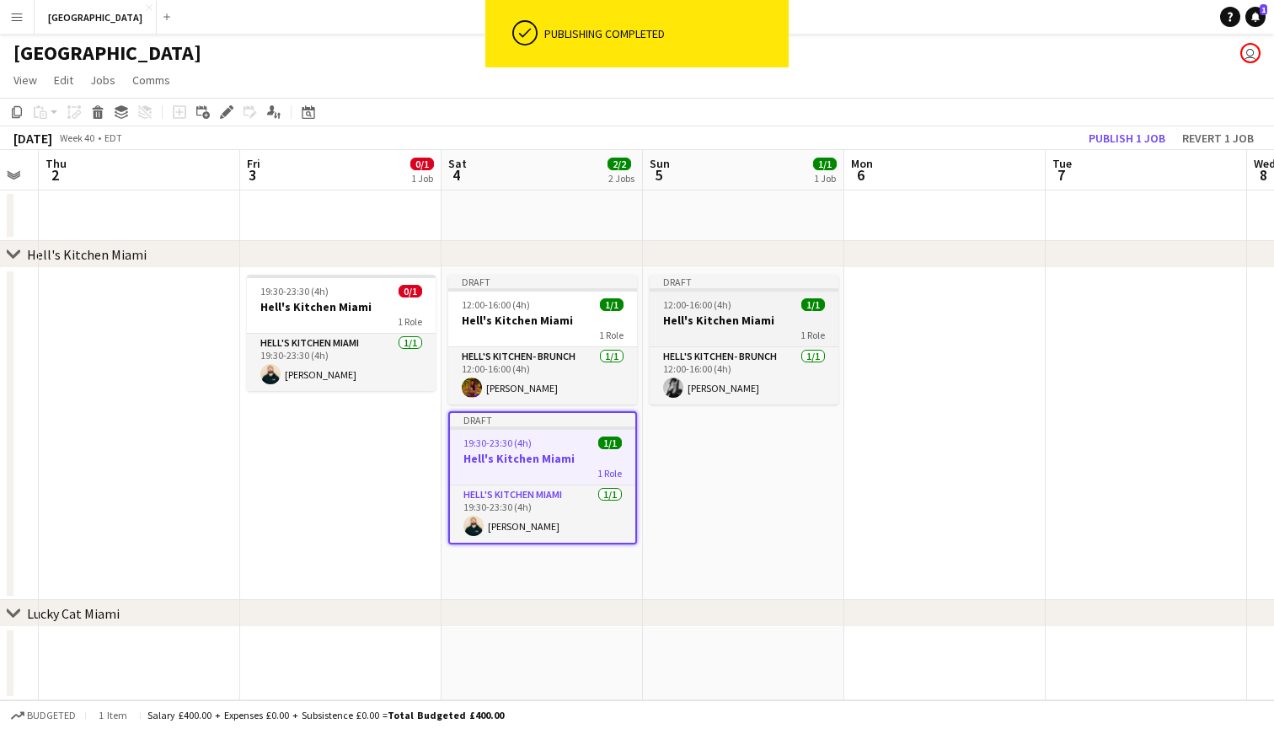
click at [704, 325] on h3 "Hell's Kitchen Miami" at bounding box center [744, 320] width 189 height 15
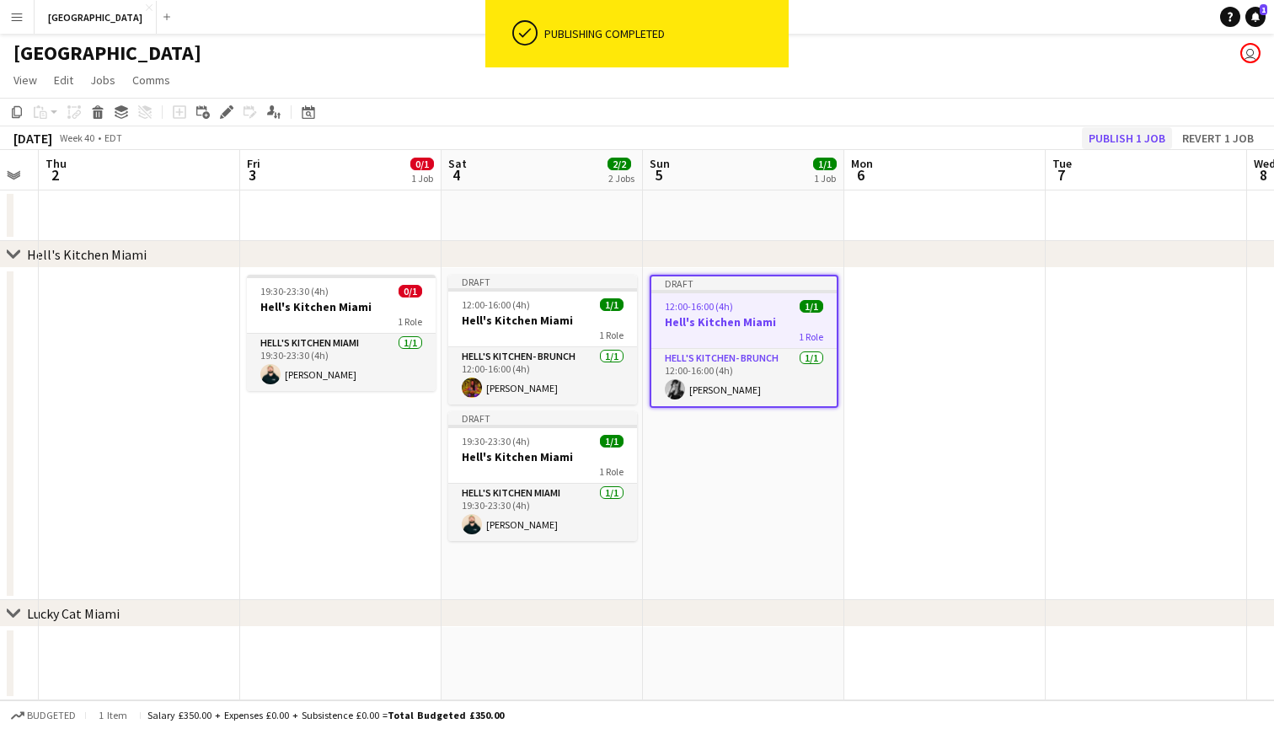
click at [1125, 137] on button "Publish 1 job" at bounding box center [1127, 138] width 90 height 22
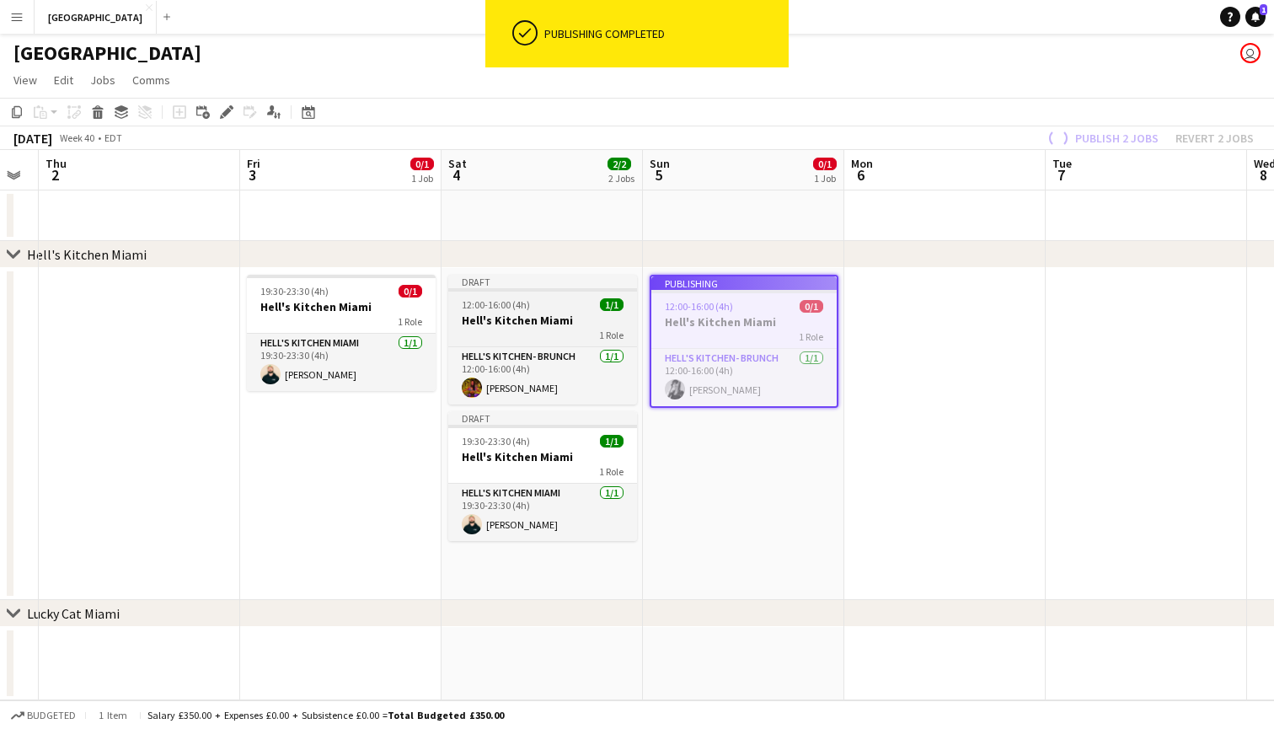
click at [533, 322] on h3 "Hell's Kitchen Miami" at bounding box center [542, 320] width 189 height 15
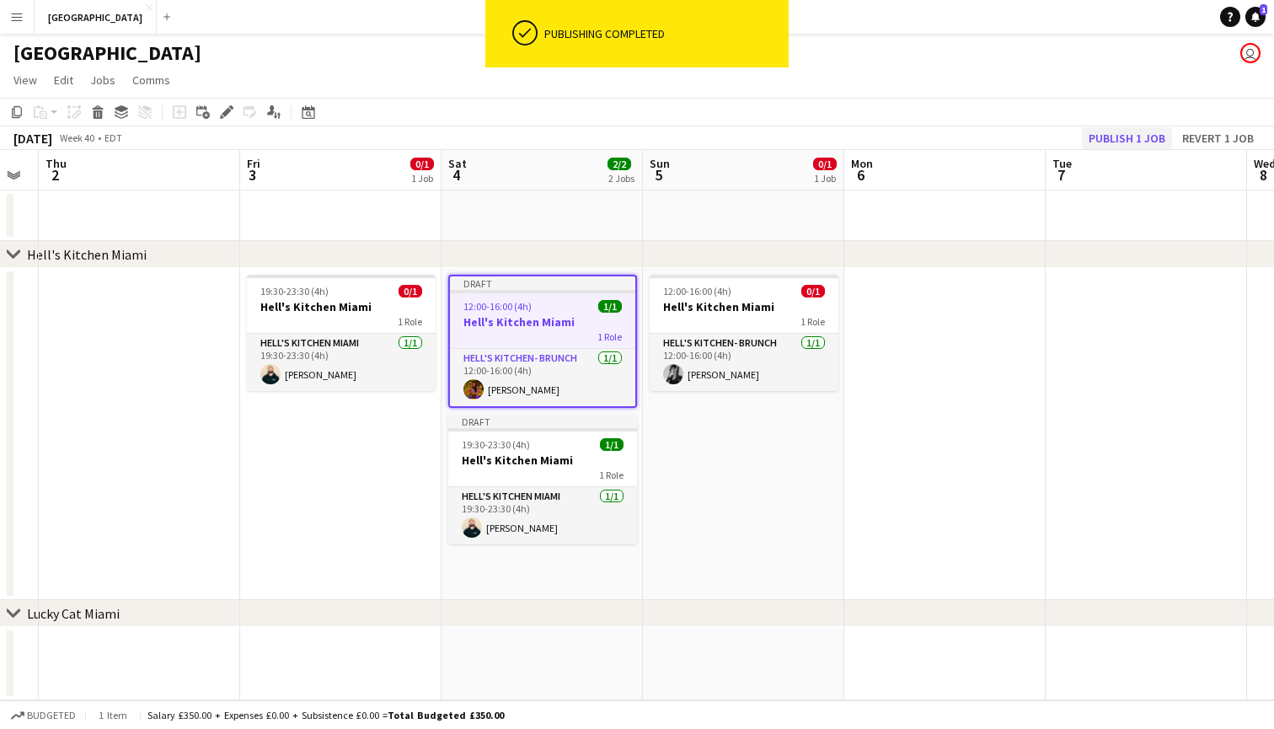
click at [1113, 131] on button "Publish 1 job" at bounding box center [1127, 138] width 90 height 22
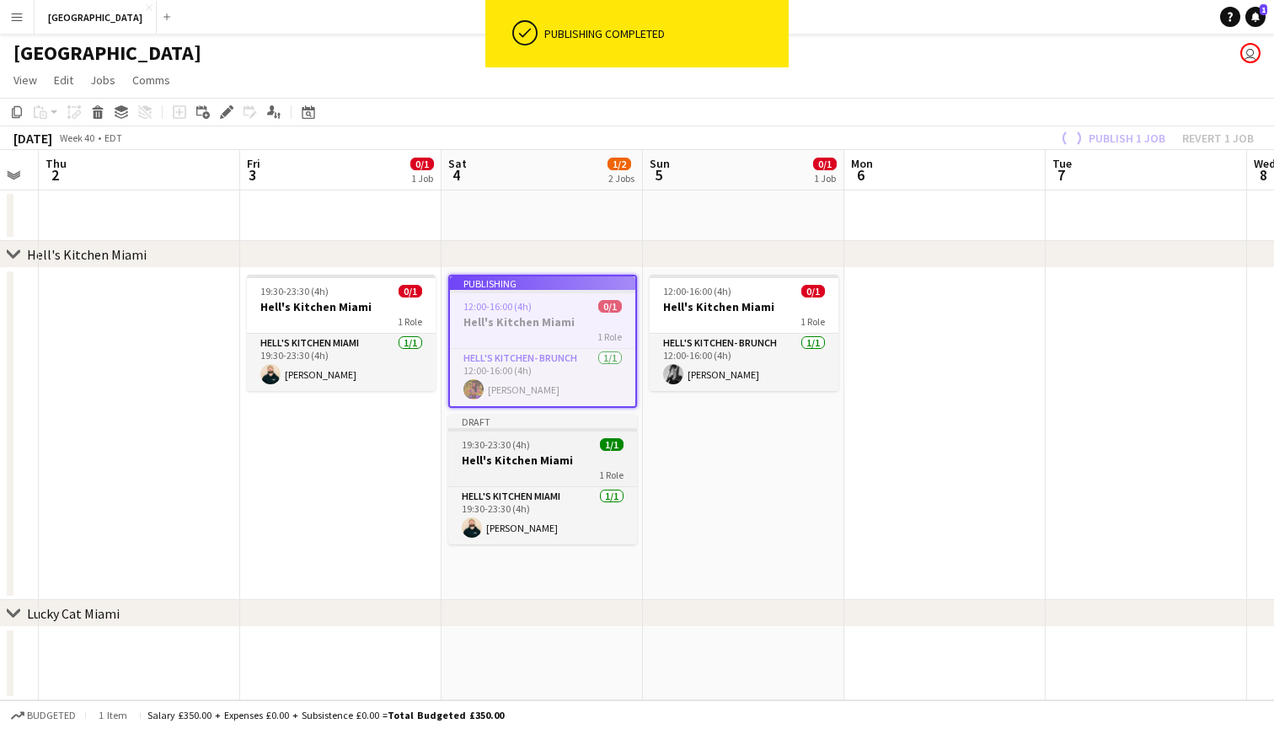
click at [530, 443] on div "19:30-23:30 (4h) 1/1" at bounding box center [542, 444] width 189 height 13
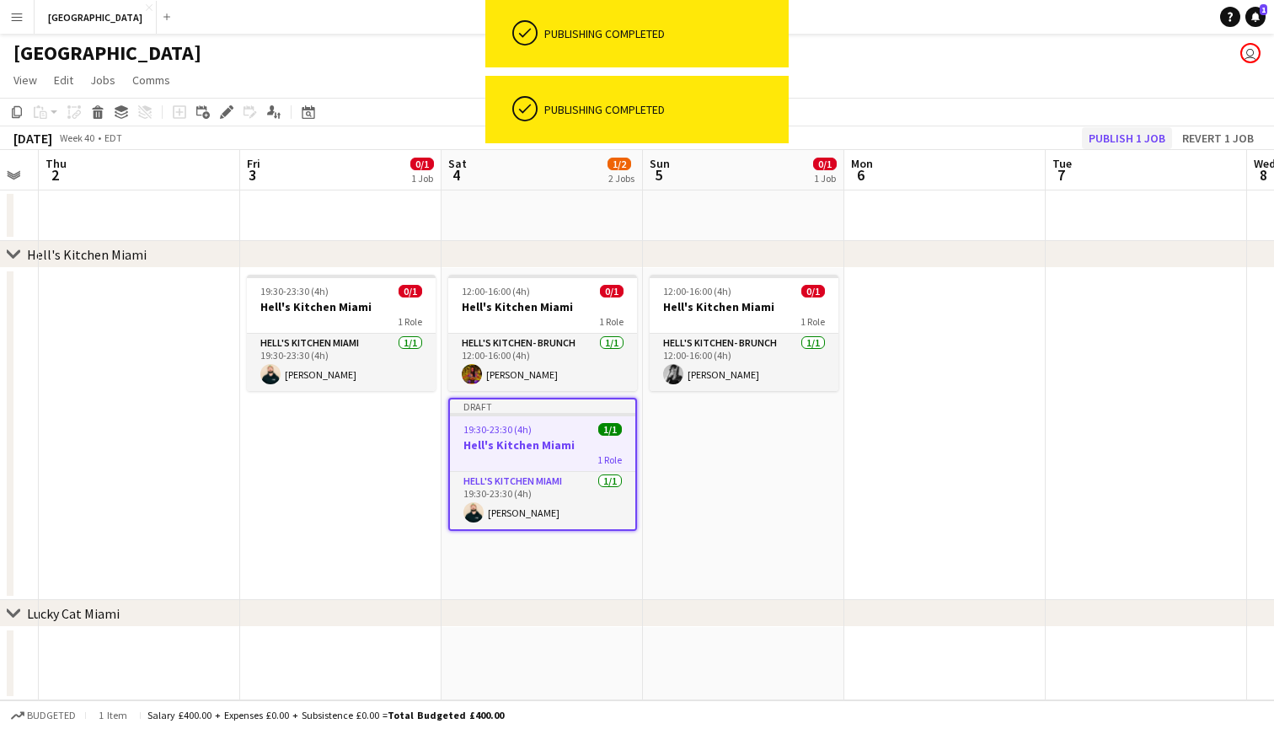
click at [1125, 132] on button "Publish 1 job" at bounding box center [1127, 138] width 90 height 22
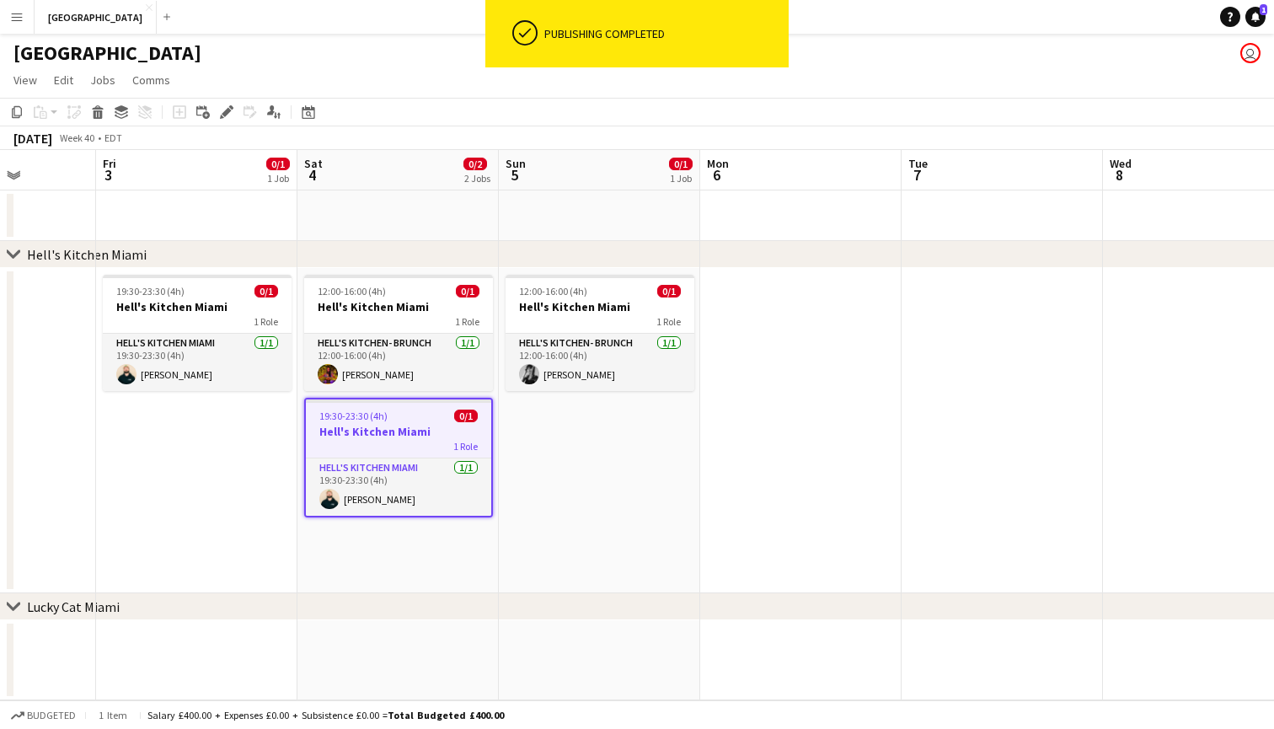
scroll to position [0, 469]
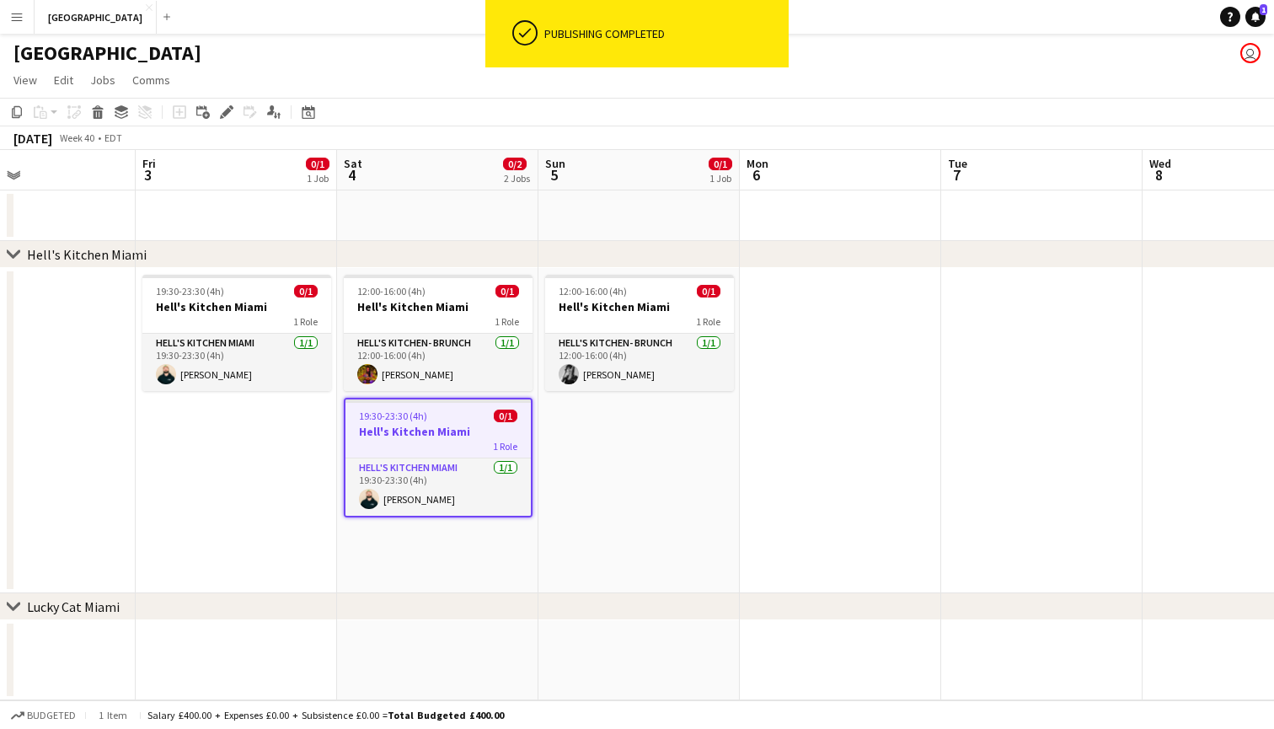
click at [435, 427] on h3 "Hell's Kitchen Miami" at bounding box center [438, 431] width 185 height 15
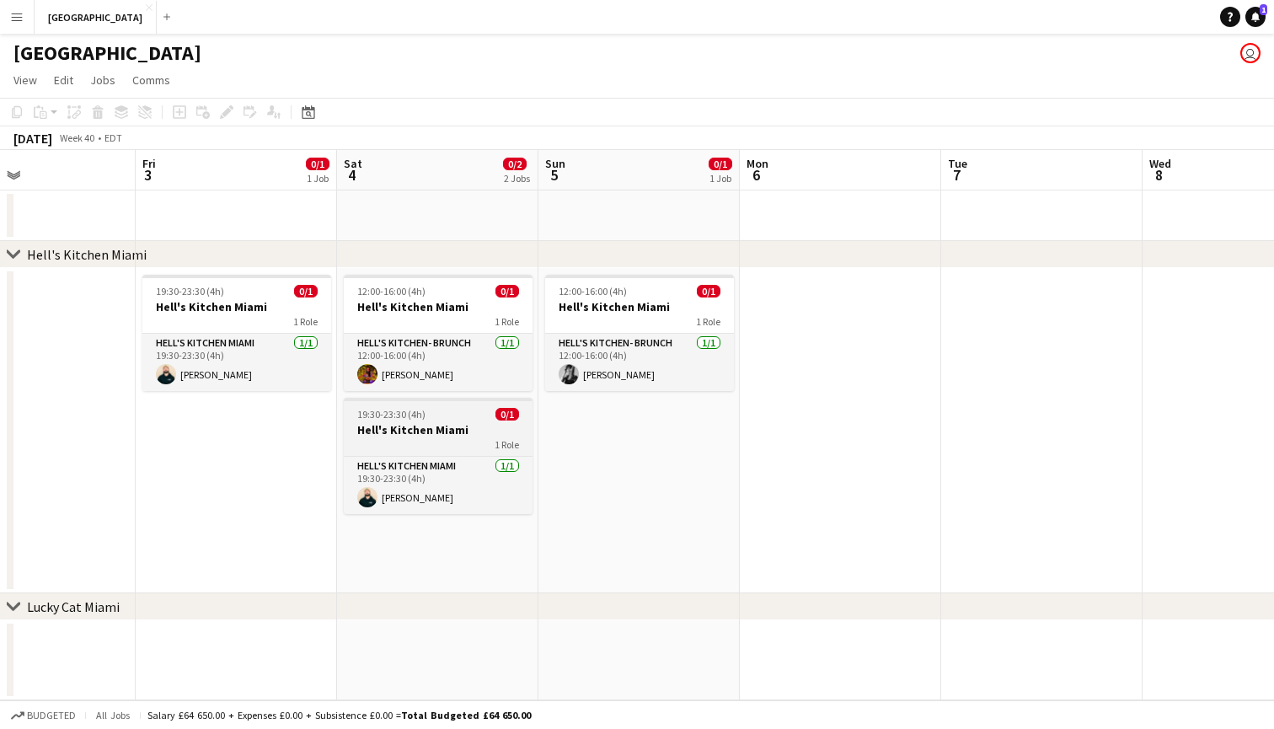
click at [378, 421] on app-job-card "19:30-23:30 (4h) 0/1 Hell's Kitchen Miami 1 Role Hell's Kitchen Miami [DATE] 19…" at bounding box center [438, 456] width 189 height 116
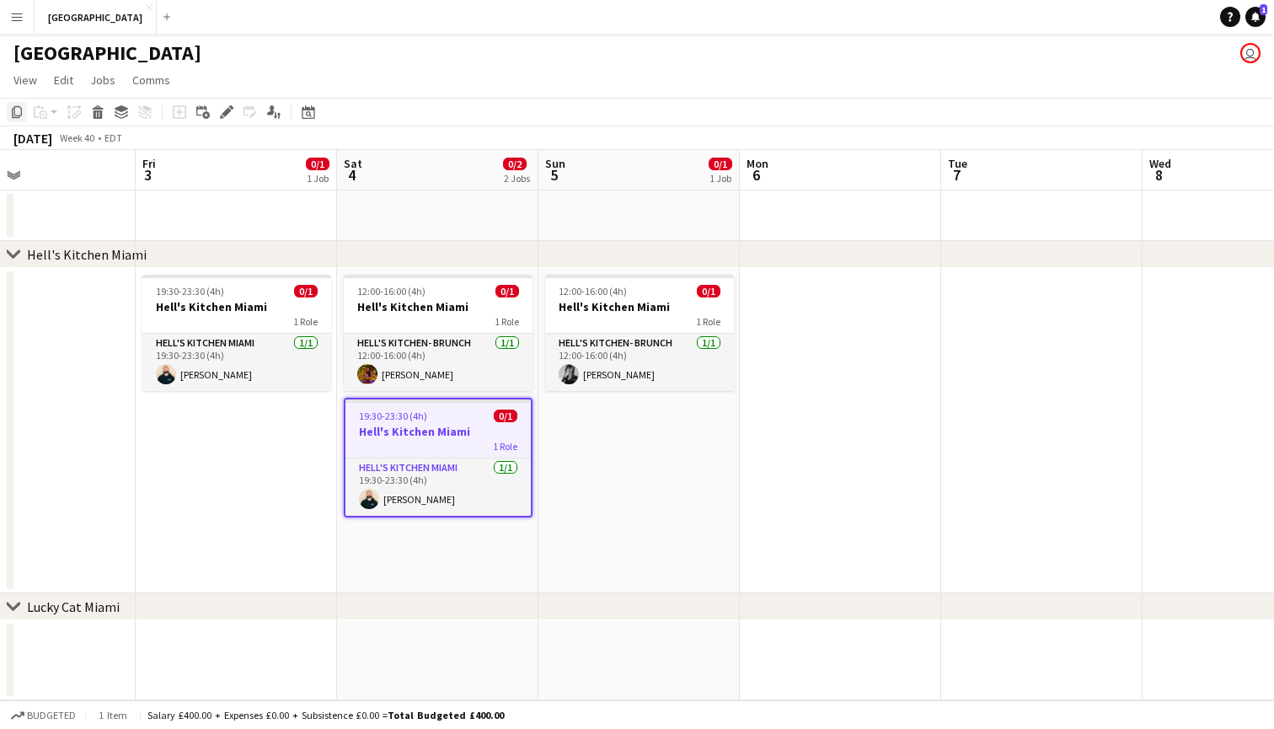
click at [21, 114] on icon at bounding box center [17, 112] width 10 height 12
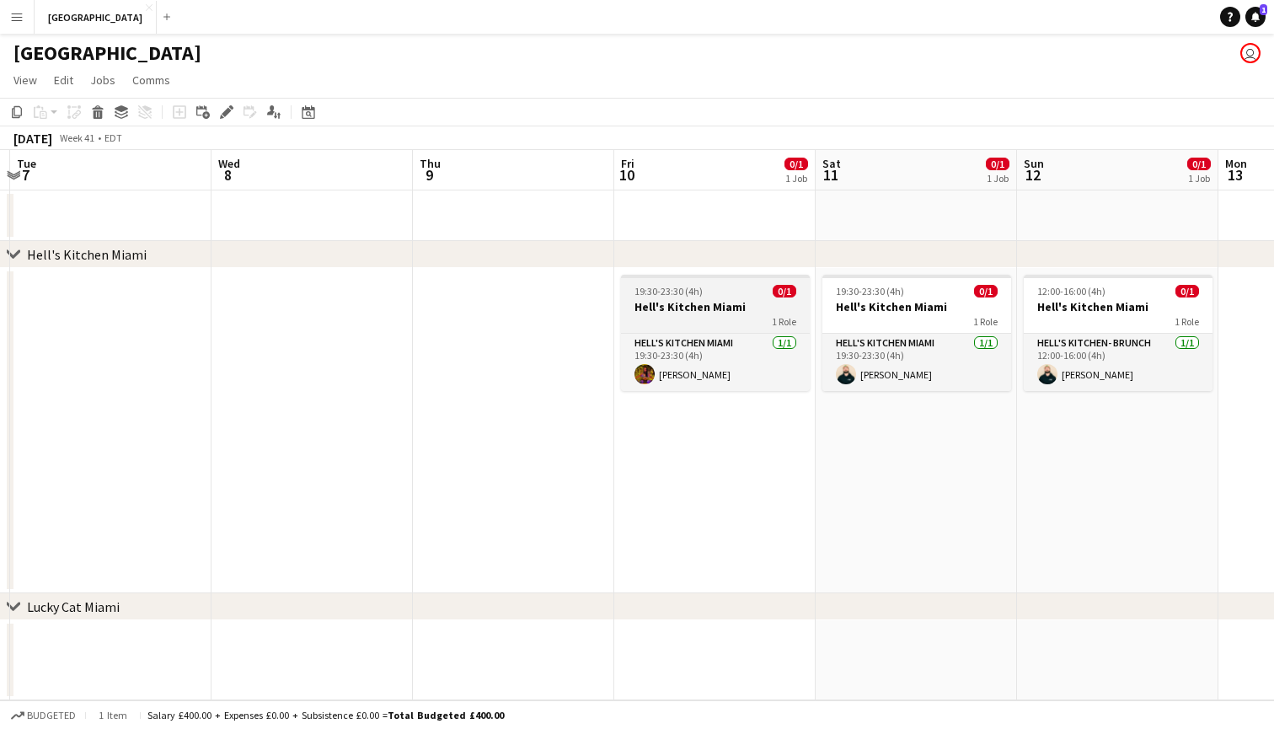
scroll to position [0, 0]
click at [895, 454] on app-date-cell "19:30-23:30 (4h) 0/1 Hell's Kitchen Miami 1 Role Hell's Kitchen Miami [DATE] 19…" at bounding box center [916, 430] width 201 height 325
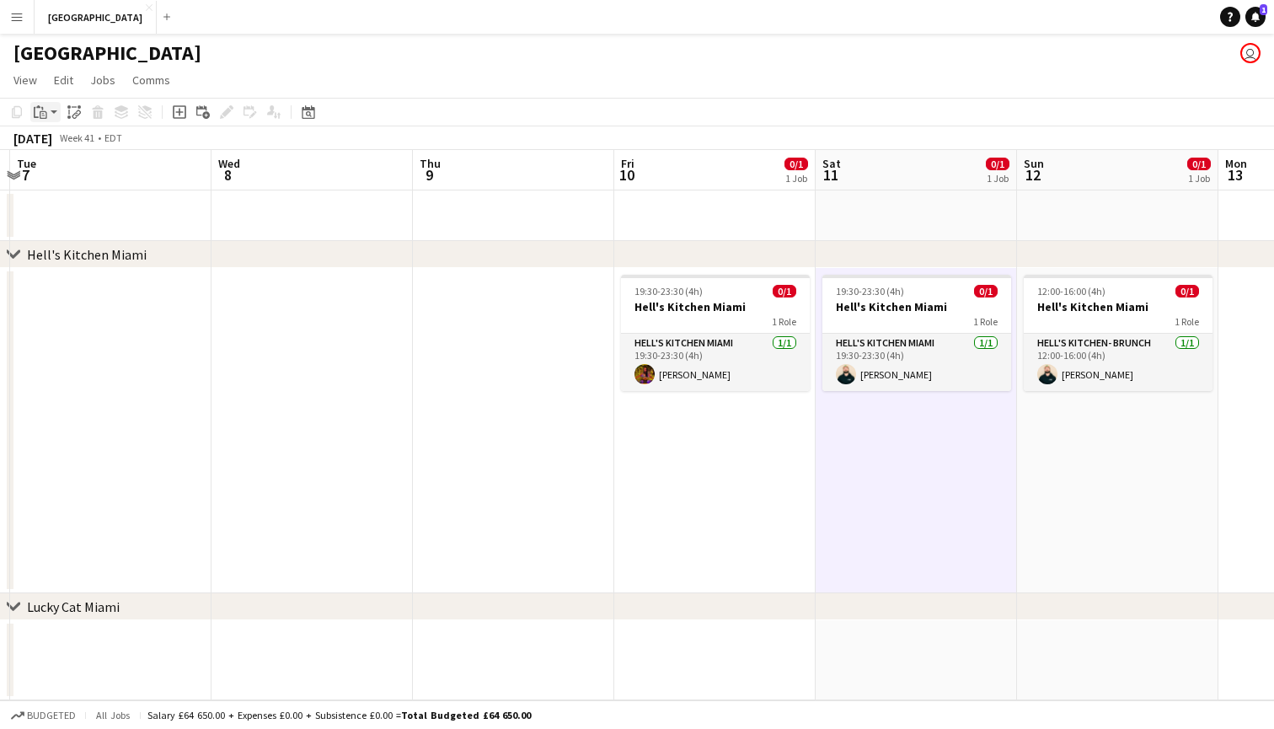
click at [40, 102] on div "Paste" at bounding box center [40, 112] width 20 height 20
click at [73, 145] on link "Paste Command V" at bounding box center [111, 144] width 133 height 15
